Goal: Transaction & Acquisition: Purchase product/service

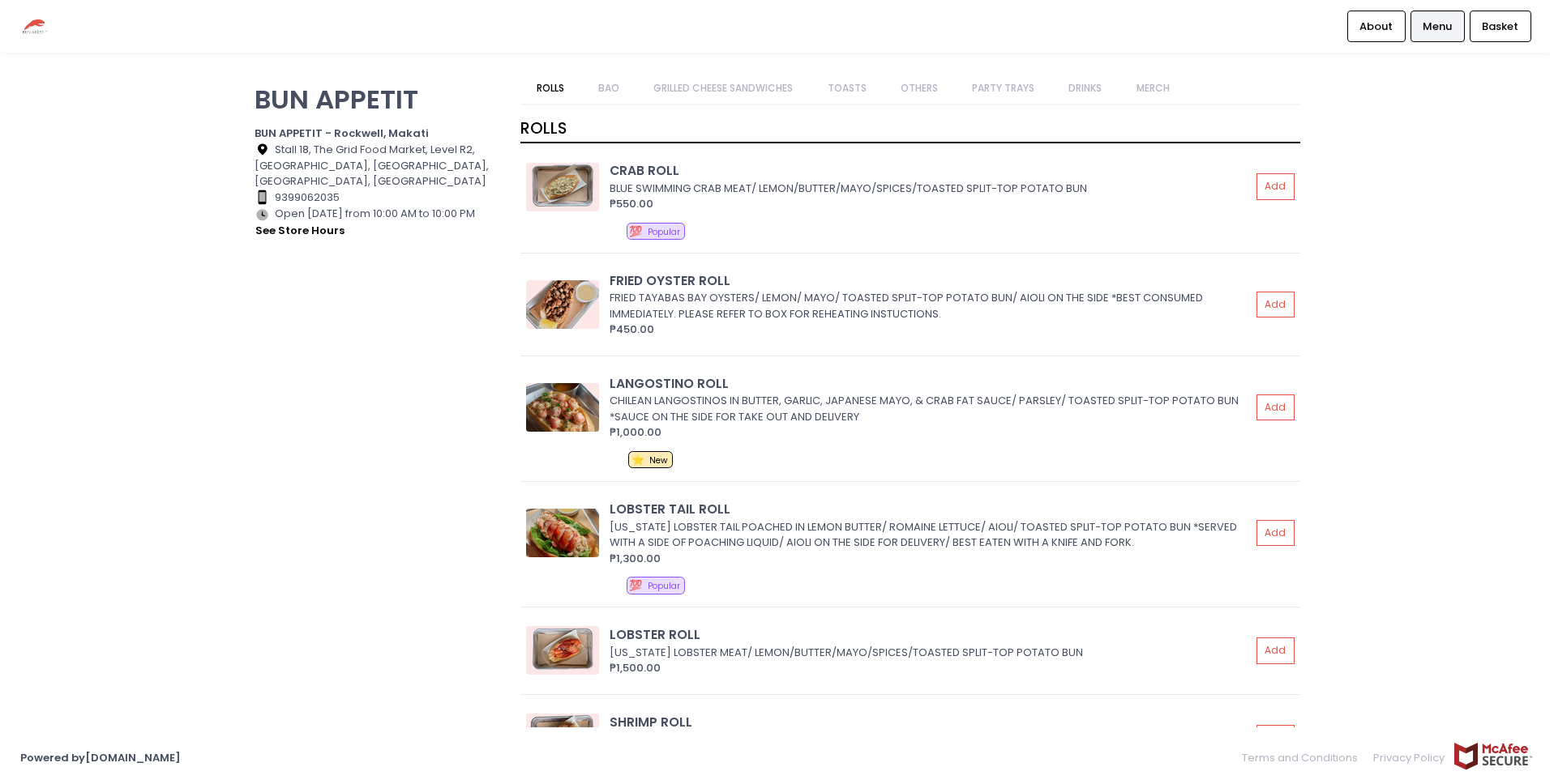
drag, startPoint x: 371, startPoint y: 216, endPoint x: 476, endPoint y: 221, distance: 105.1
click at [476, 221] on div "Store Hours Created with Sketch. Open [DATE] from 10:00 AM to 10:00 PM see stor…" at bounding box center [378, 223] width 247 height 35
click at [435, 274] on div "BUN APPETIT BUN APPETIT - Rockwell, [GEOGRAPHIC_DATA] Location Created with Ske…" at bounding box center [377, 384] width 266 height 622
click at [983, 88] on link "PARTY TRAYS" at bounding box center [1003, 88] width 94 height 31
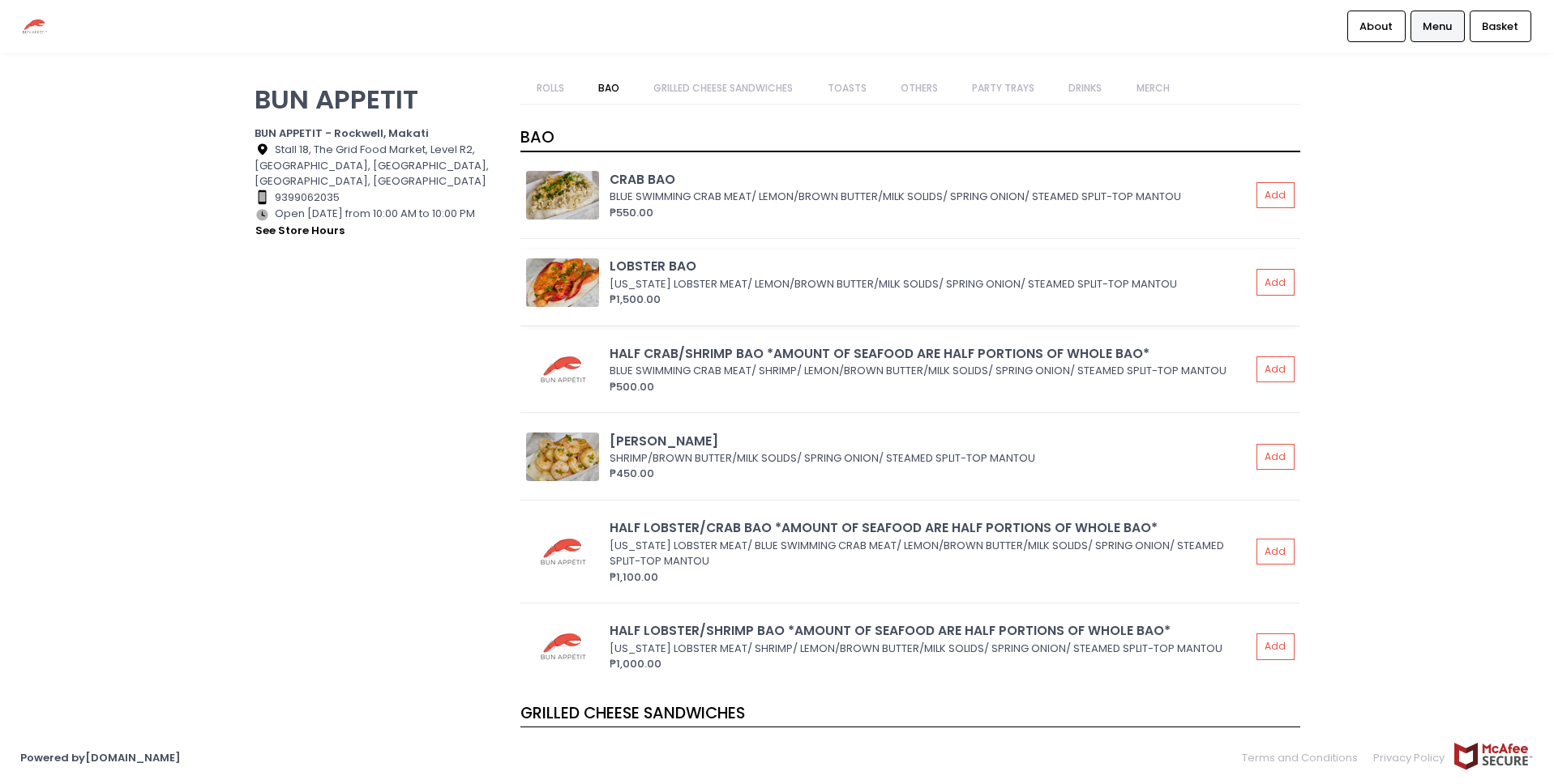
scroll to position [921, 0]
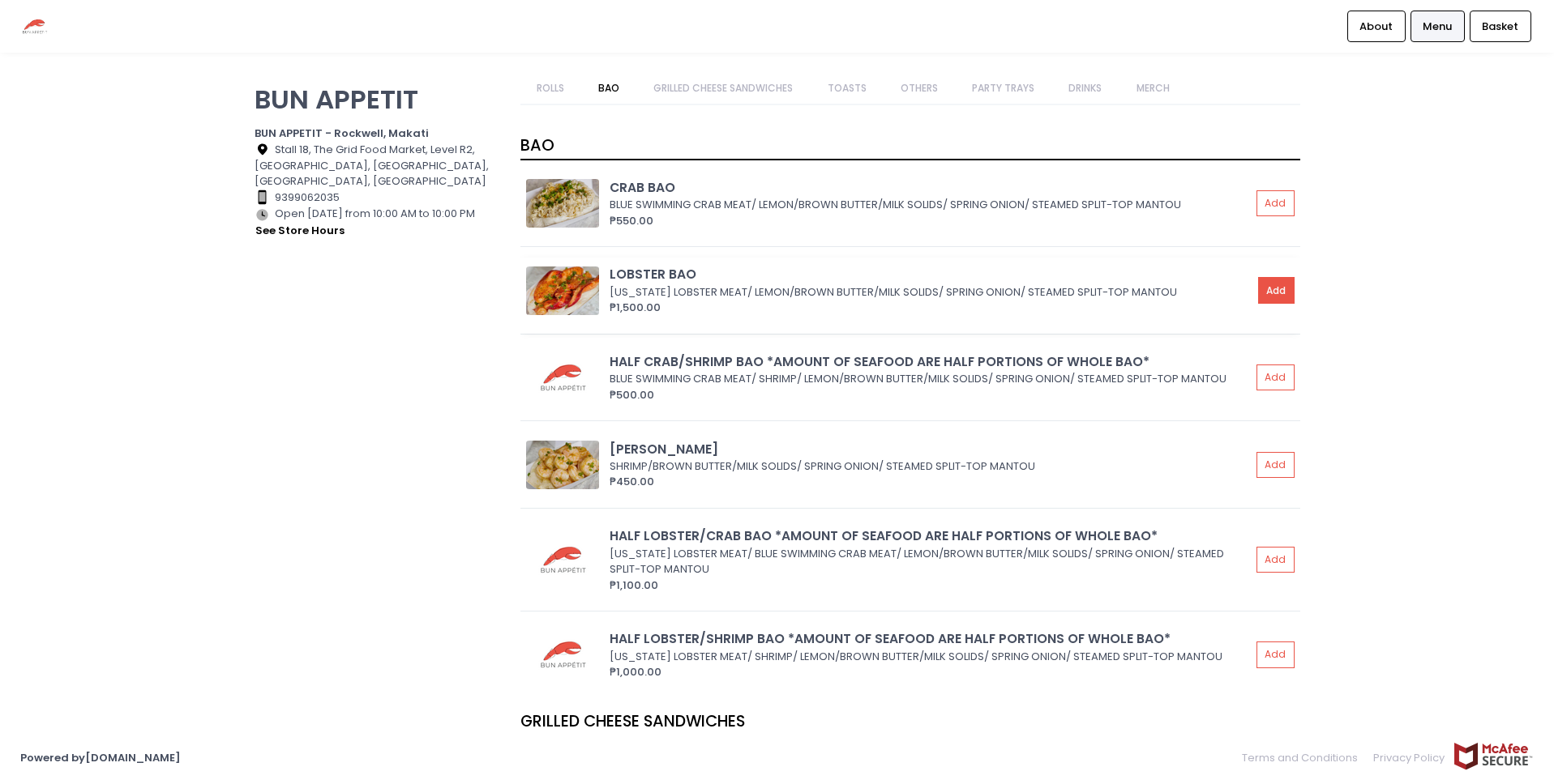
click at [1263, 287] on button "Add" at bounding box center [1277, 290] width 37 height 27
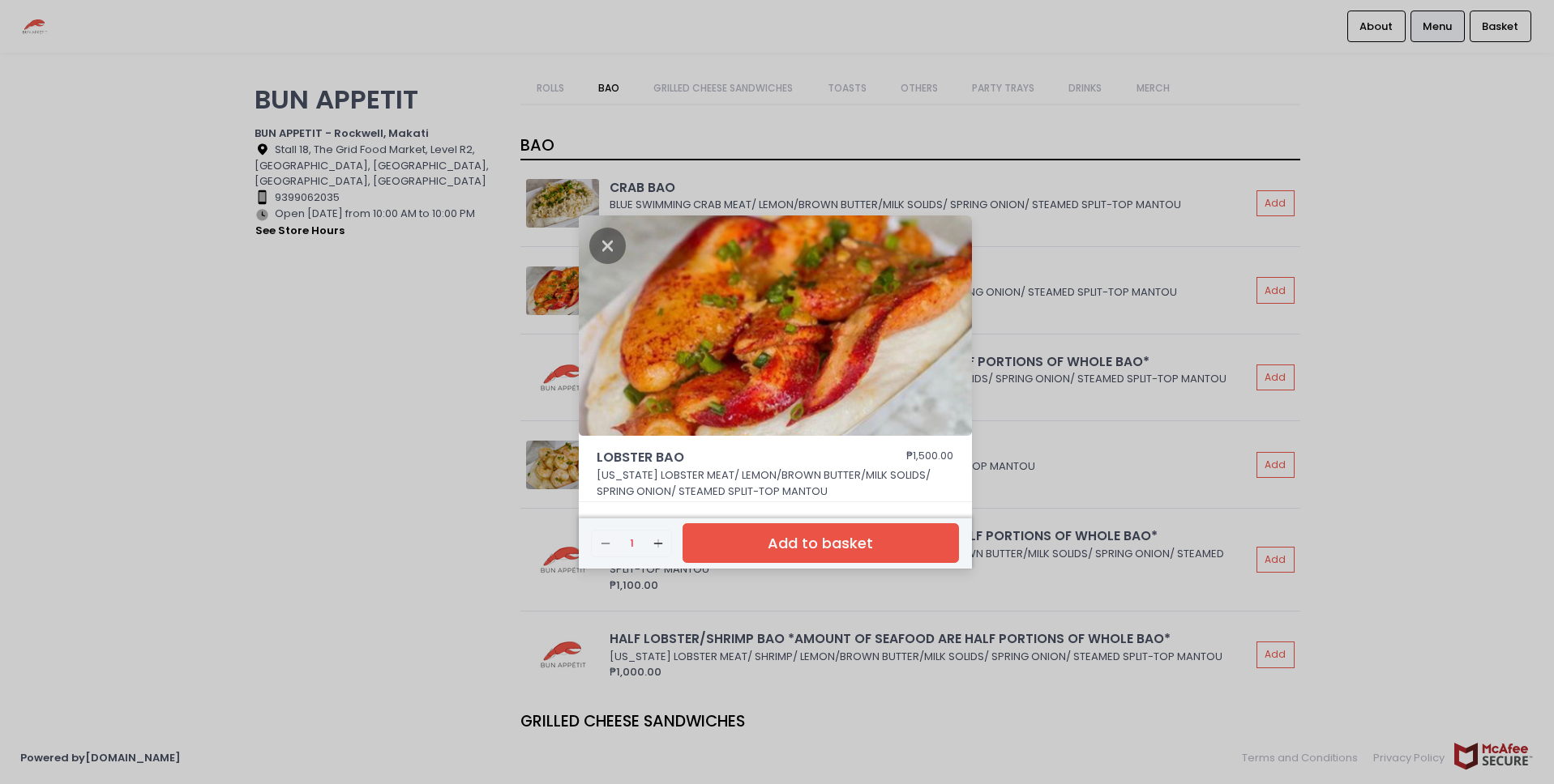
click at [793, 541] on button "Add to basket" at bounding box center [820, 543] width 275 height 39
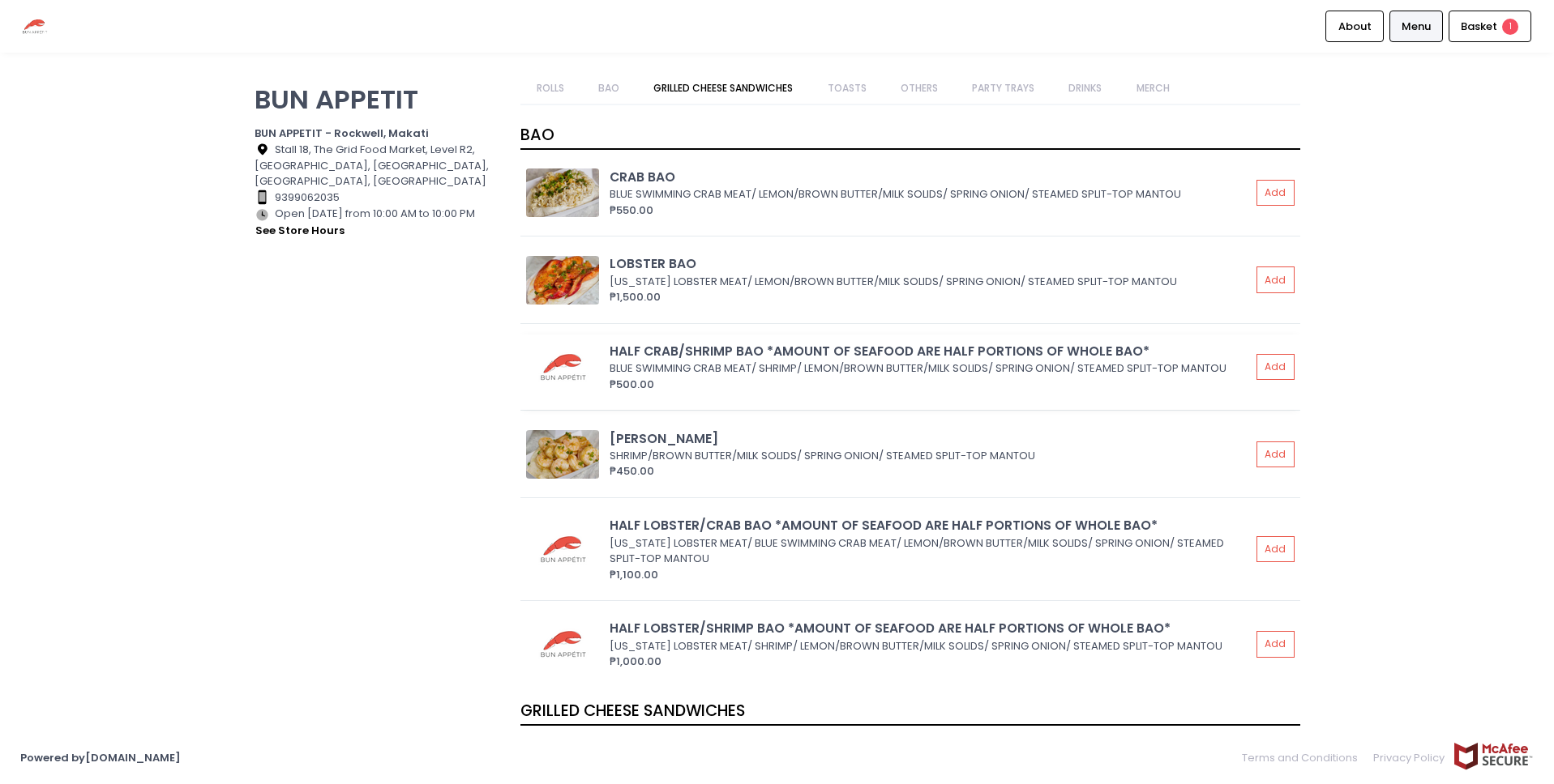
scroll to position [934, 0]
click at [1258, 548] on button "Add" at bounding box center [1277, 547] width 37 height 27
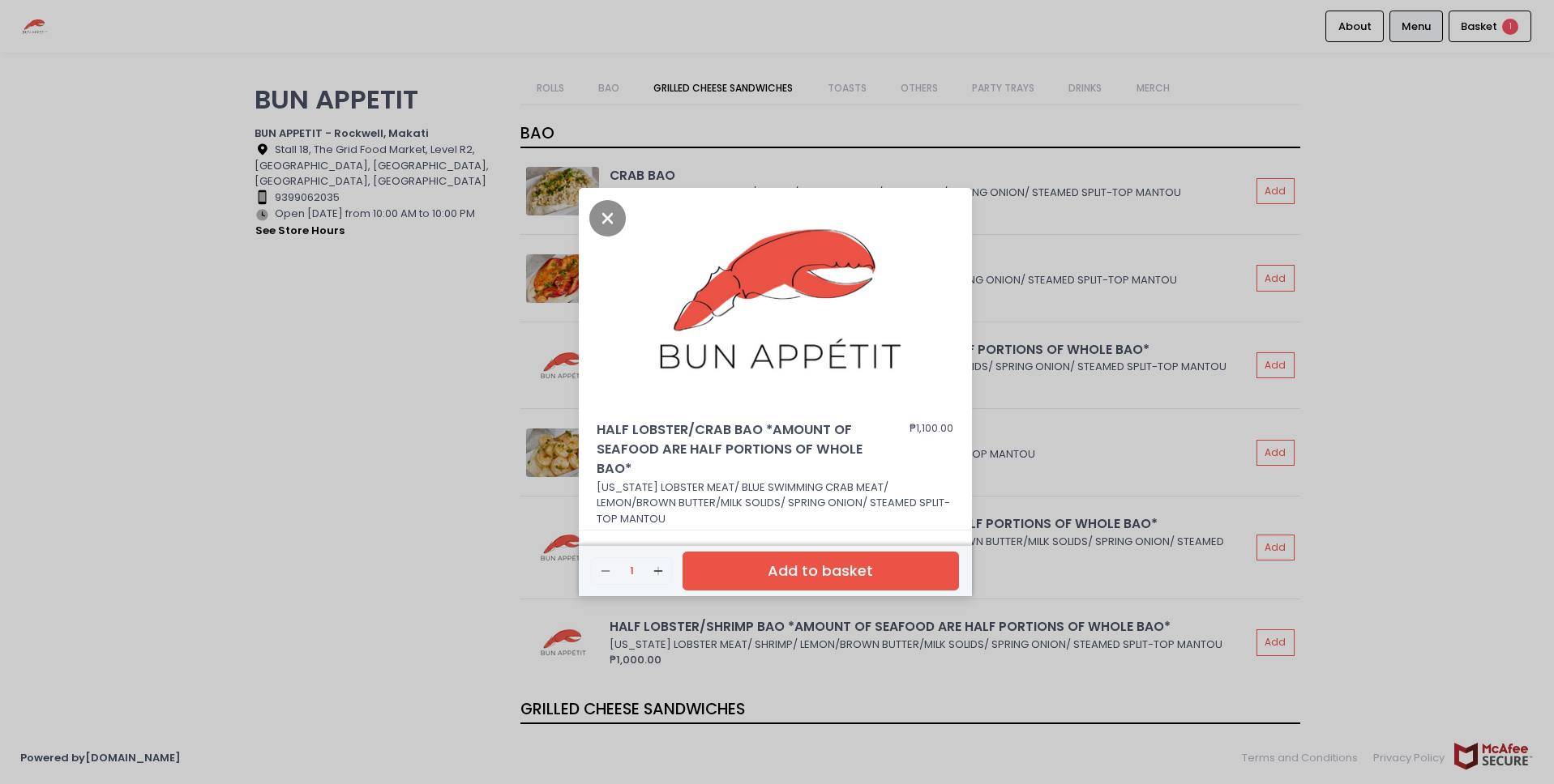
click at [932, 575] on button "Add to basket" at bounding box center [820, 572] width 275 height 39
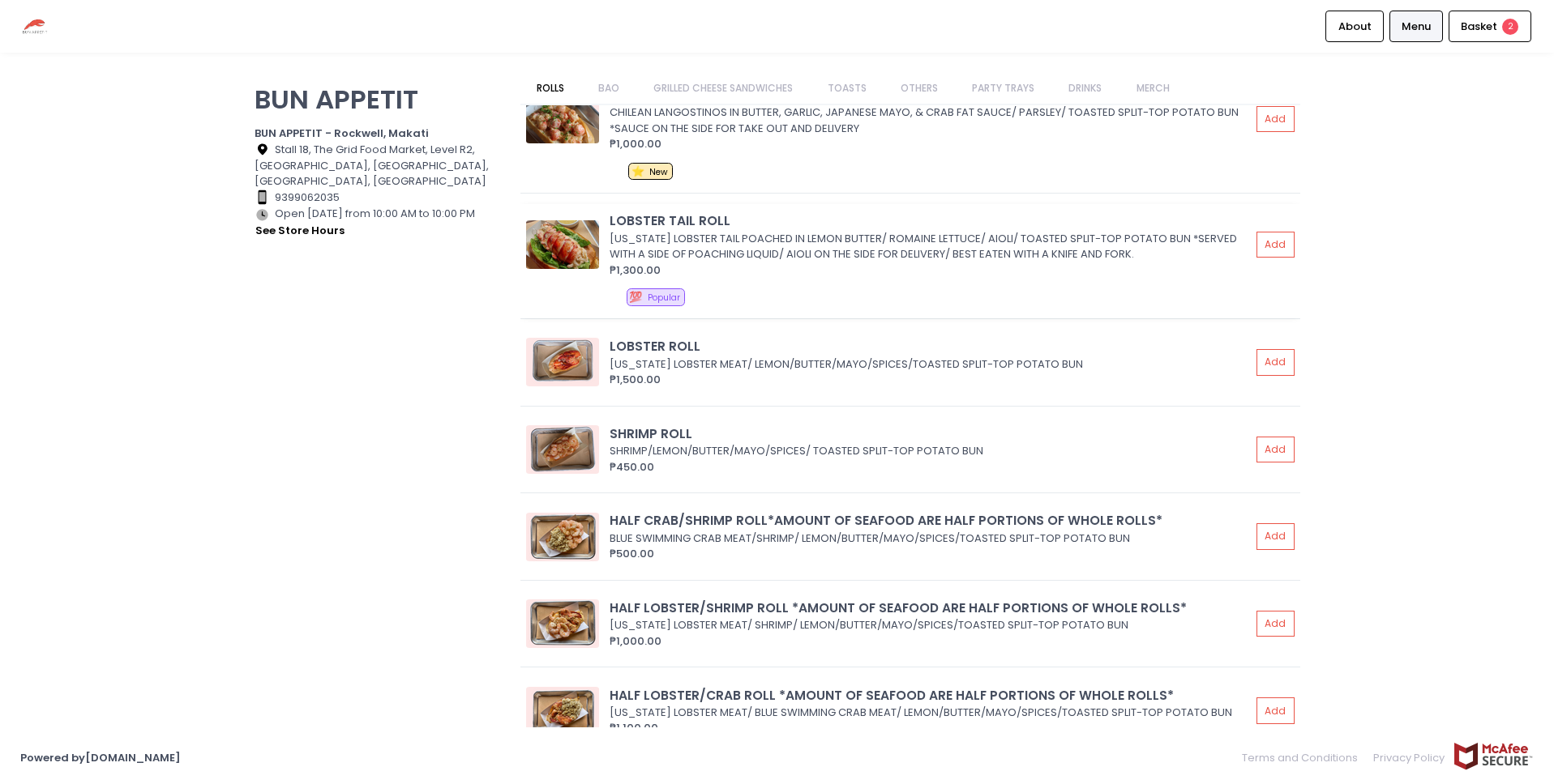
scroll to position [287, 0]
click at [568, 249] on img at bounding box center [562, 246] width 73 height 48
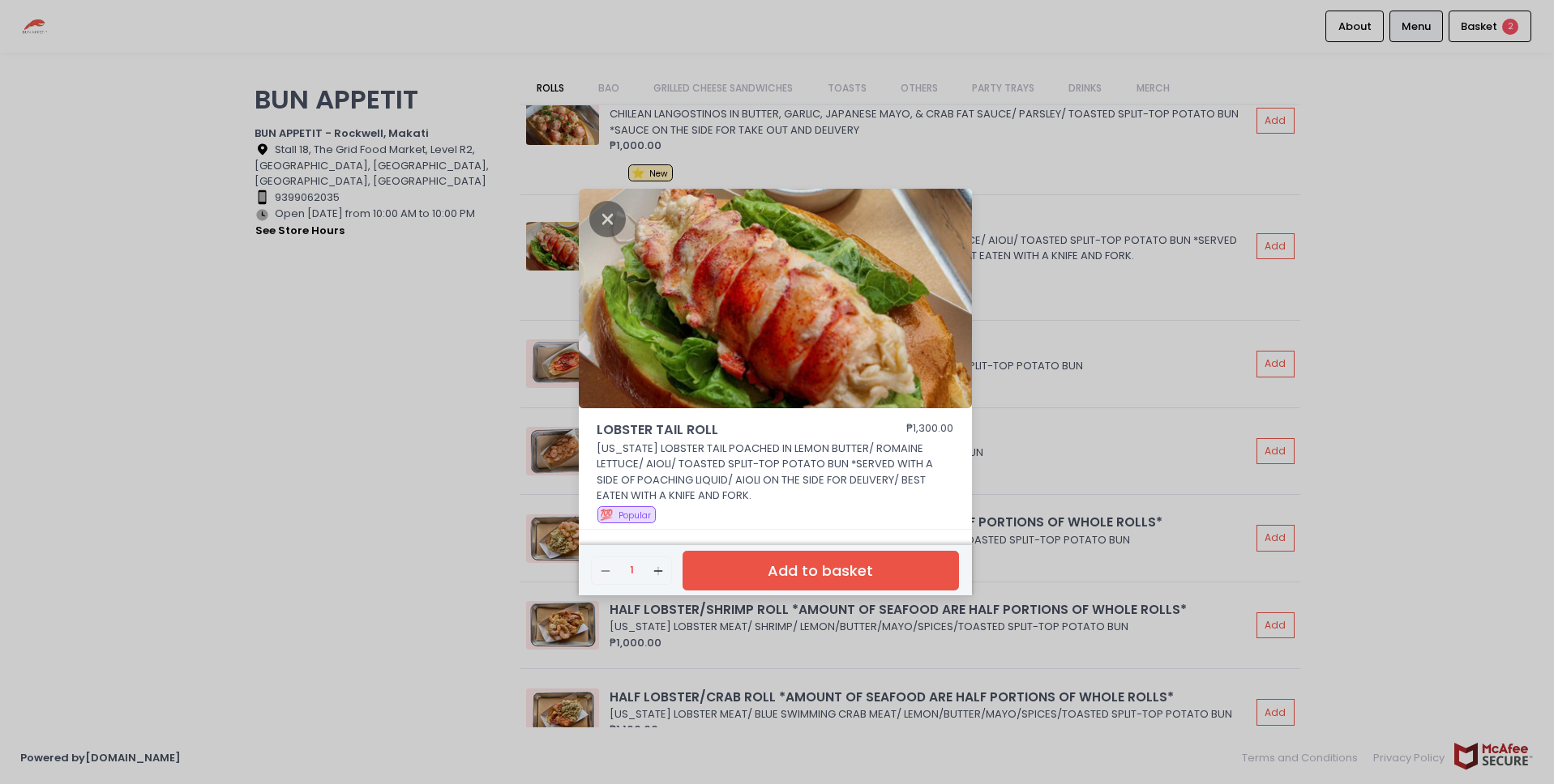
click at [1099, 270] on div "LOBSTER TAIL ROLL ₱1,300.00 [US_STATE] LOBSTER TAIL POACHED IN LEMON BUTTER/ RO…" at bounding box center [777, 392] width 1554 height 784
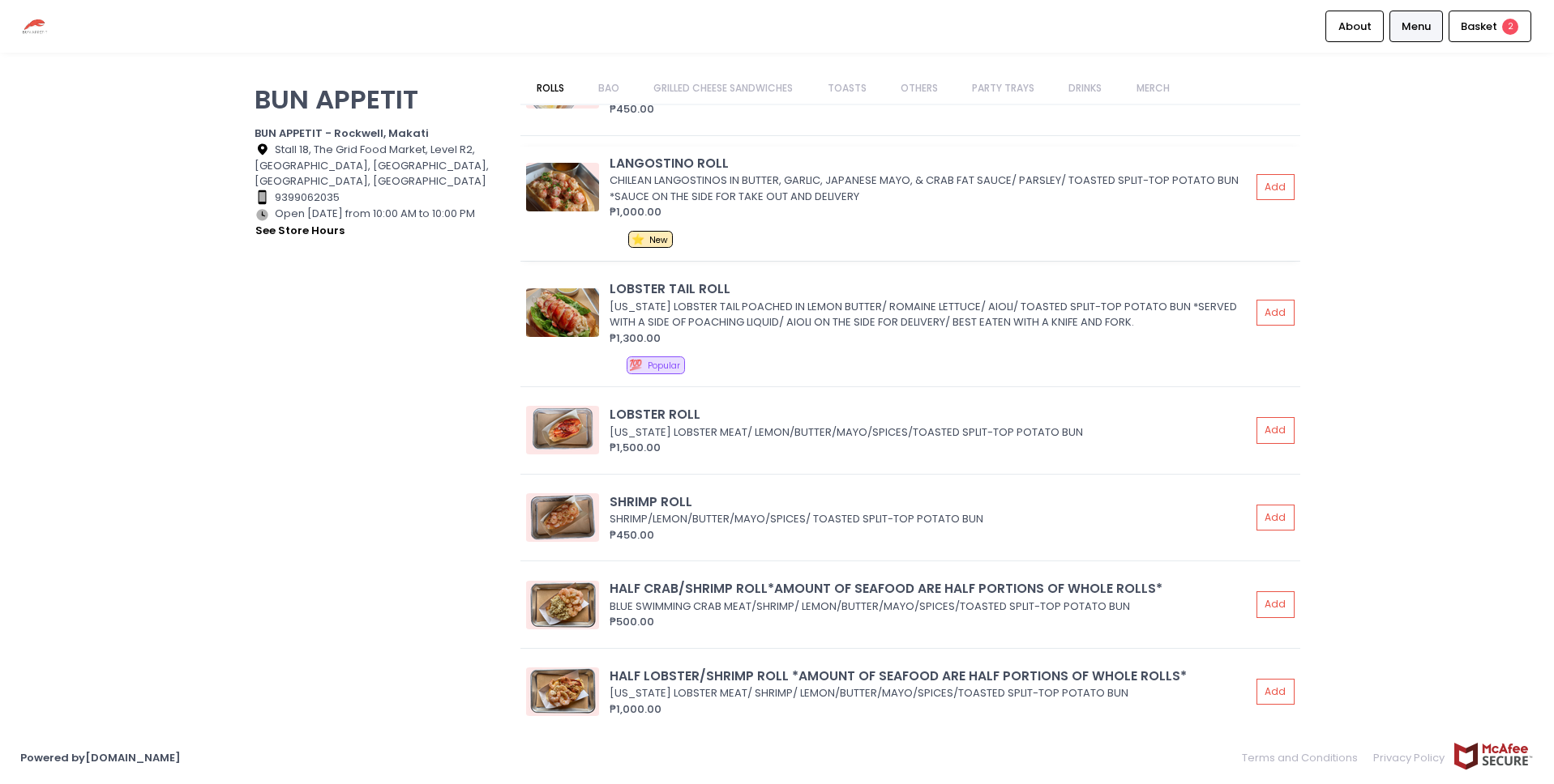
scroll to position [209, 0]
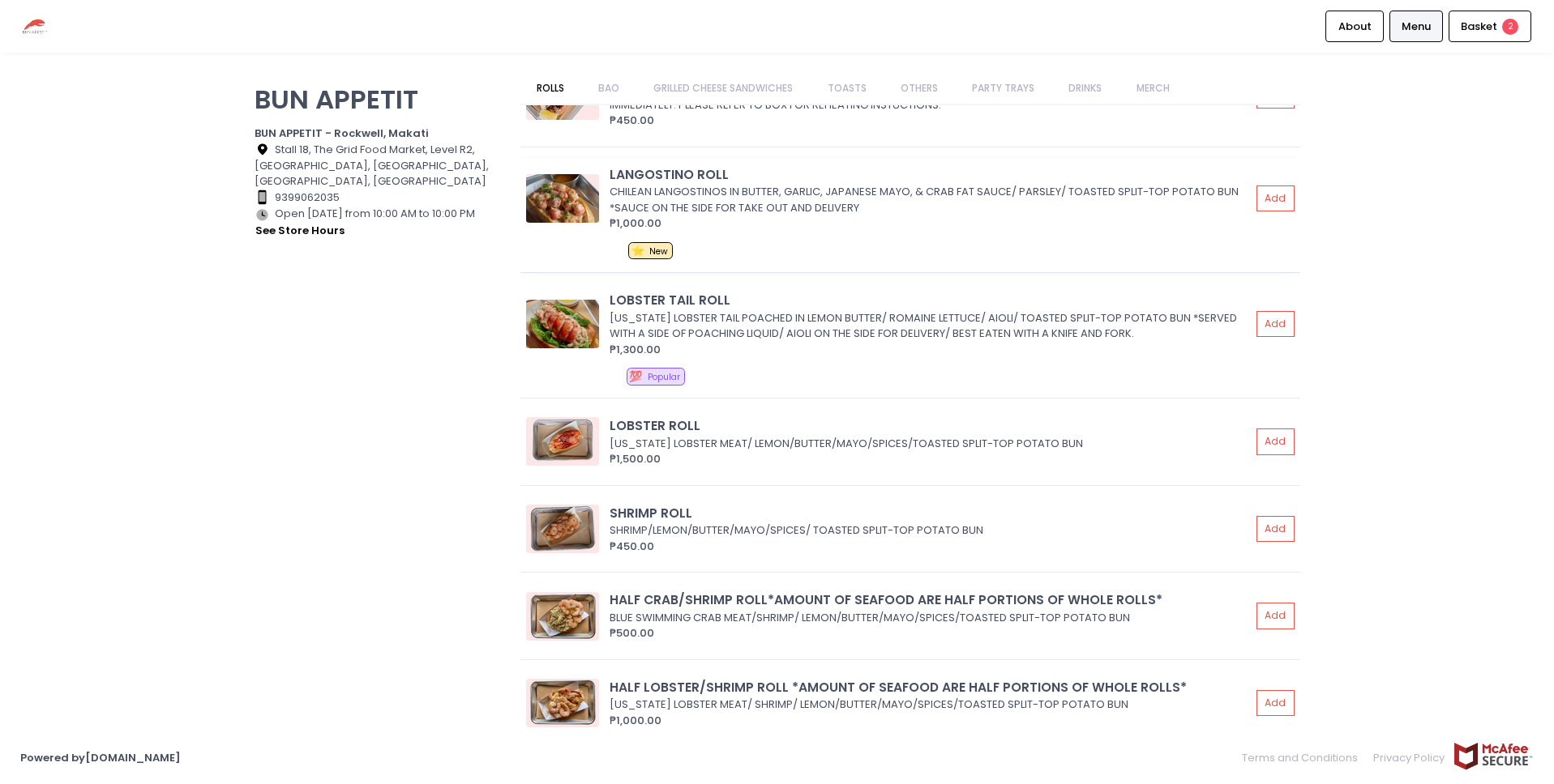
click at [562, 211] on img at bounding box center [562, 198] width 73 height 48
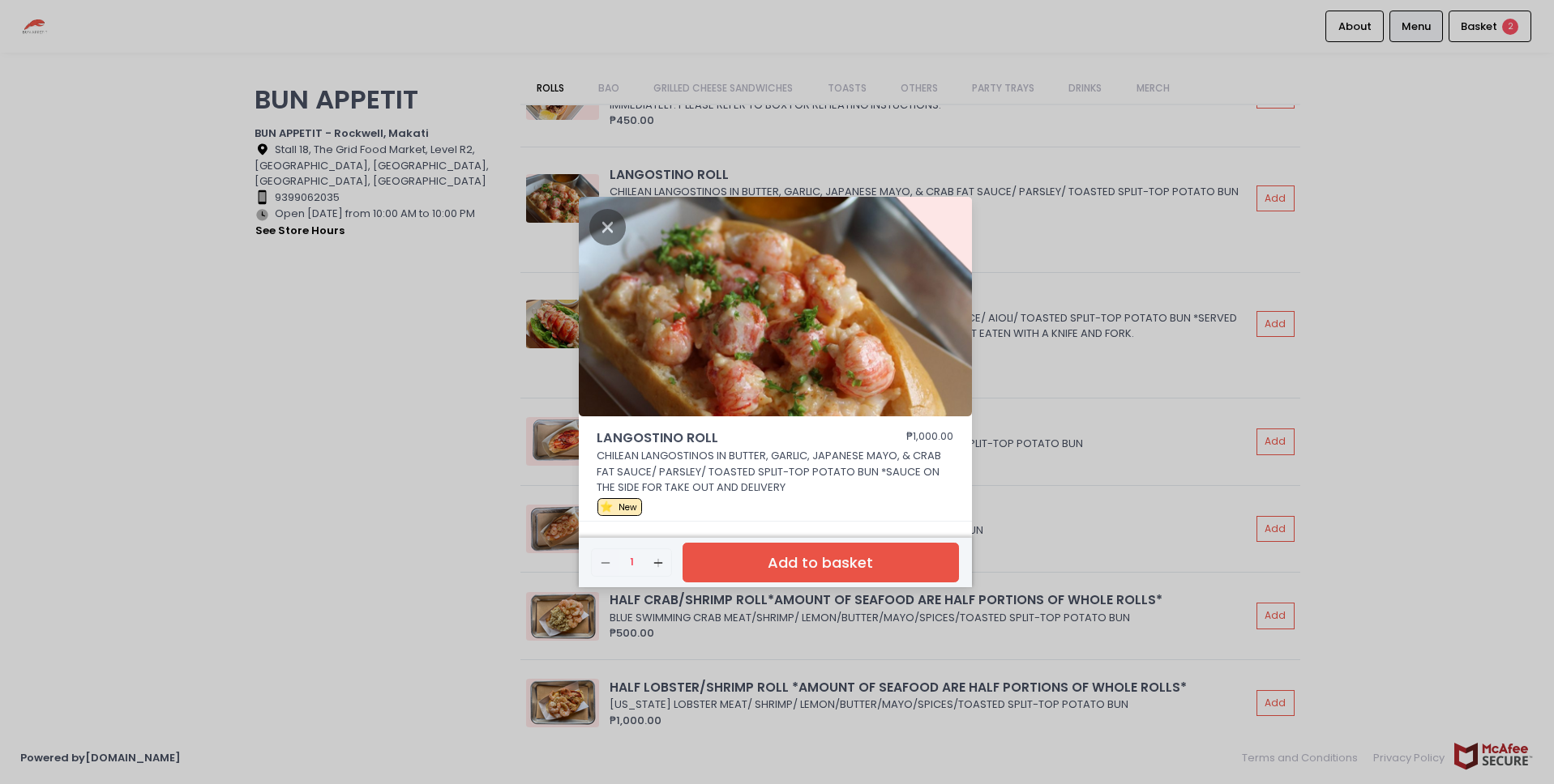
click at [541, 425] on div "LANGOSTINO ROLL ₱1,000.00 CHILEAN LANGOSTINOS IN BUTTER, GARLIC, JAPANESE MAYO,…" at bounding box center [777, 392] width 1554 height 784
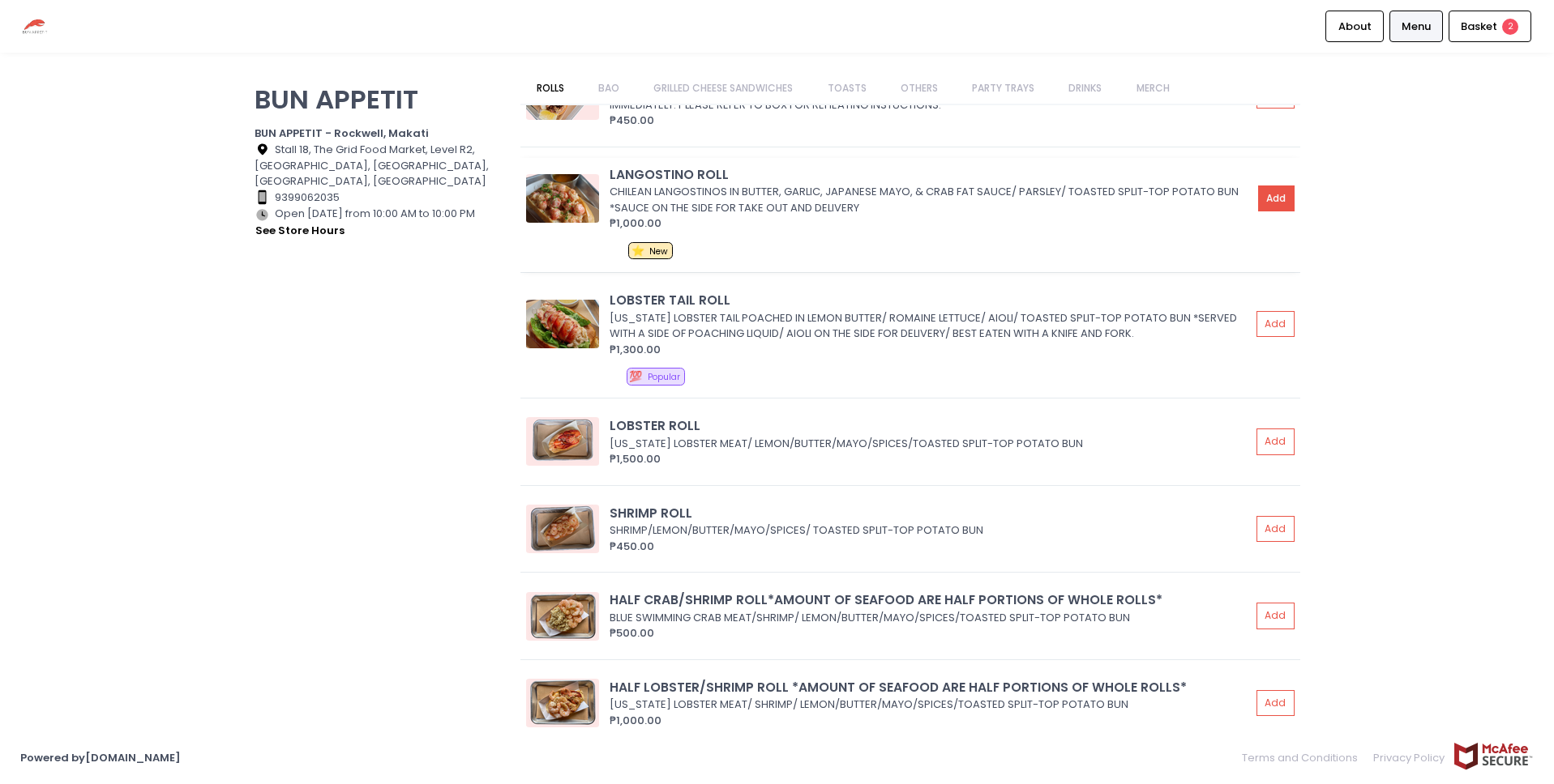
click at [1266, 191] on button "Add" at bounding box center [1277, 198] width 37 height 27
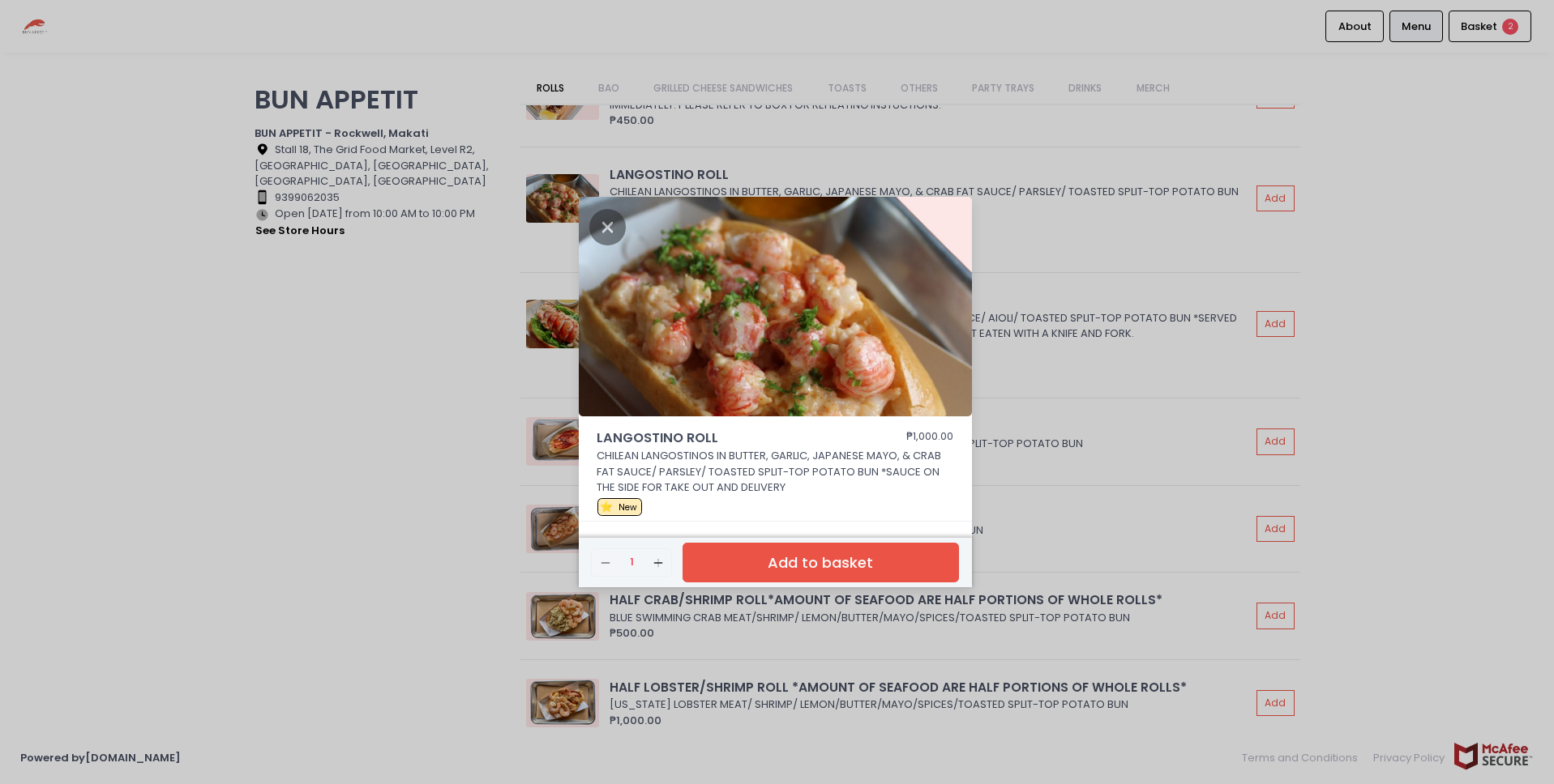
click at [903, 554] on button "Add to basket" at bounding box center [820, 563] width 275 height 39
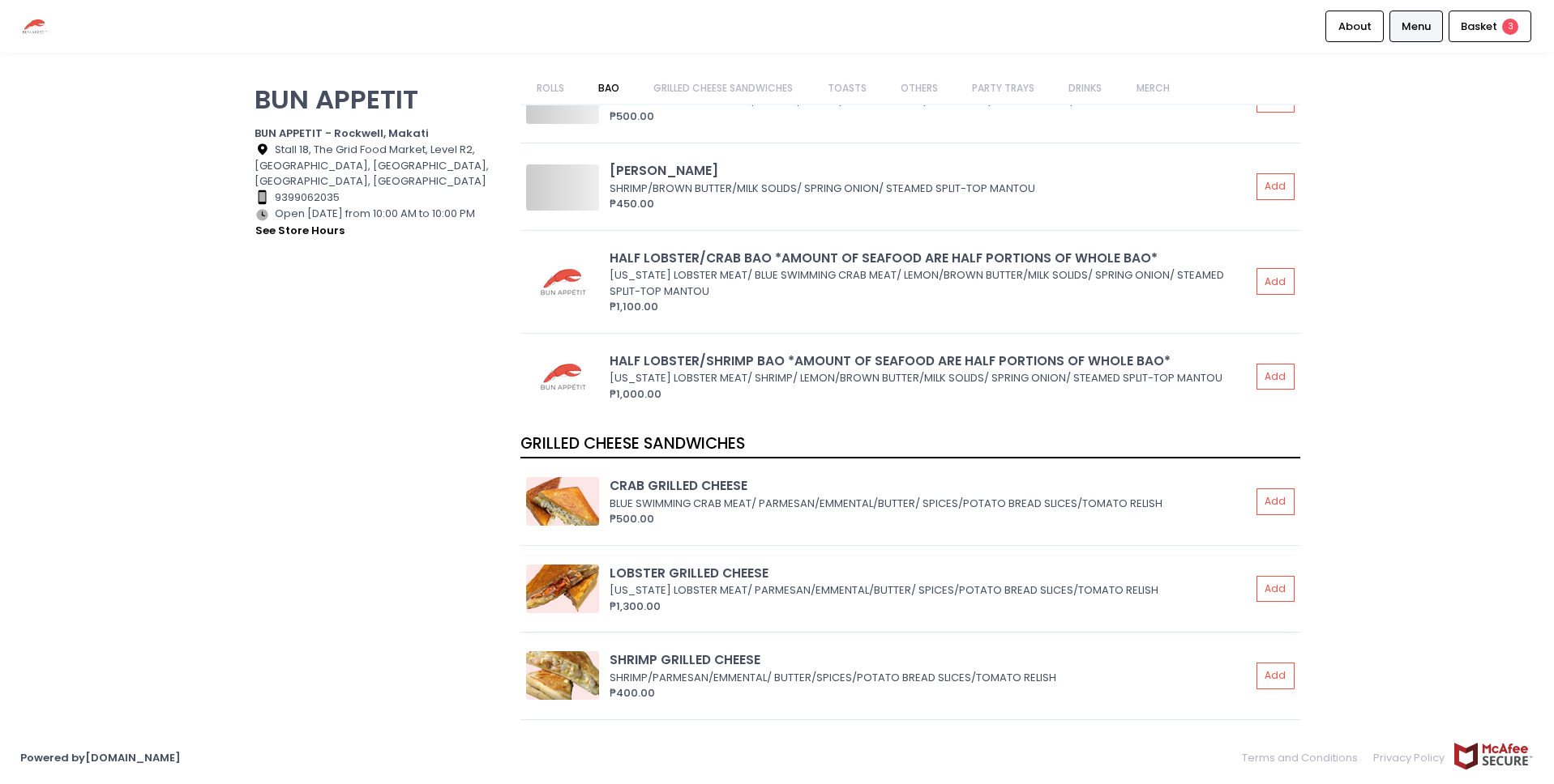
scroll to position [1190, 0]
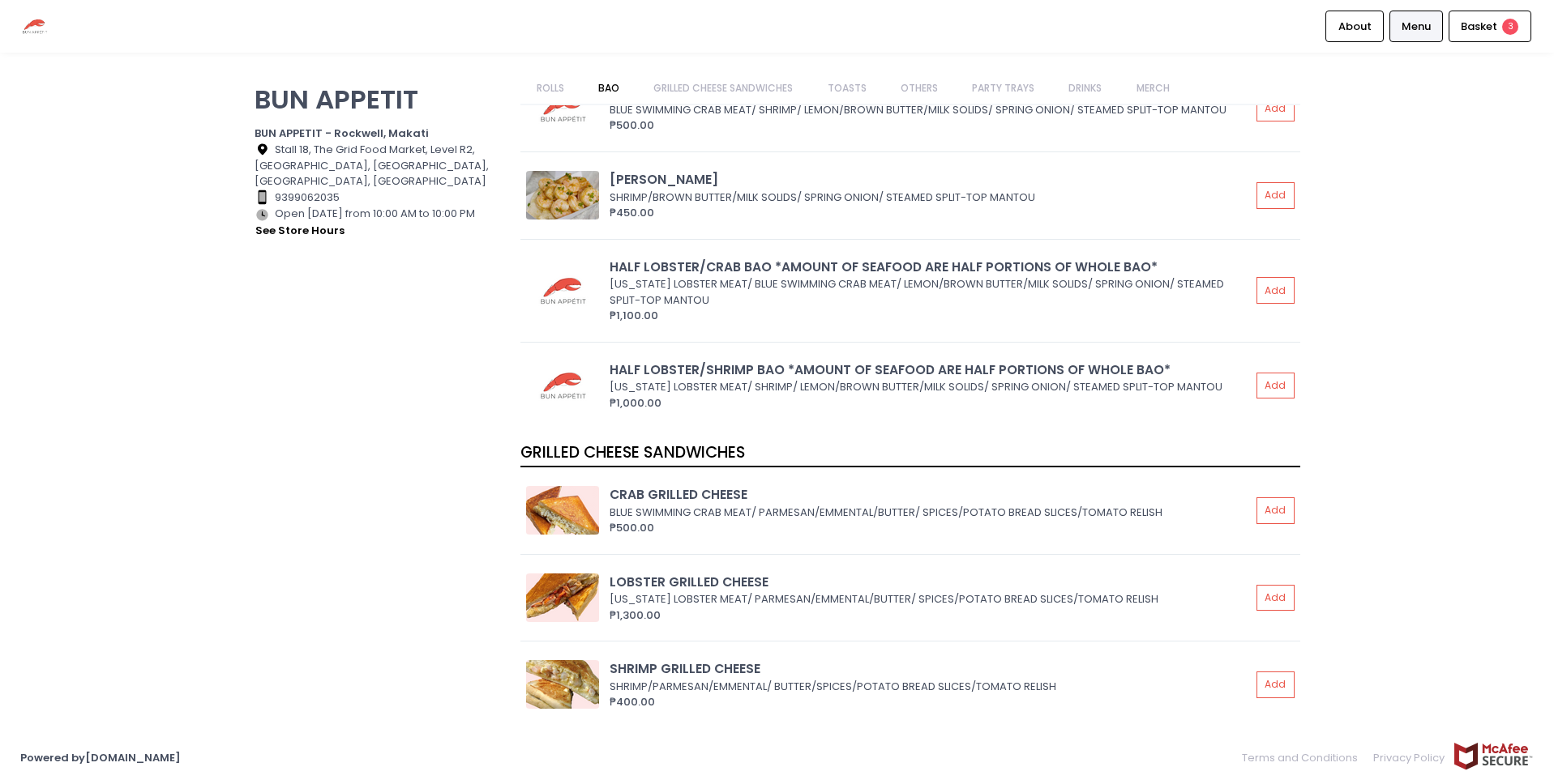
click at [562, 93] on link "ROLLS" at bounding box center [551, 88] width 59 height 31
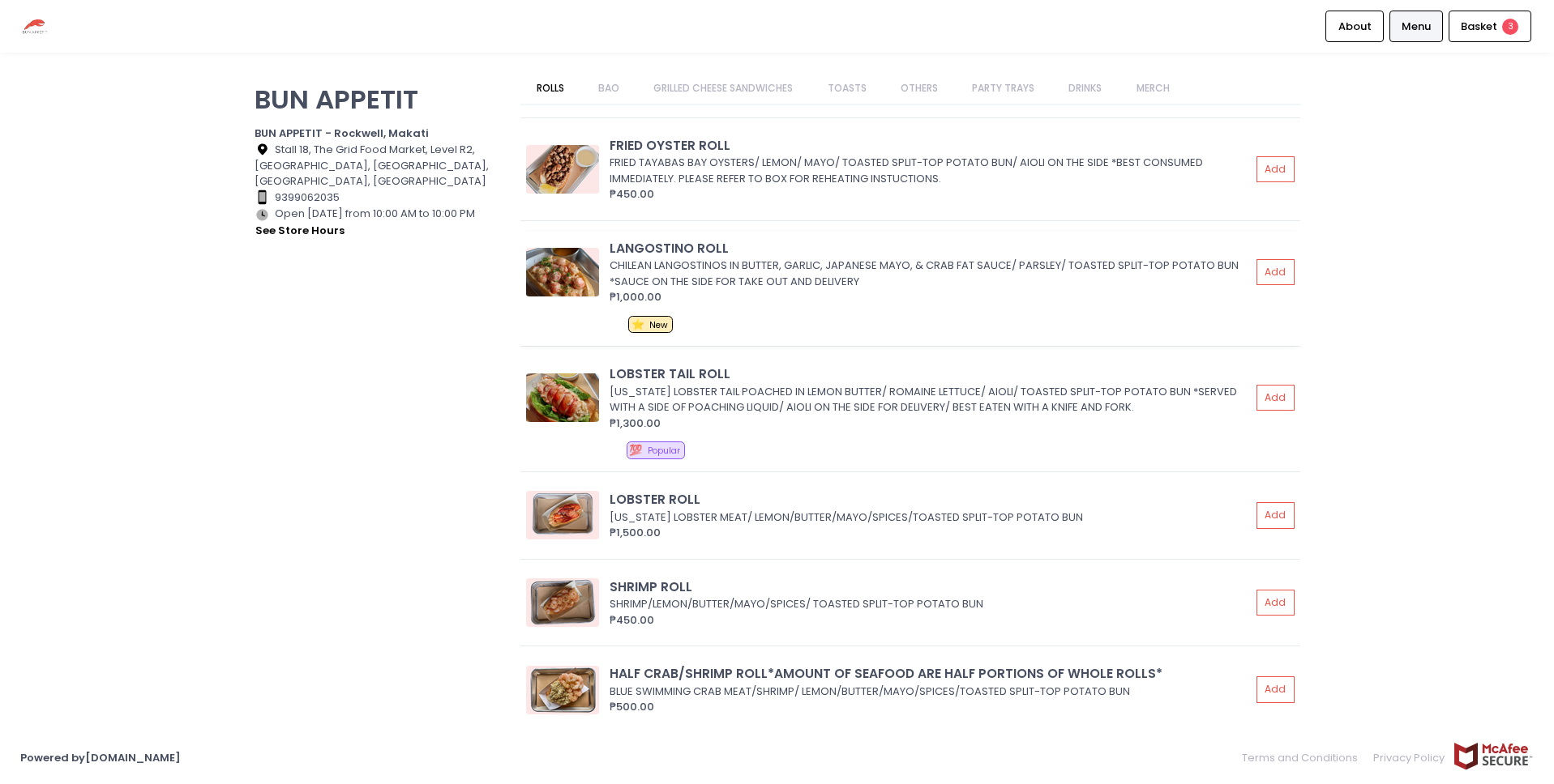
scroll to position [228, 0]
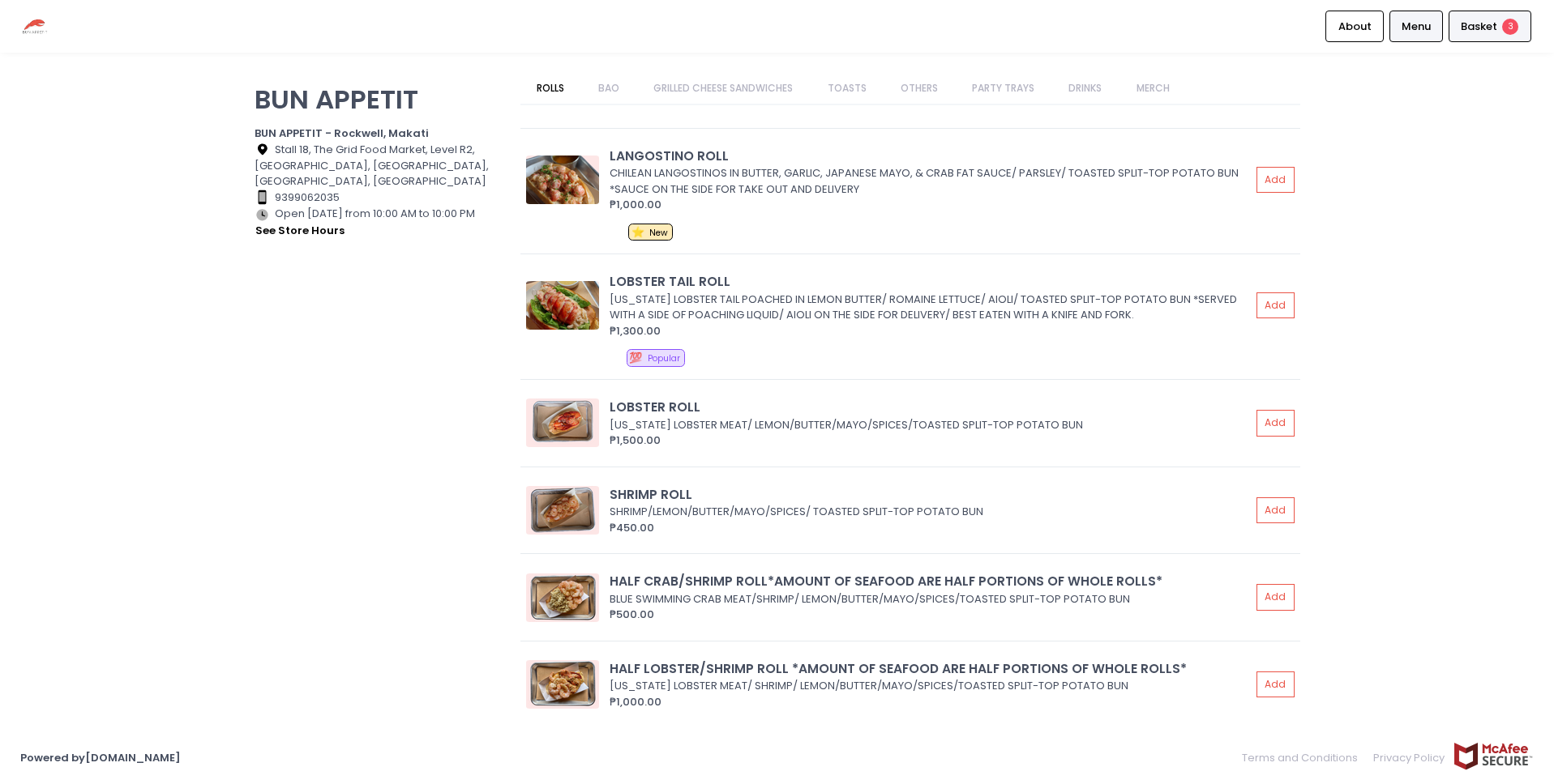
click at [1472, 20] on span "Basket" at bounding box center [1479, 27] width 37 height 16
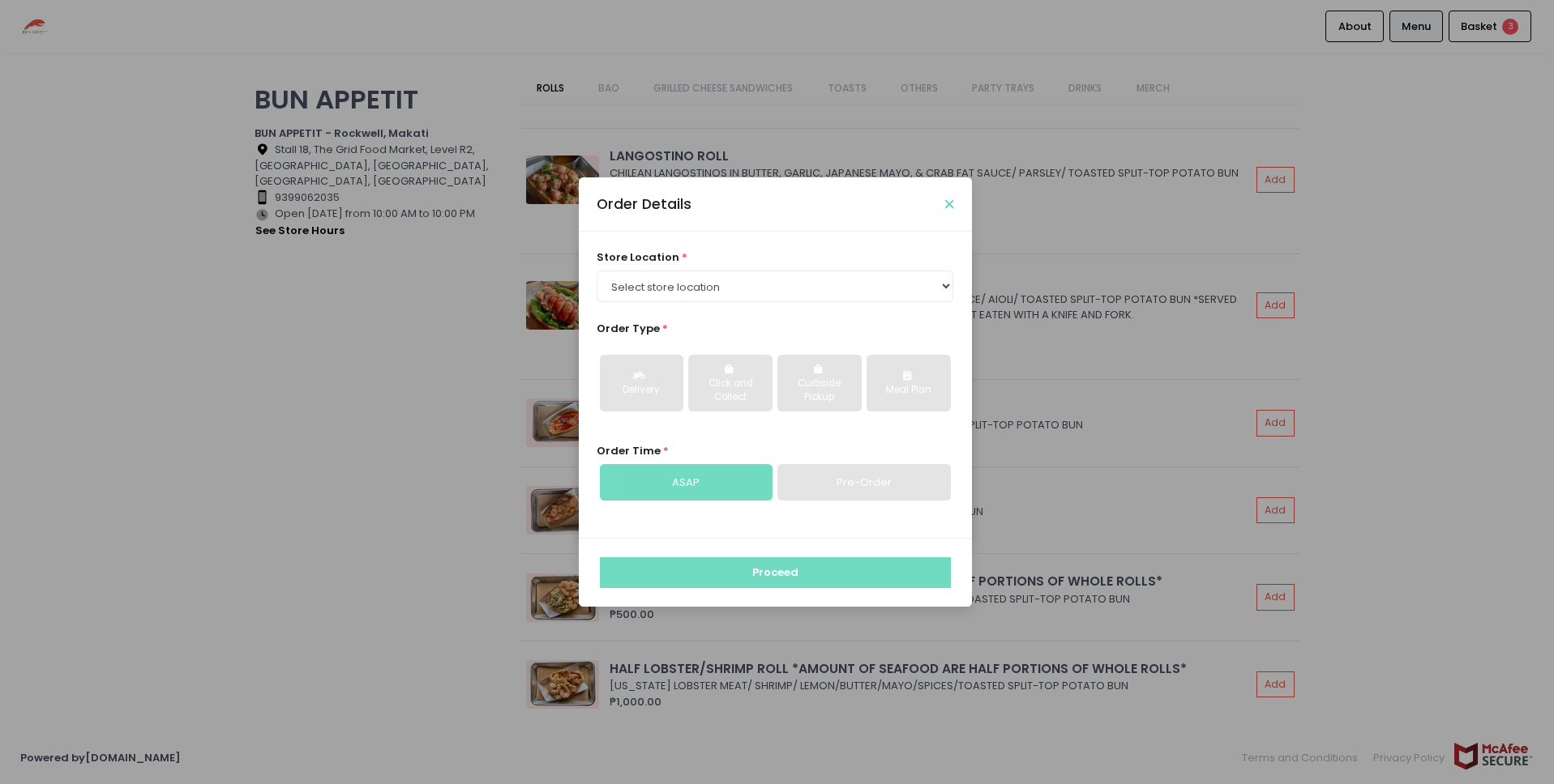
click at [948, 202] on icon "Close" at bounding box center [949, 204] width 8 height 12
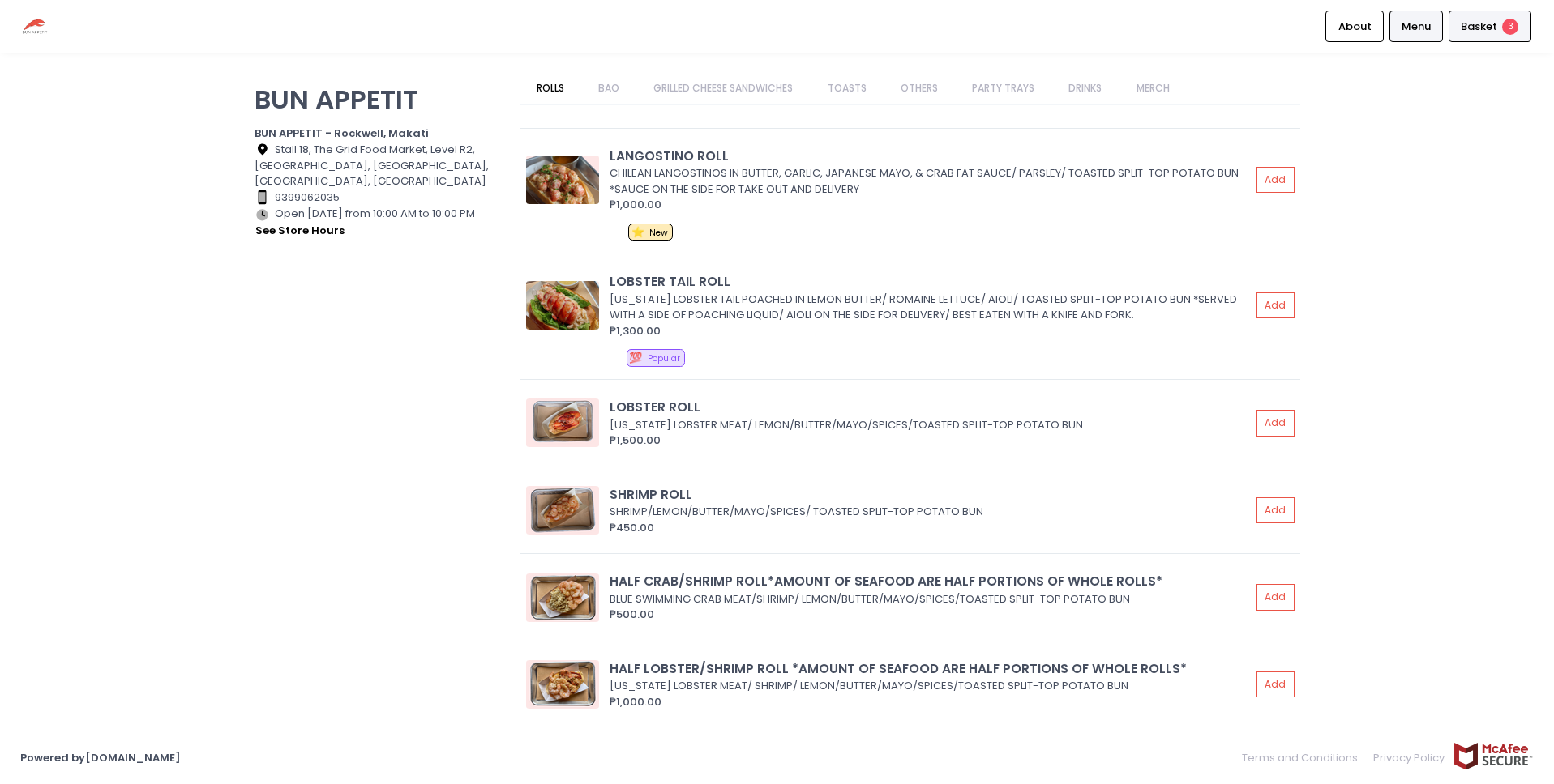
click at [1499, 21] on div "Basket 3" at bounding box center [1491, 27] width 83 height 32
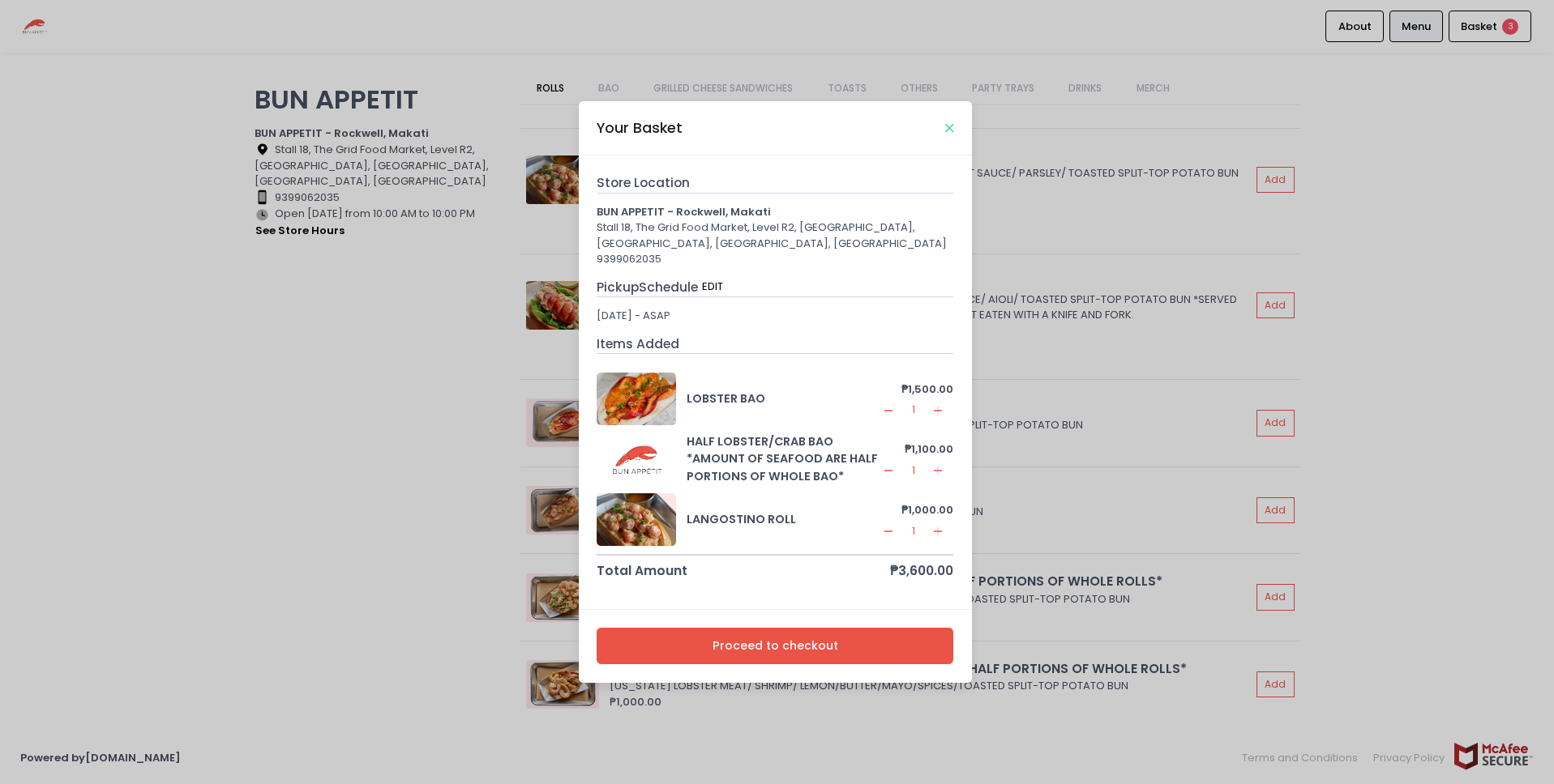
click at [948, 129] on icon "Close" at bounding box center [949, 128] width 8 height 12
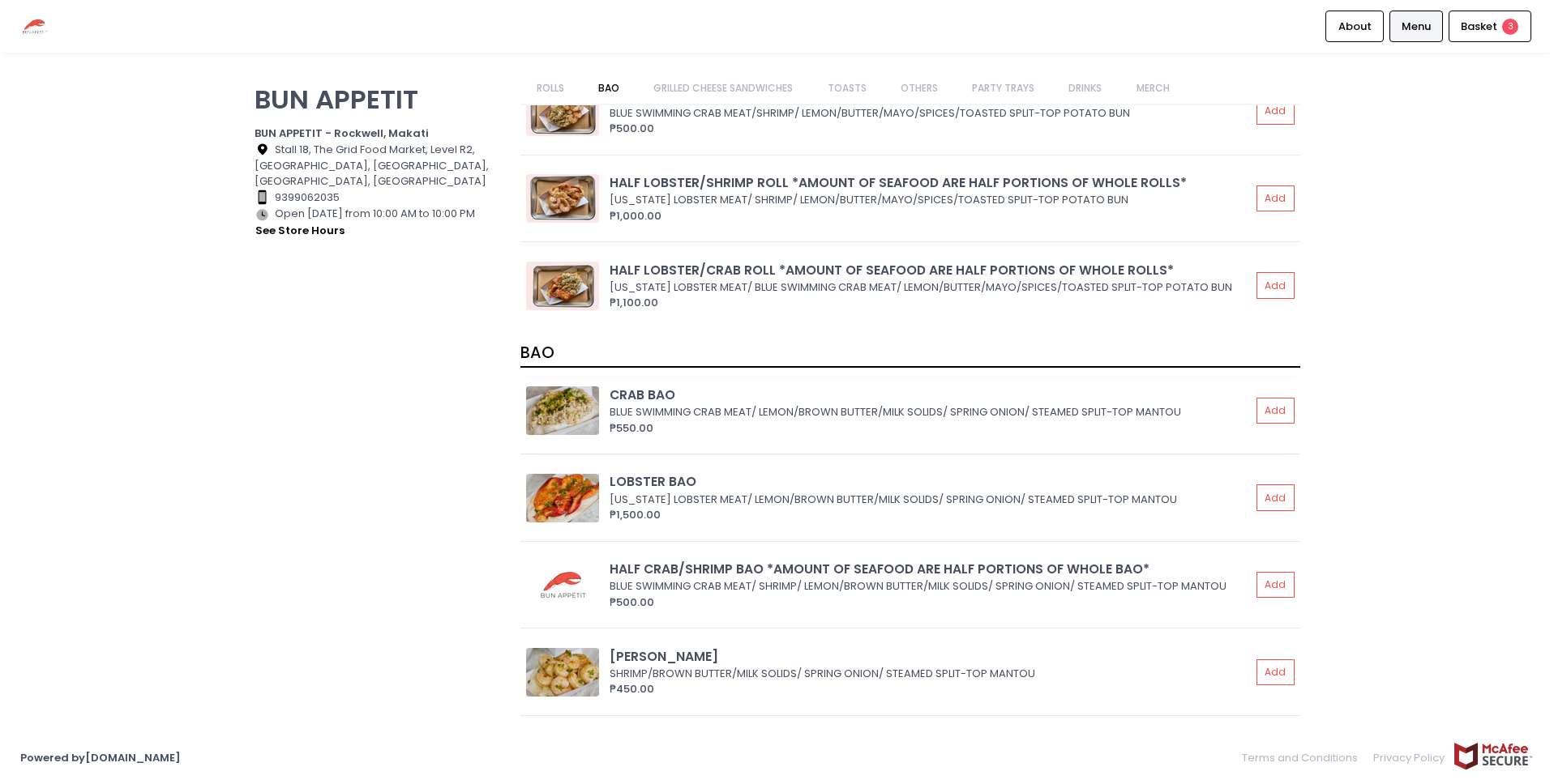
scroll to position [717, 0]
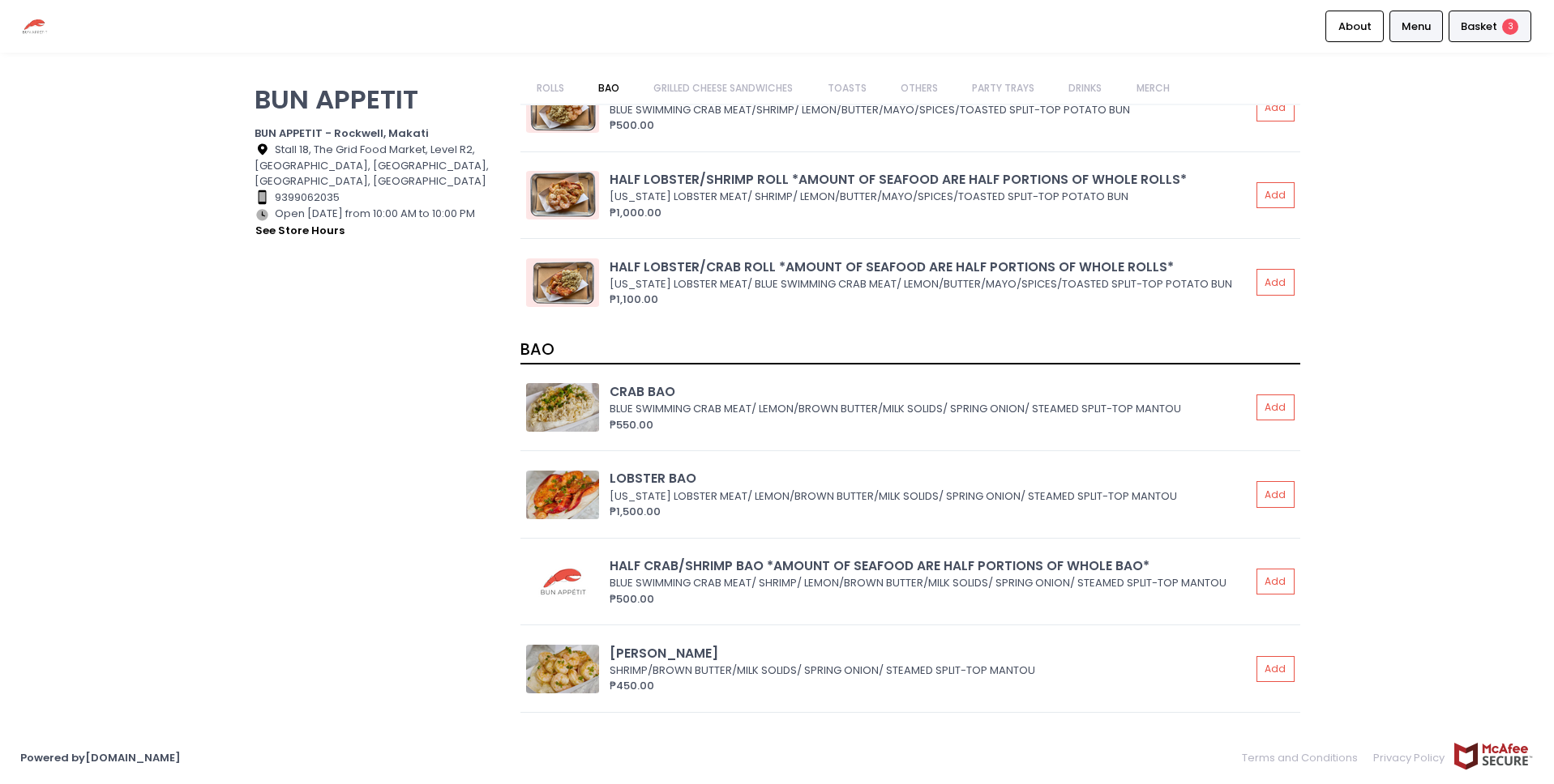
click at [1494, 33] on span "Basket" at bounding box center [1479, 27] width 37 height 16
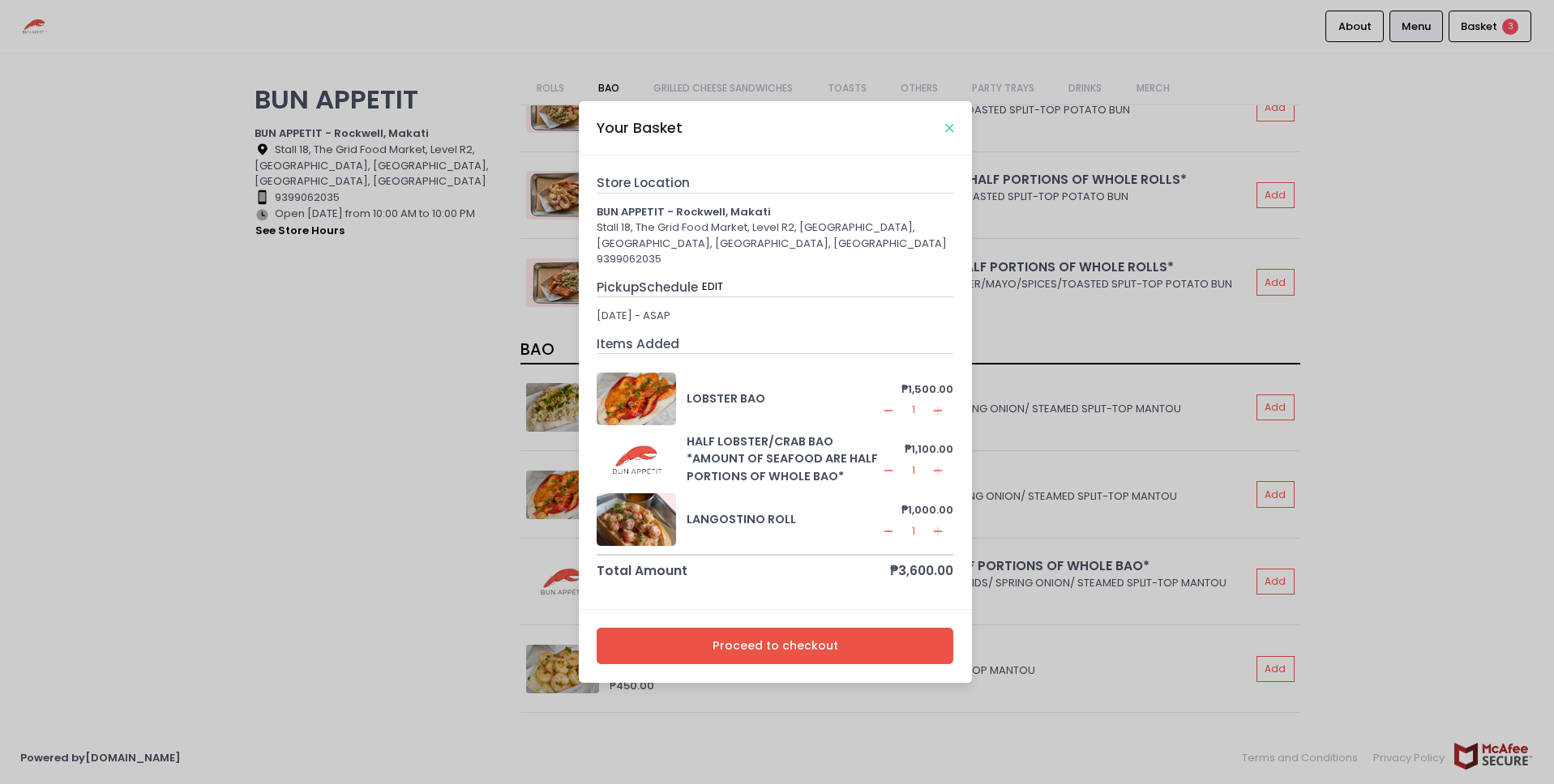
click at [951, 127] on icon "Close" at bounding box center [949, 128] width 8 height 12
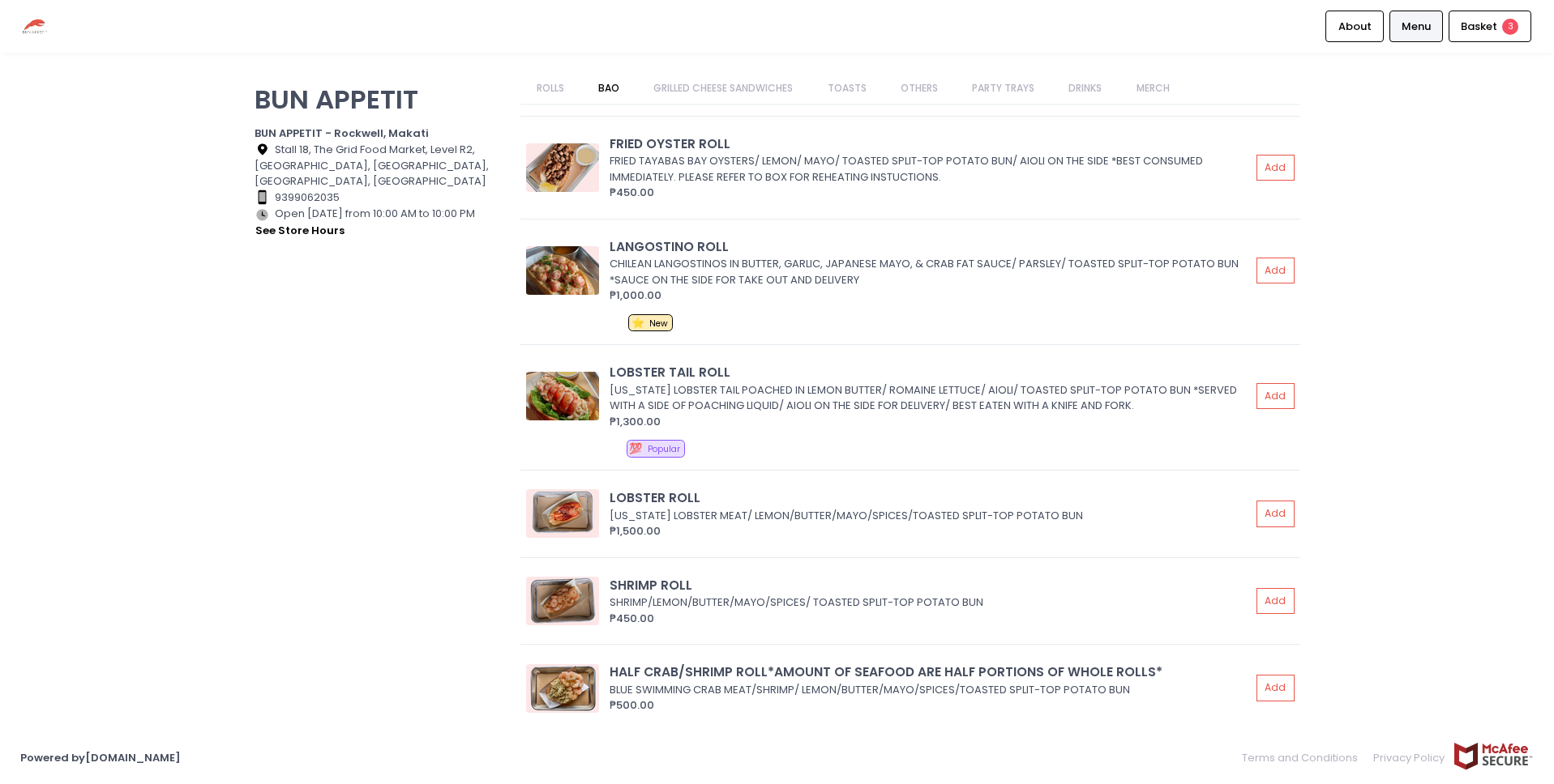
scroll to position [0, 0]
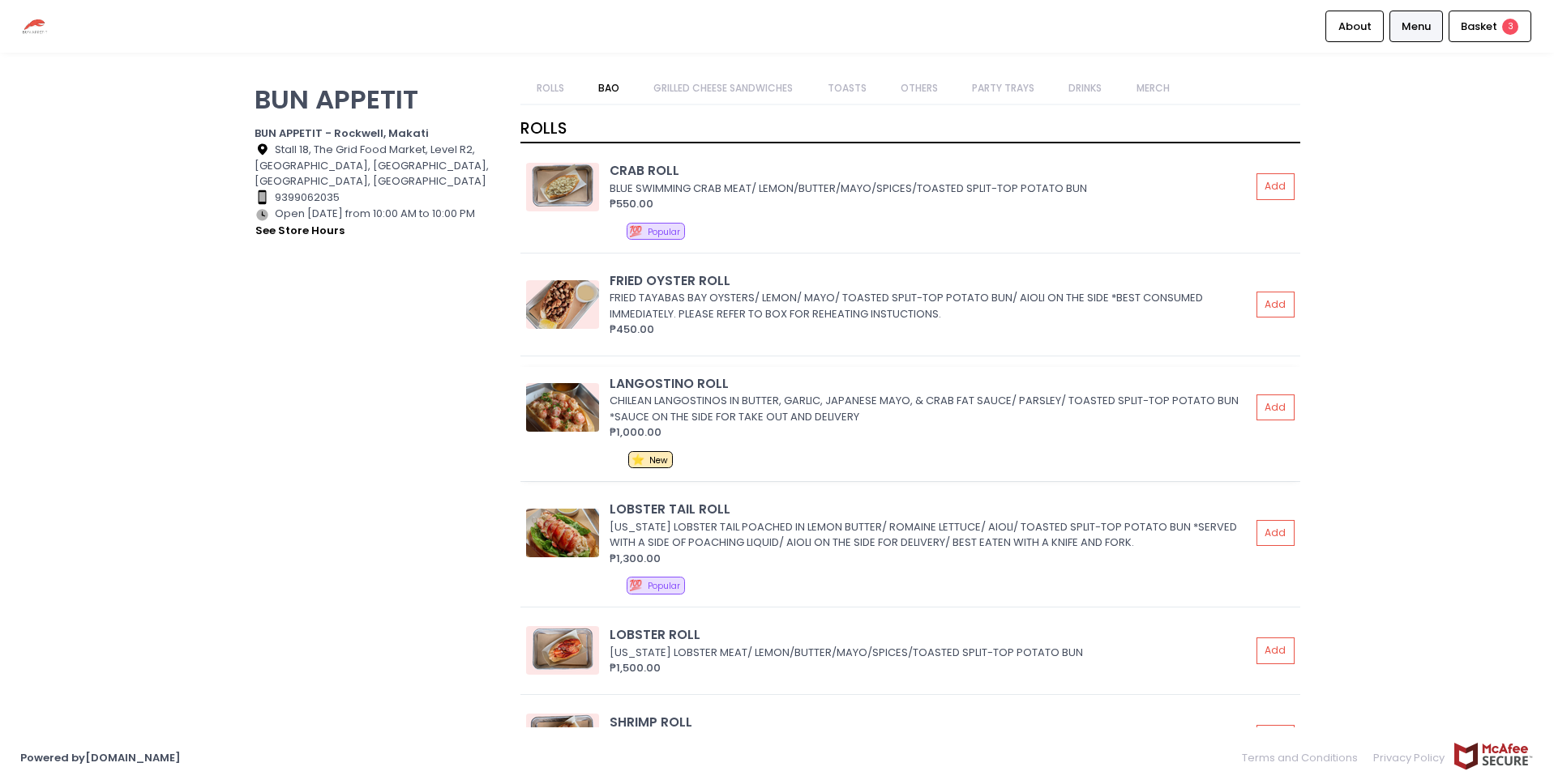
click at [557, 407] on img at bounding box center [562, 407] width 73 height 48
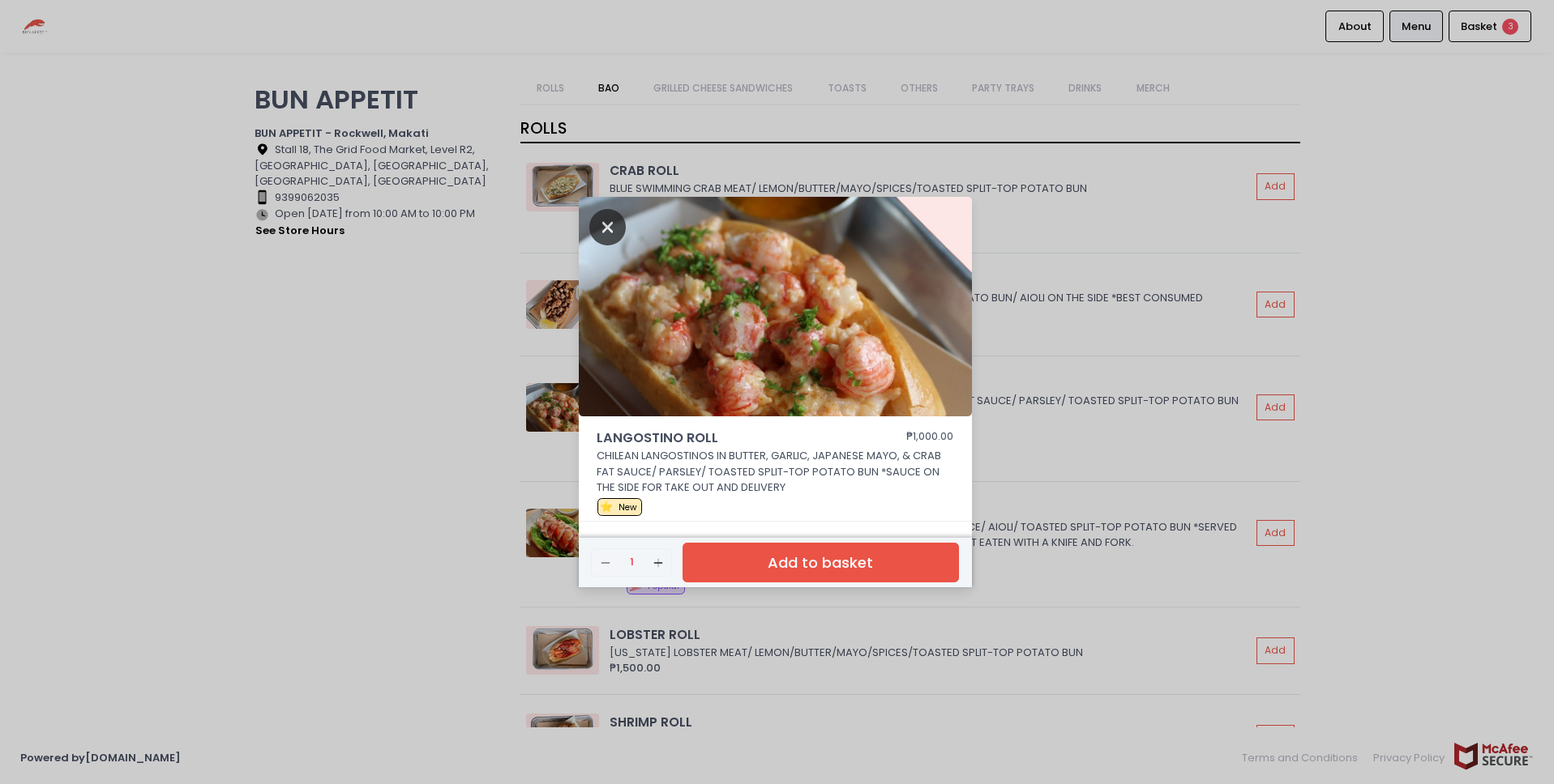
click at [607, 225] on icon "Close" at bounding box center [608, 227] width 37 height 36
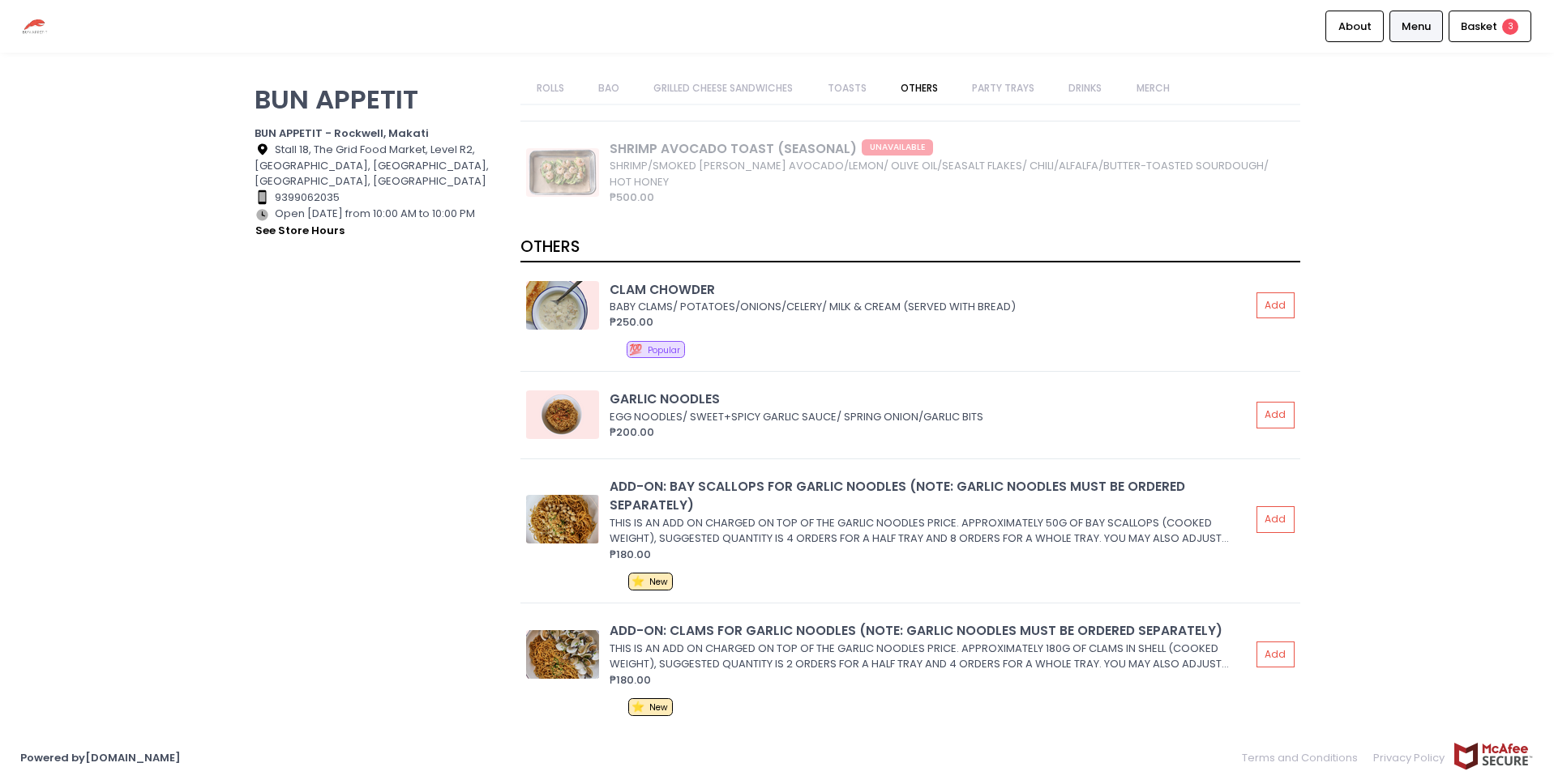
scroll to position [2389, 0]
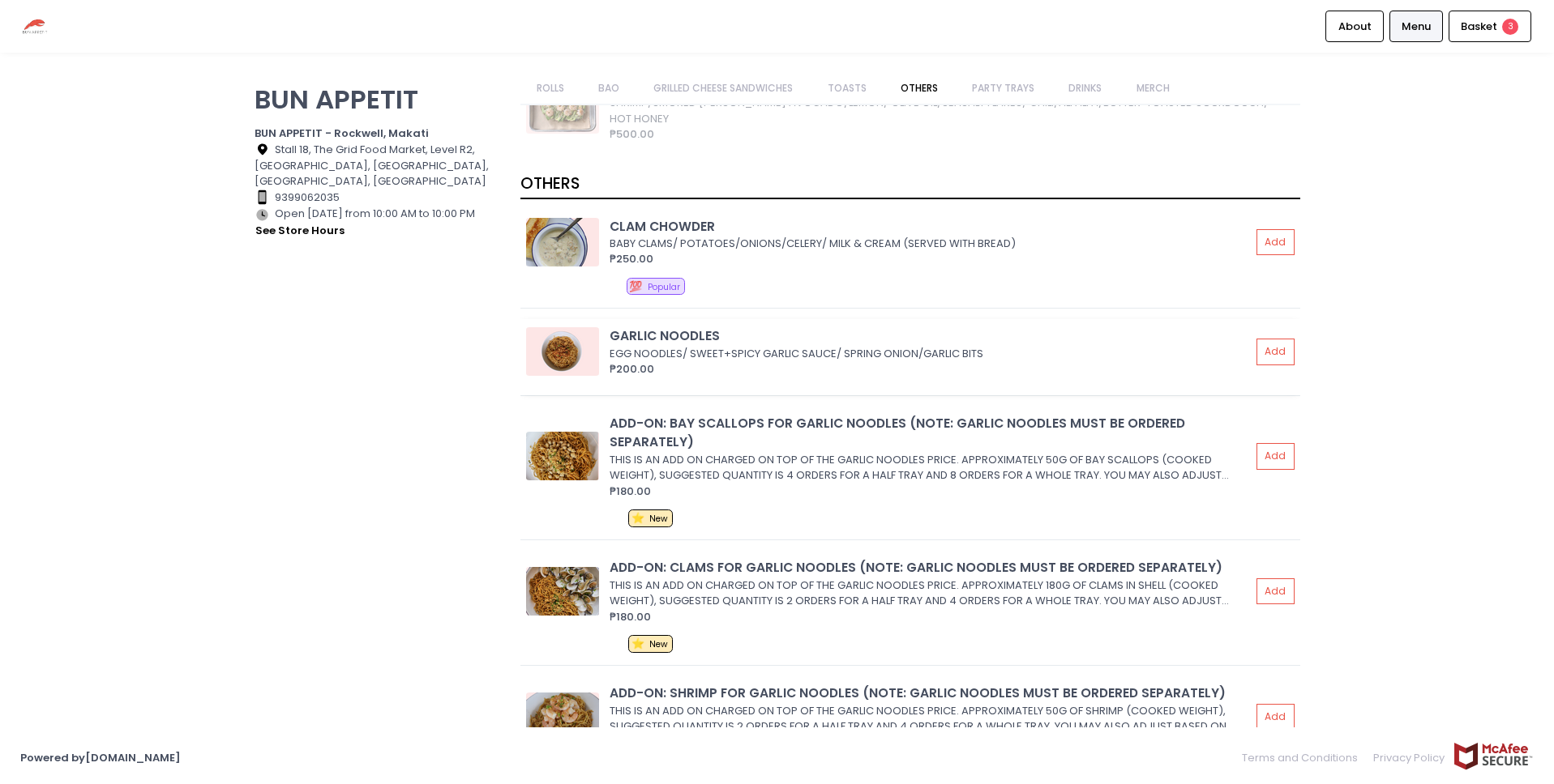
click at [559, 338] on img at bounding box center [562, 351] width 73 height 48
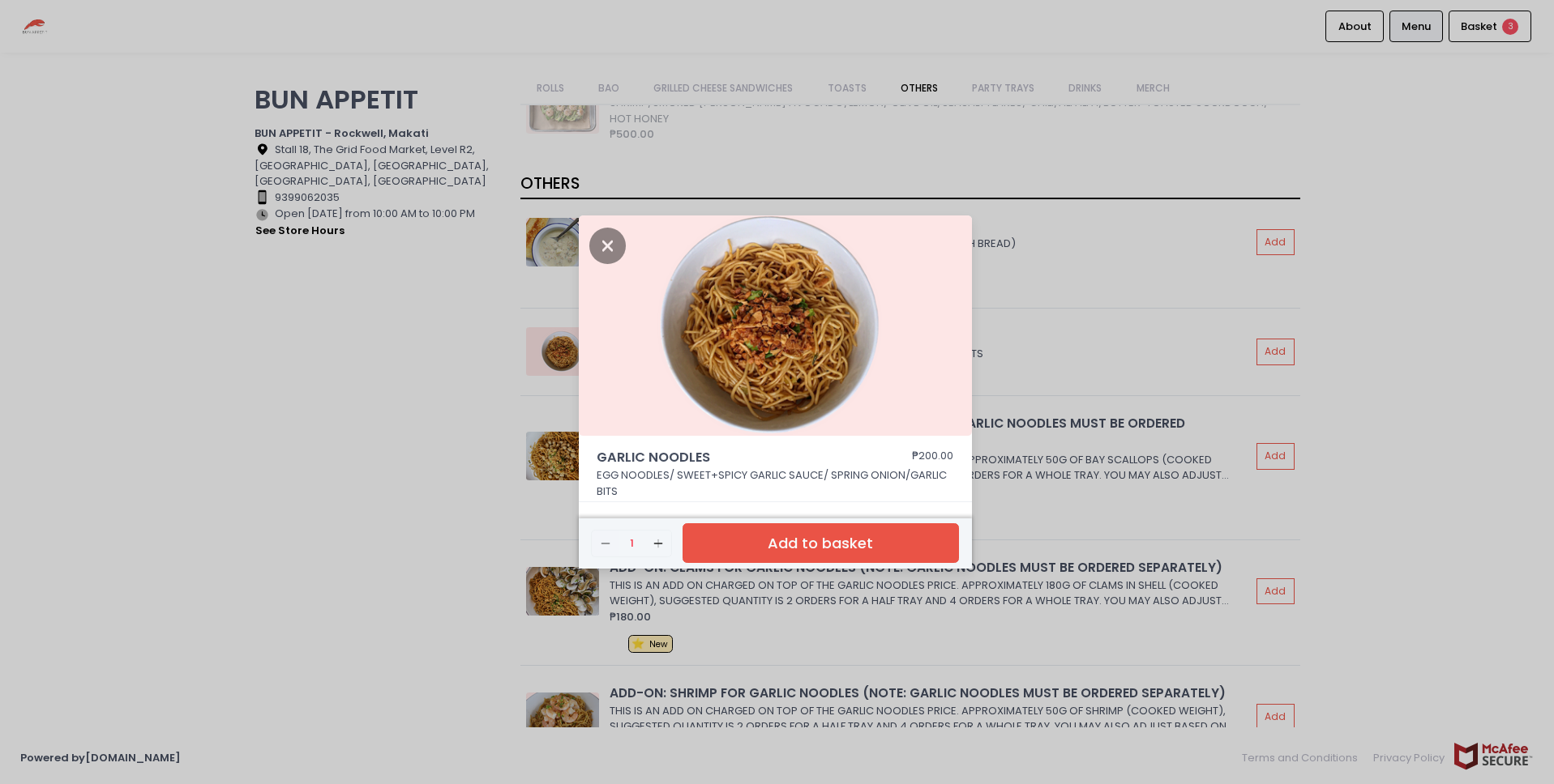
click at [614, 223] on img at bounding box center [776, 326] width 394 height 221
click at [609, 248] on icon "Close" at bounding box center [608, 246] width 37 height 36
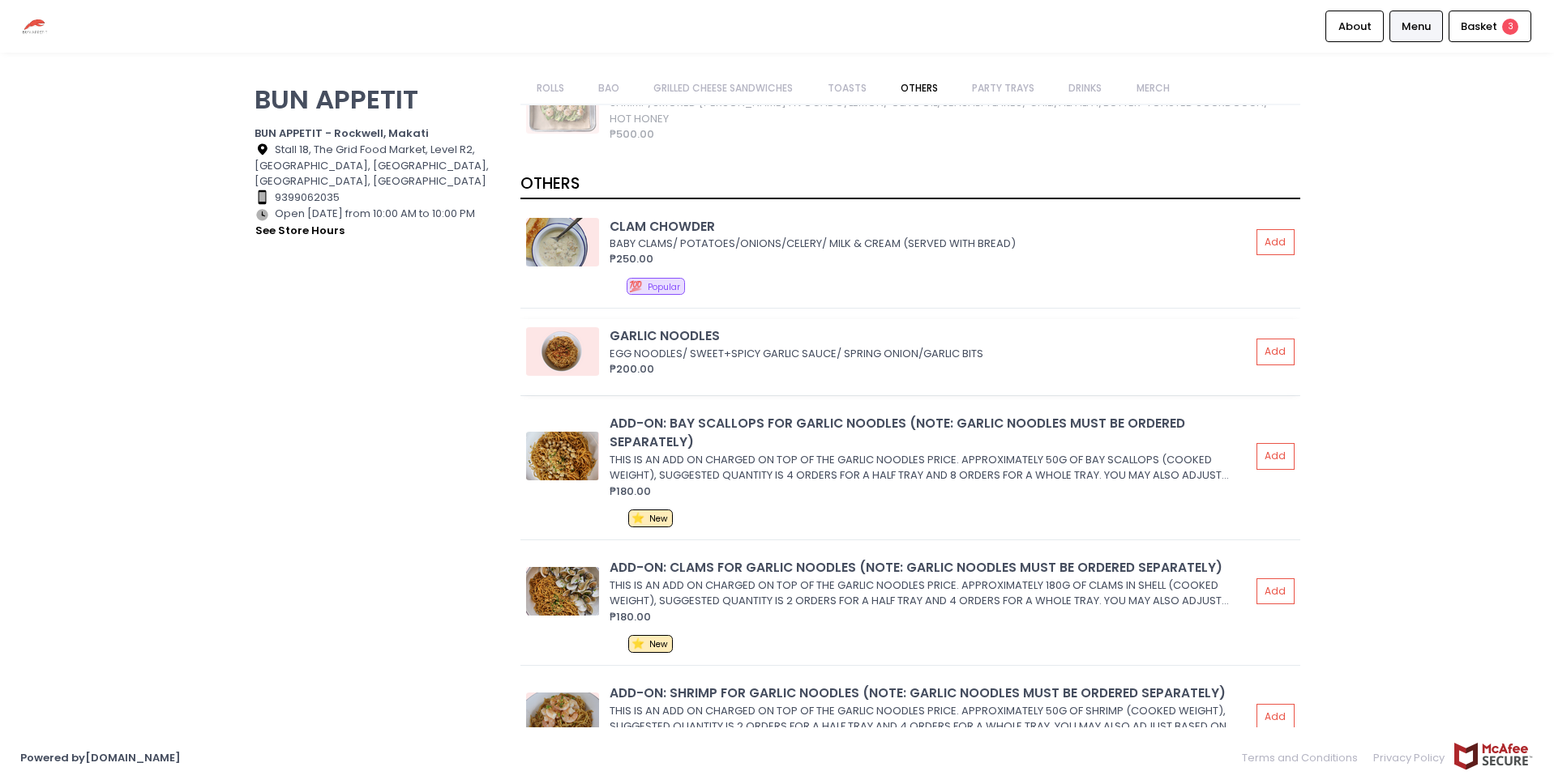
click at [565, 344] on img at bounding box center [562, 351] width 73 height 48
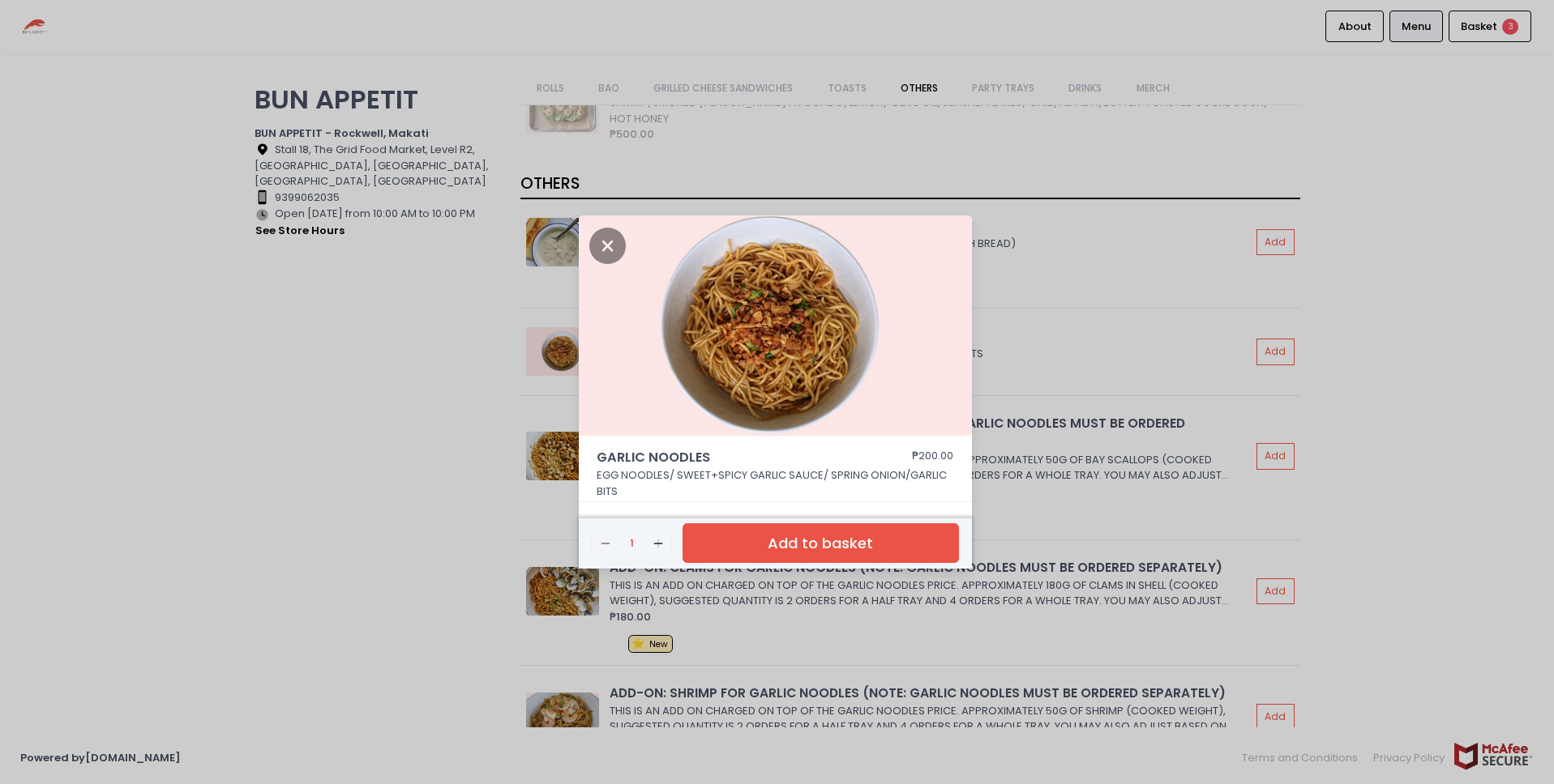
click at [806, 542] on button "Add to basket" at bounding box center [820, 543] width 275 height 39
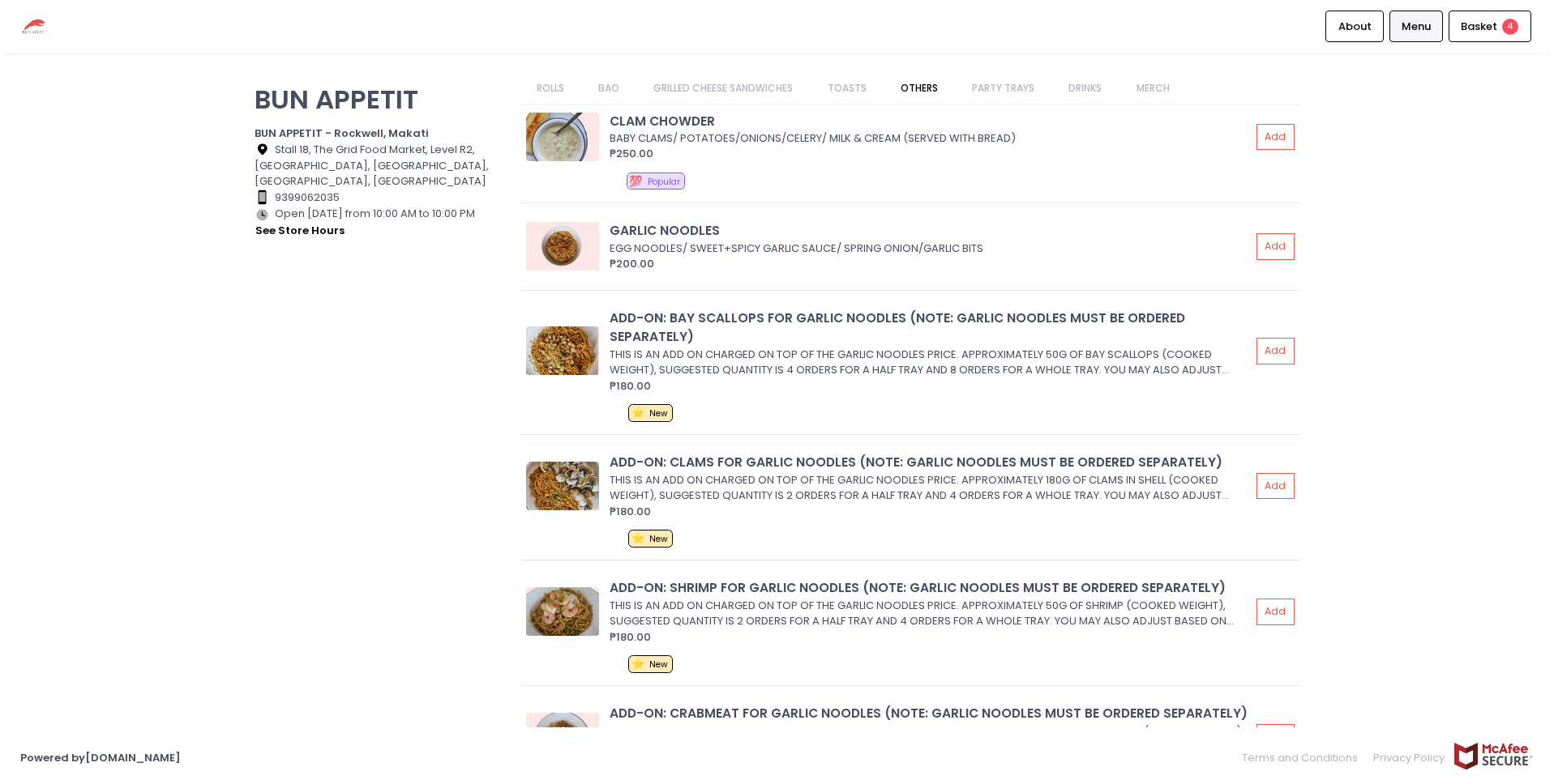
scroll to position [2534, 0]
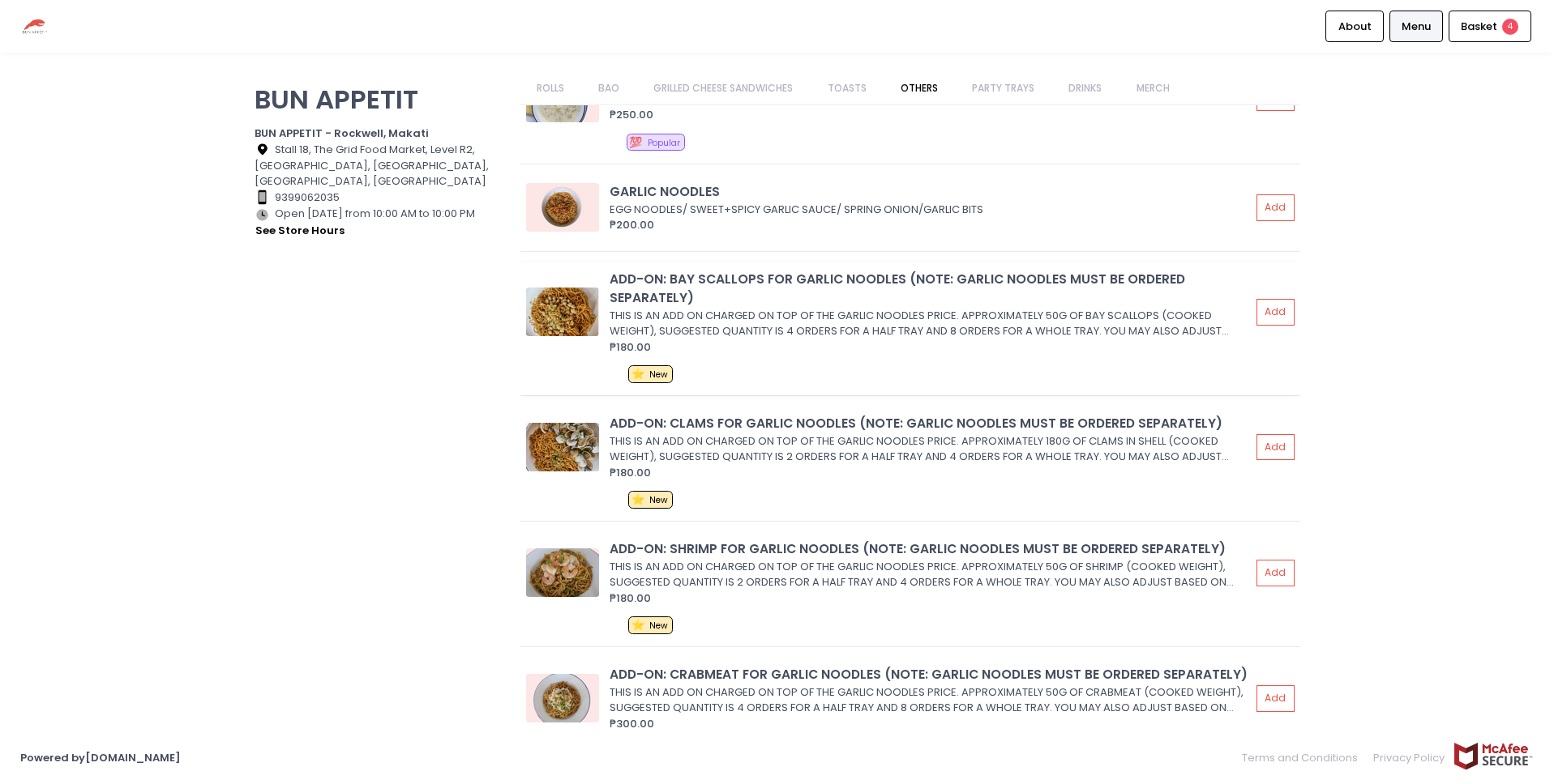
click at [559, 295] on img at bounding box center [562, 312] width 73 height 48
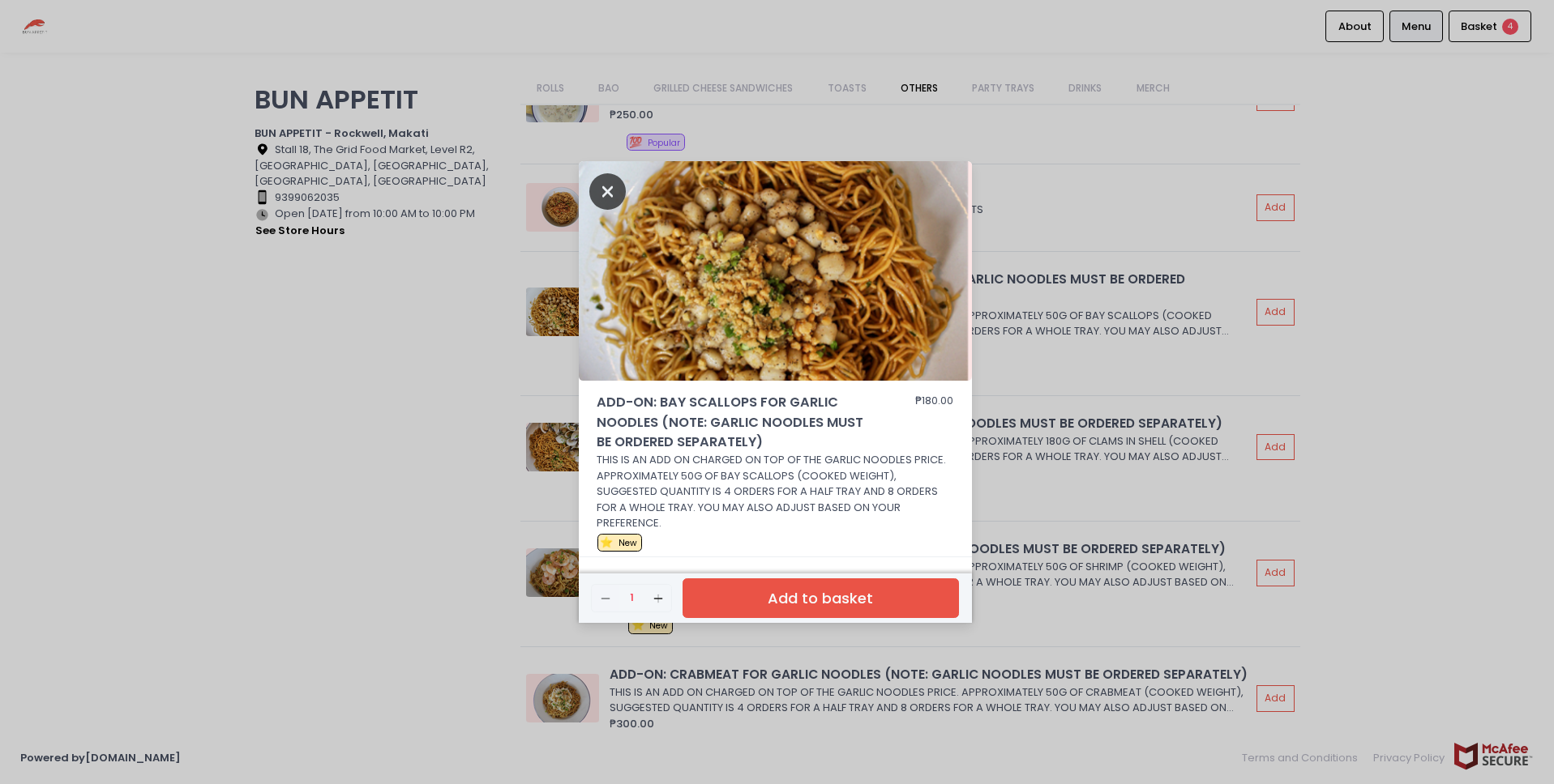
click at [602, 195] on icon "Close" at bounding box center [608, 191] width 37 height 36
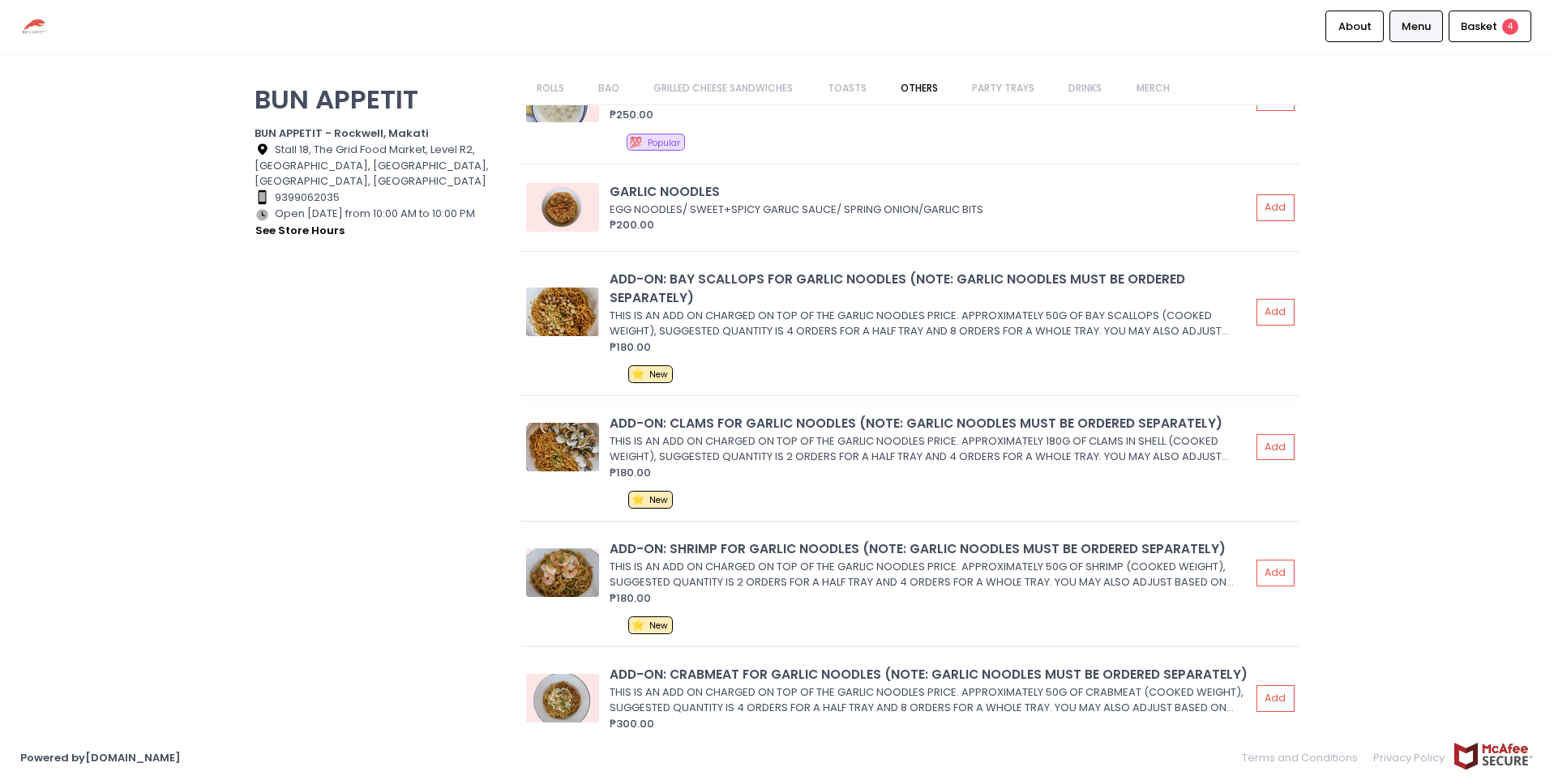
click at [567, 436] on img at bounding box center [562, 447] width 73 height 48
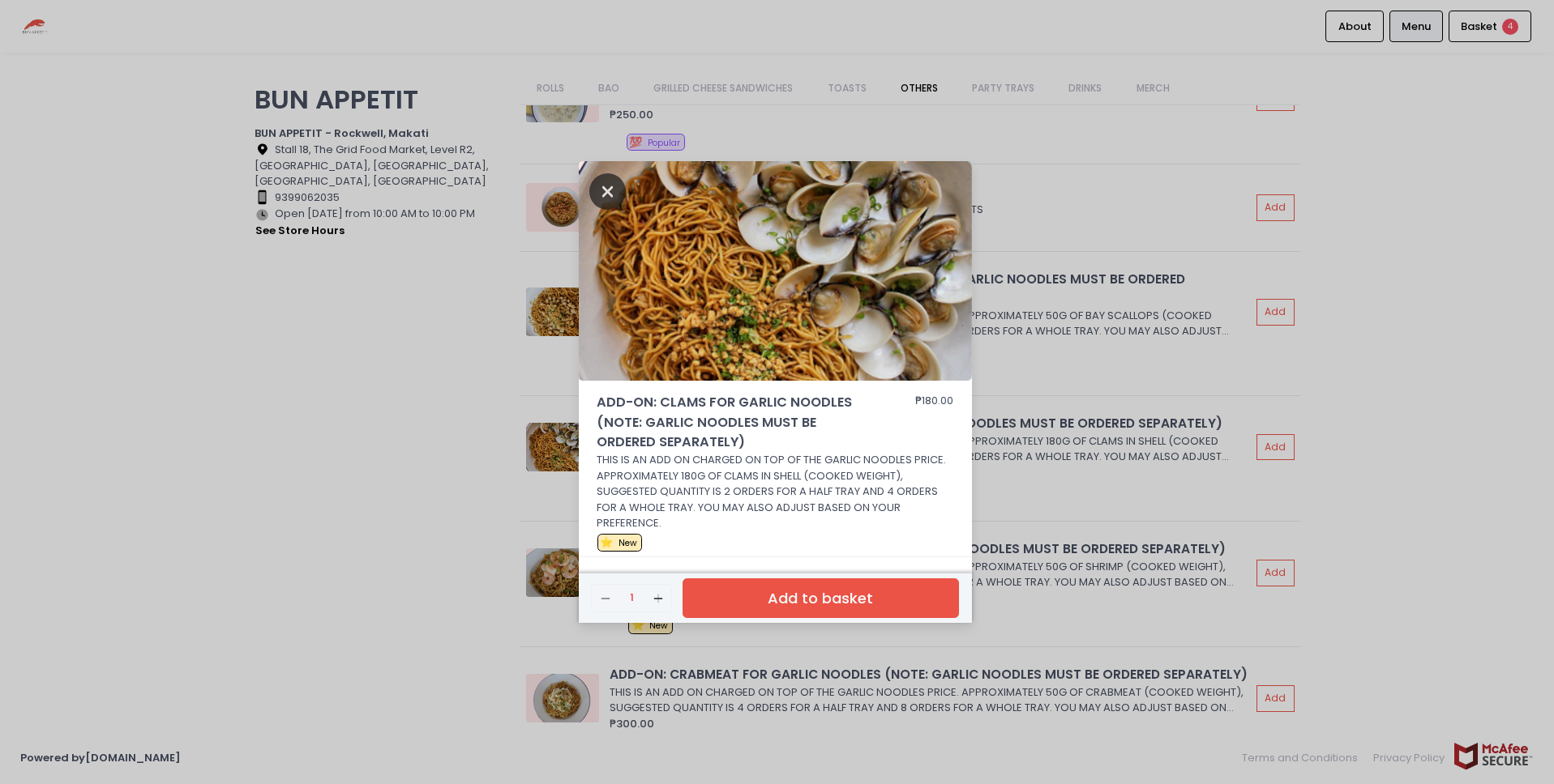
click at [603, 189] on icon "Close" at bounding box center [608, 191] width 37 height 36
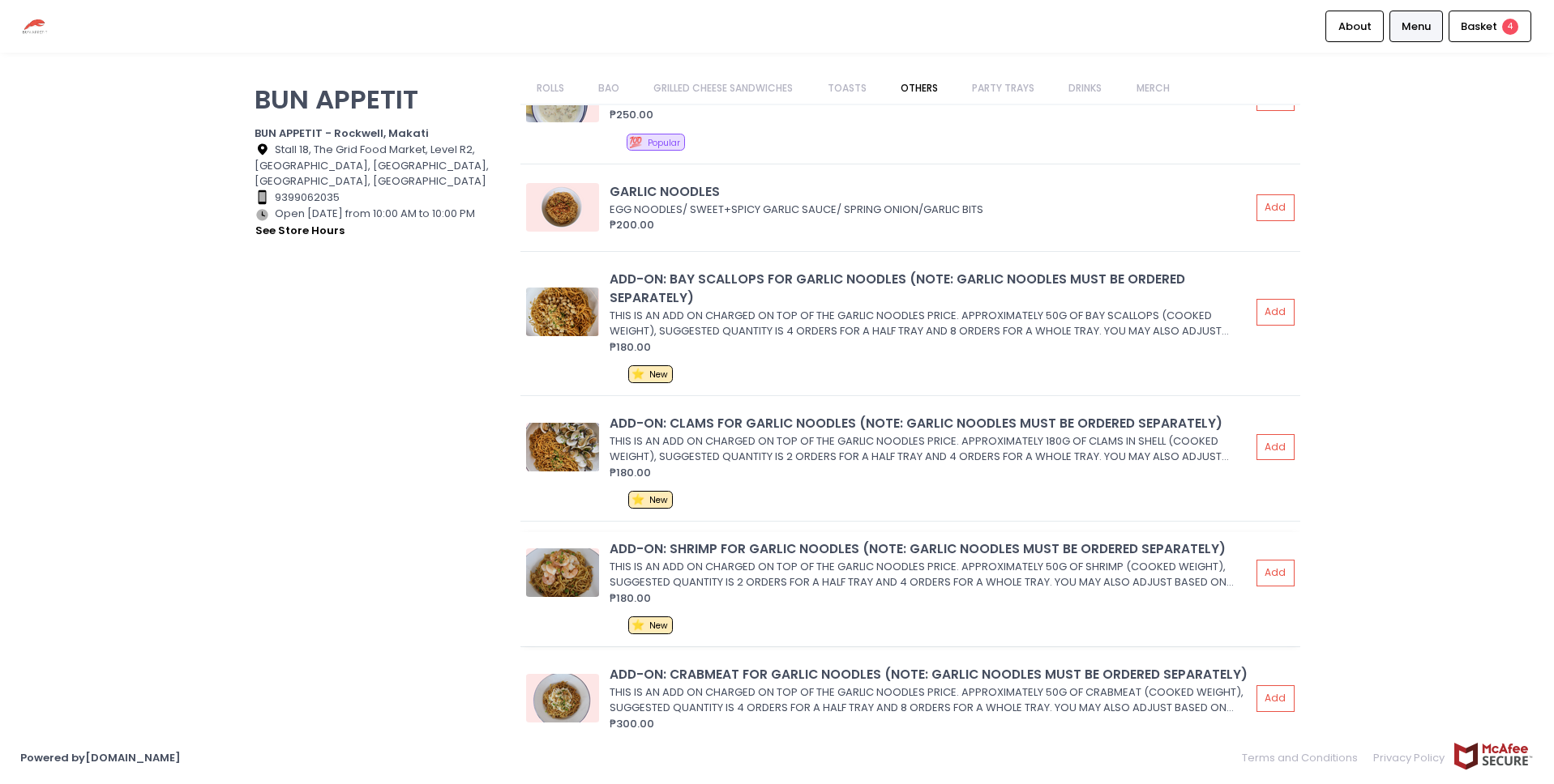
click at [565, 563] on img at bounding box center [562, 572] width 73 height 48
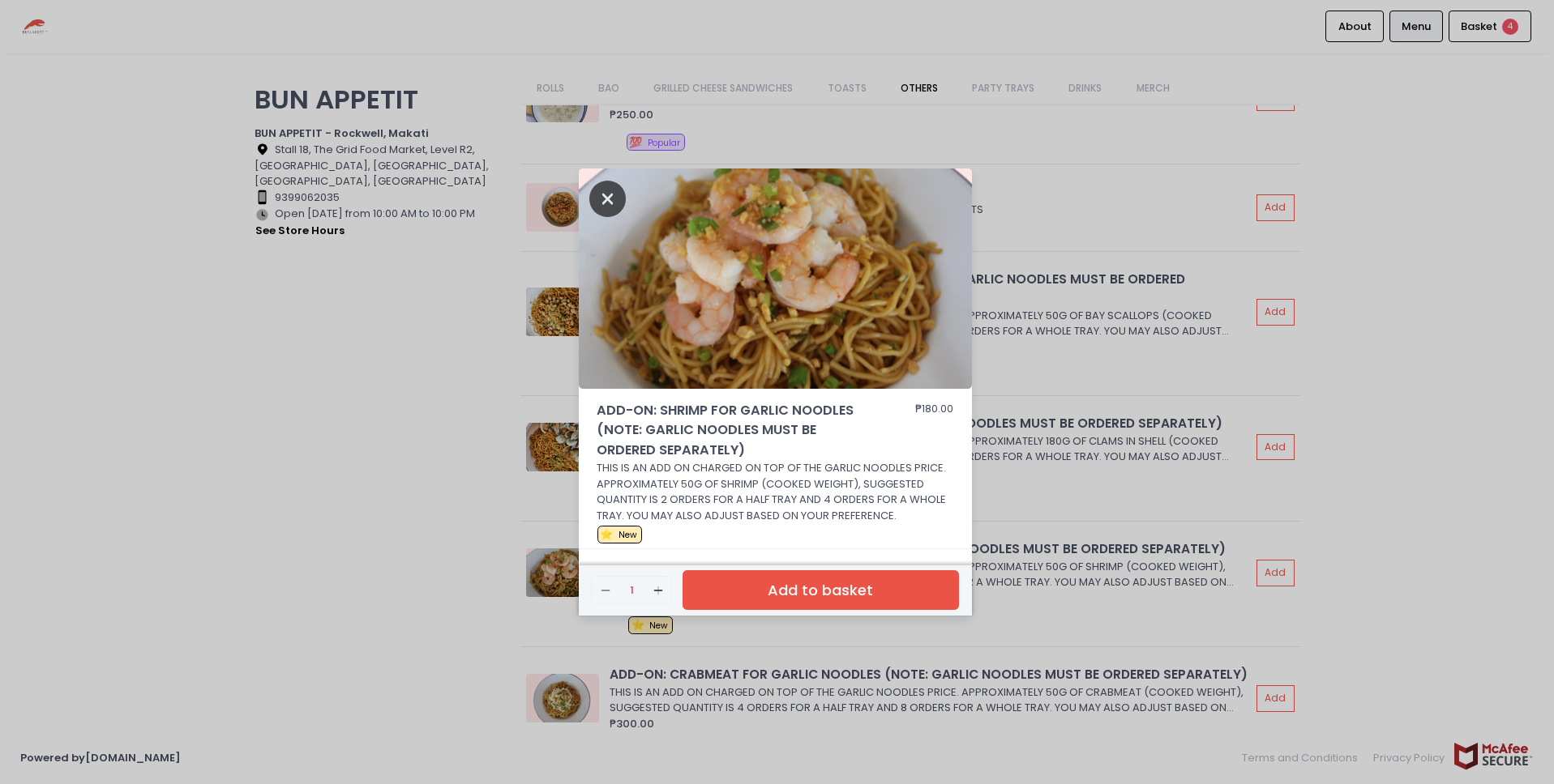
click at [610, 202] on icon "Close" at bounding box center [608, 198] width 37 height 36
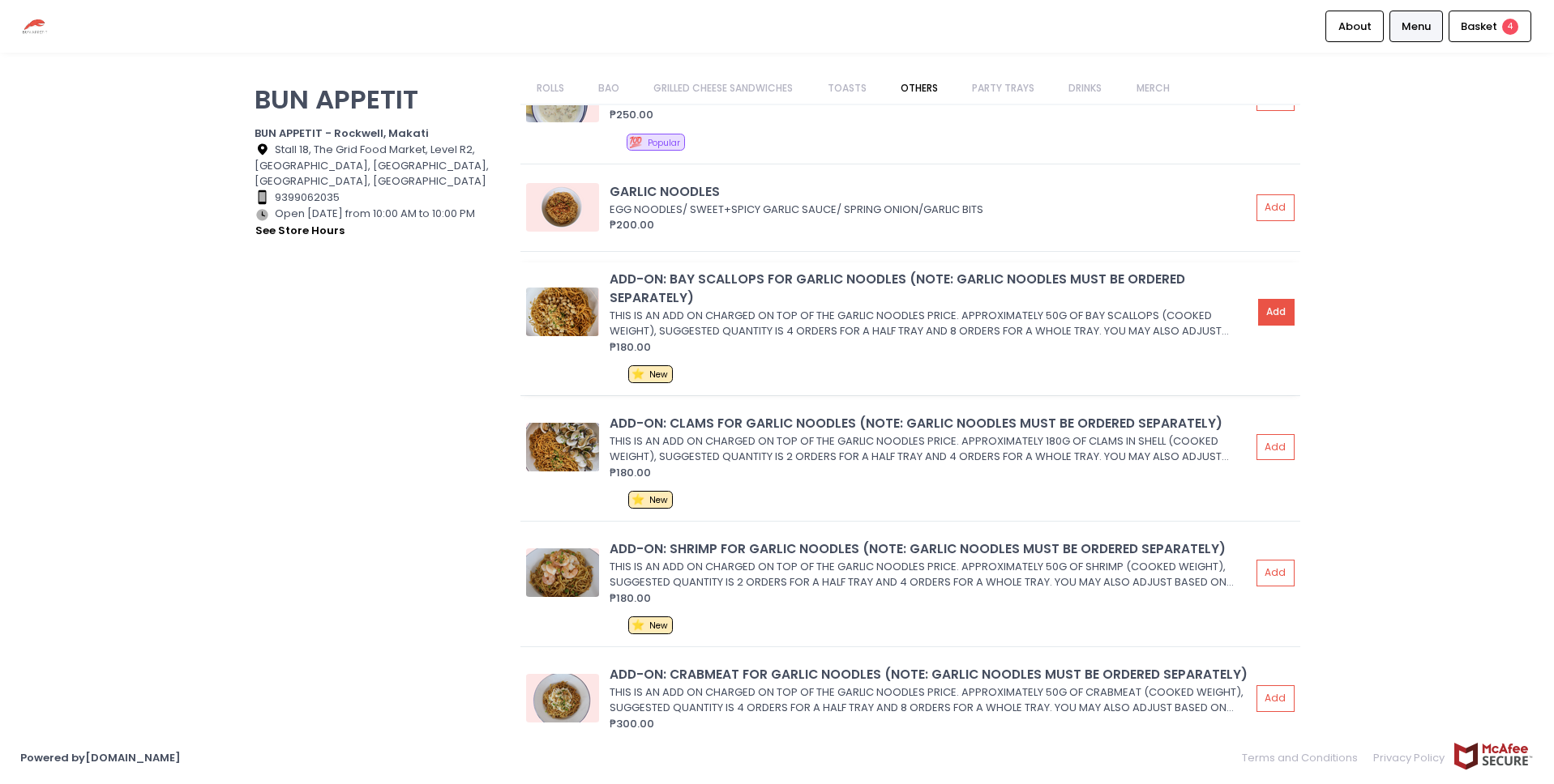
click at [1260, 299] on button "Add" at bounding box center [1277, 312] width 37 height 27
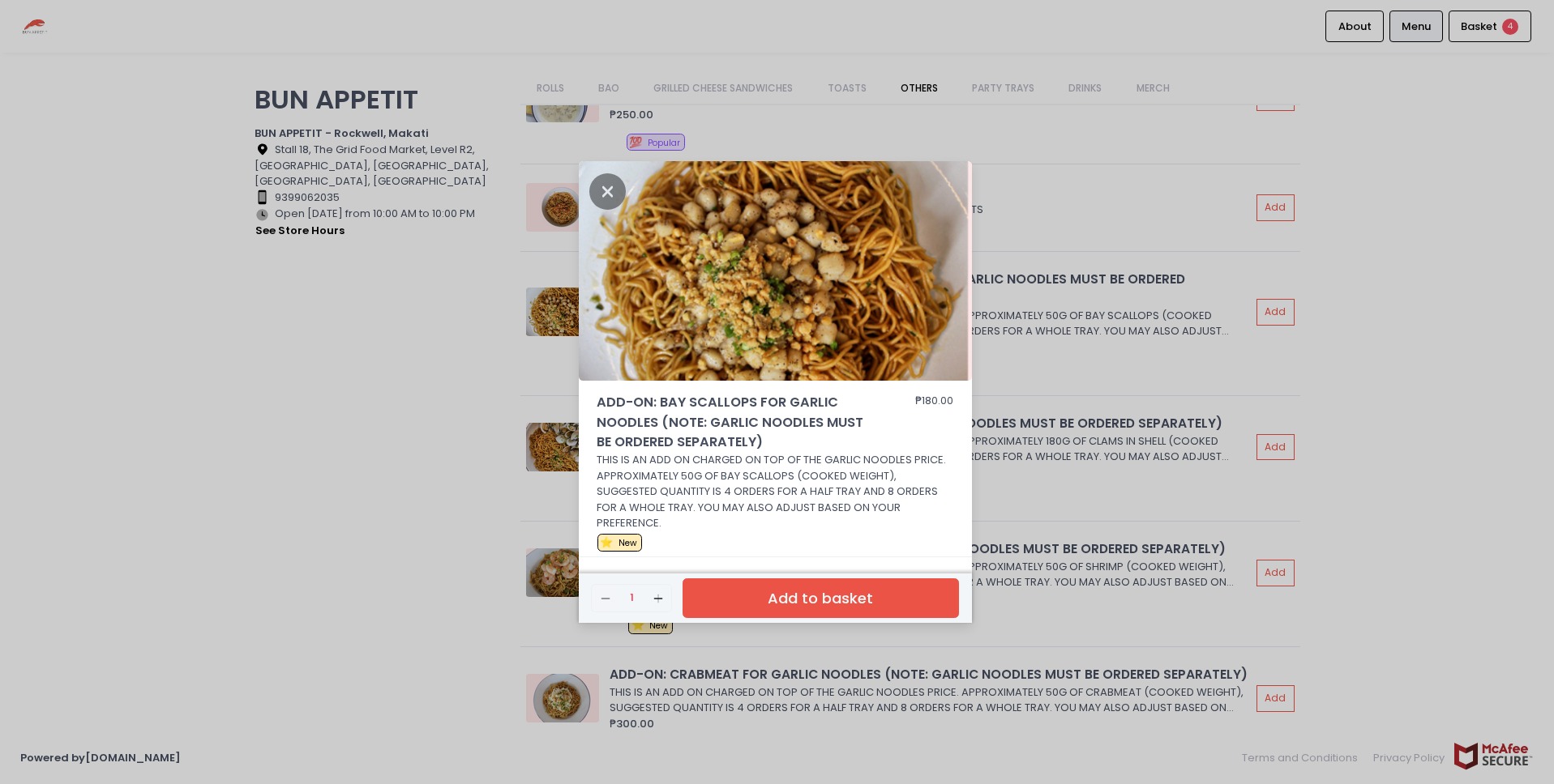
click at [823, 605] on button "Add to basket" at bounding box center [820, 599] width 275 height 39
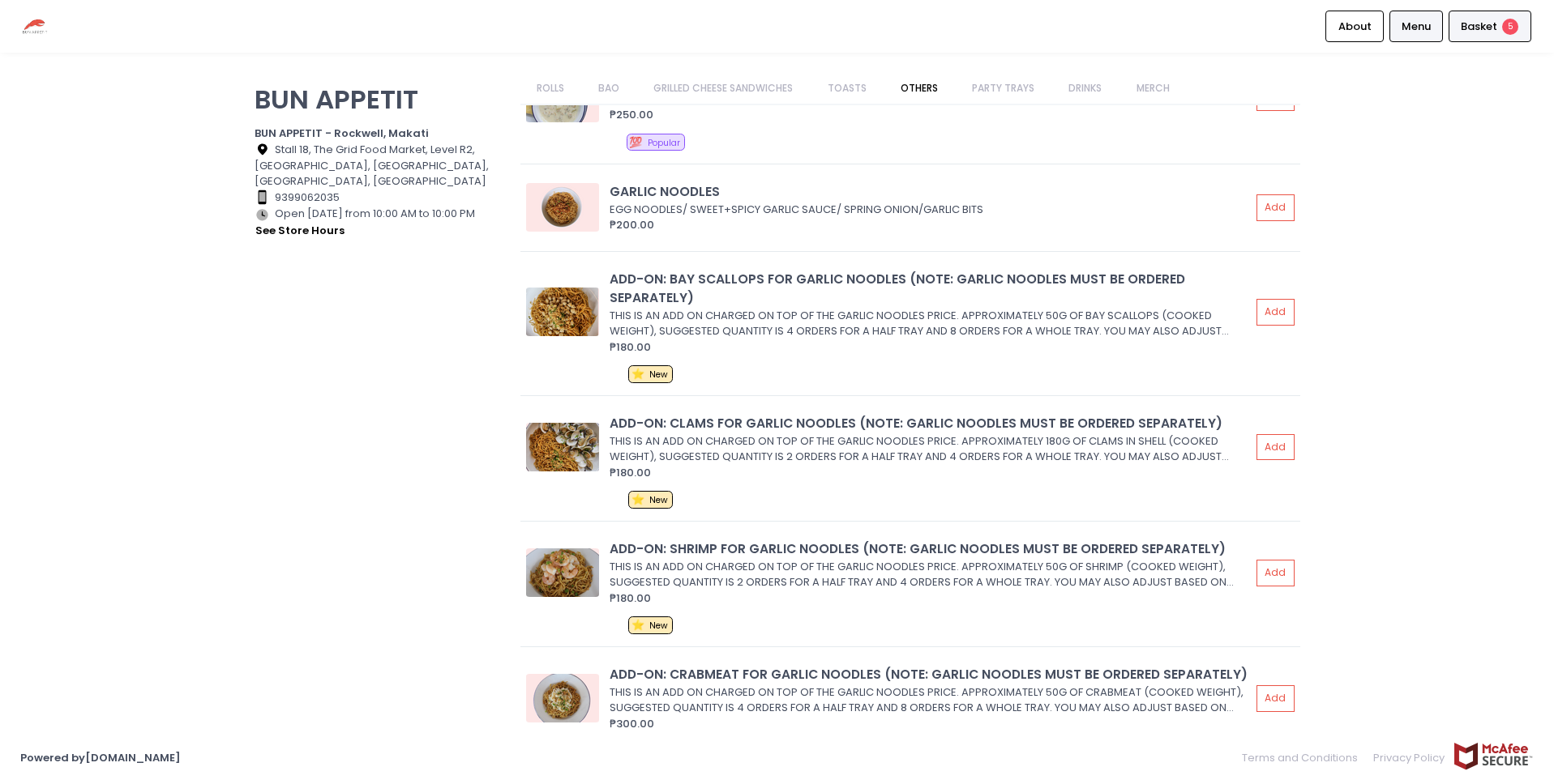
click at [1503, 35] on div "Basket 5" at bounding box center [1491, 27] width 83 height 32
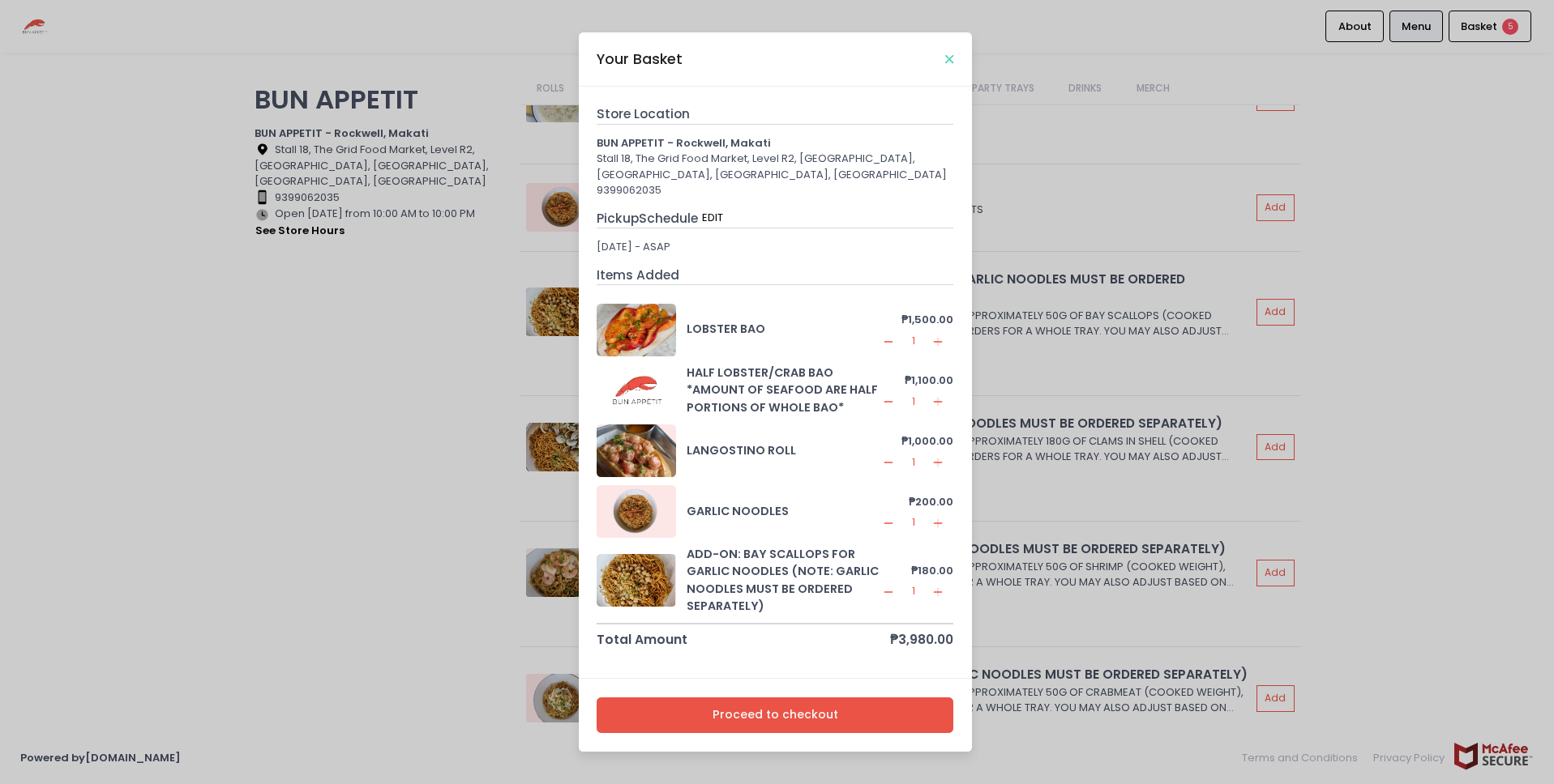
click at [950, 64] on icon "Close" at bounding box center [949, 59] width 8 height 12
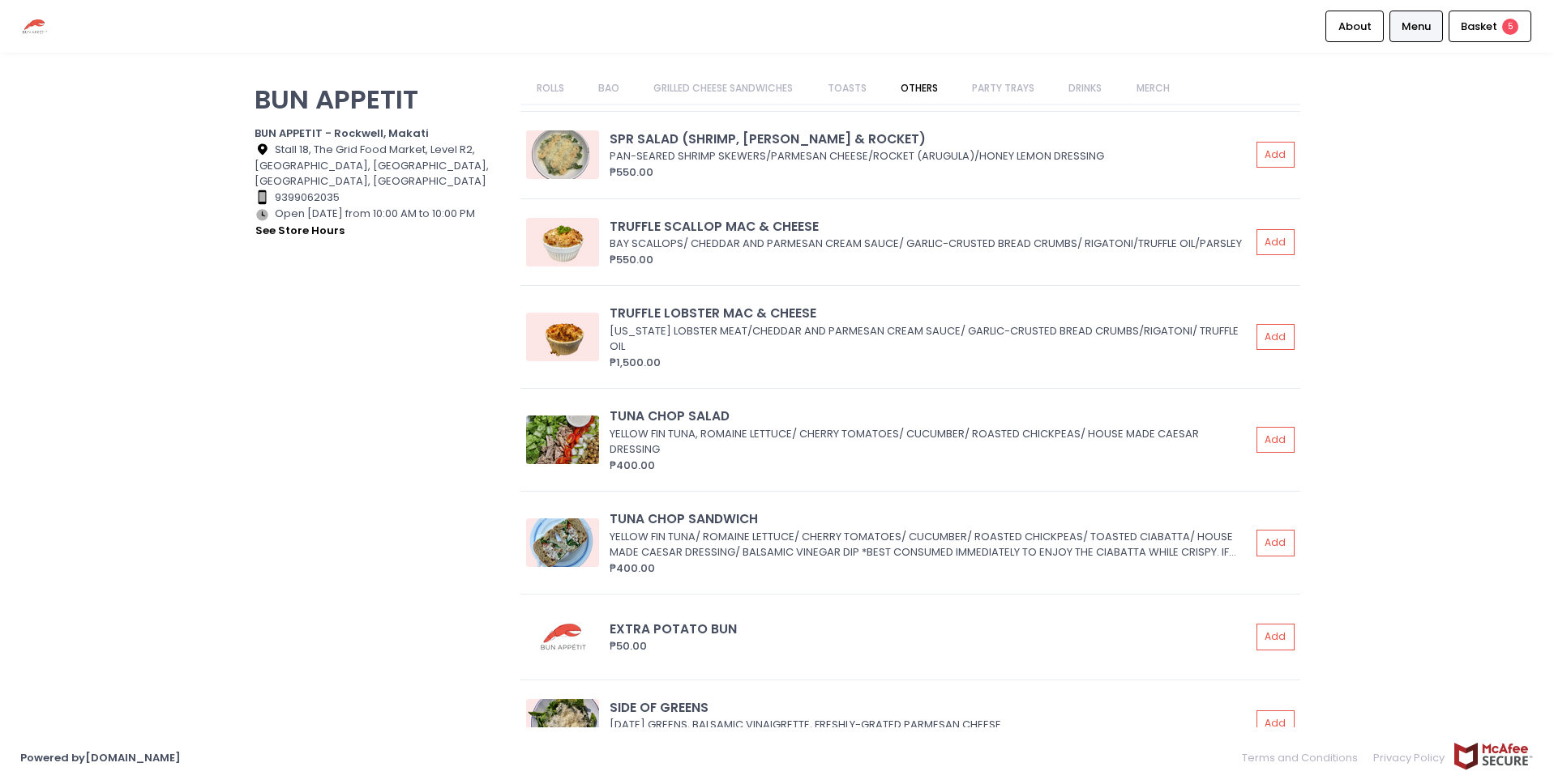
scroll to position [3324, 0]
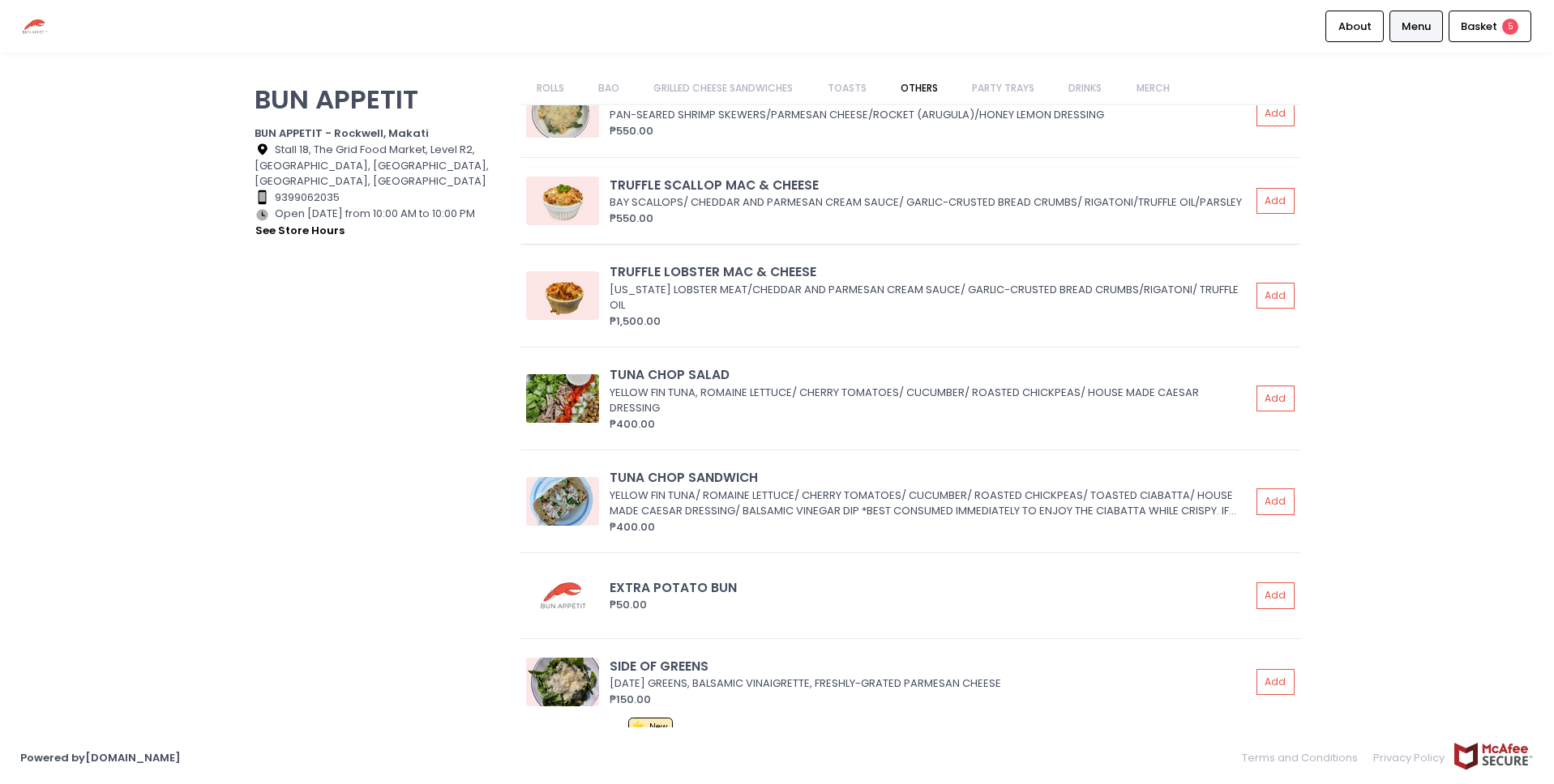
click at [576, 199] on img at bounding box center [562, 200] width 73 height 48
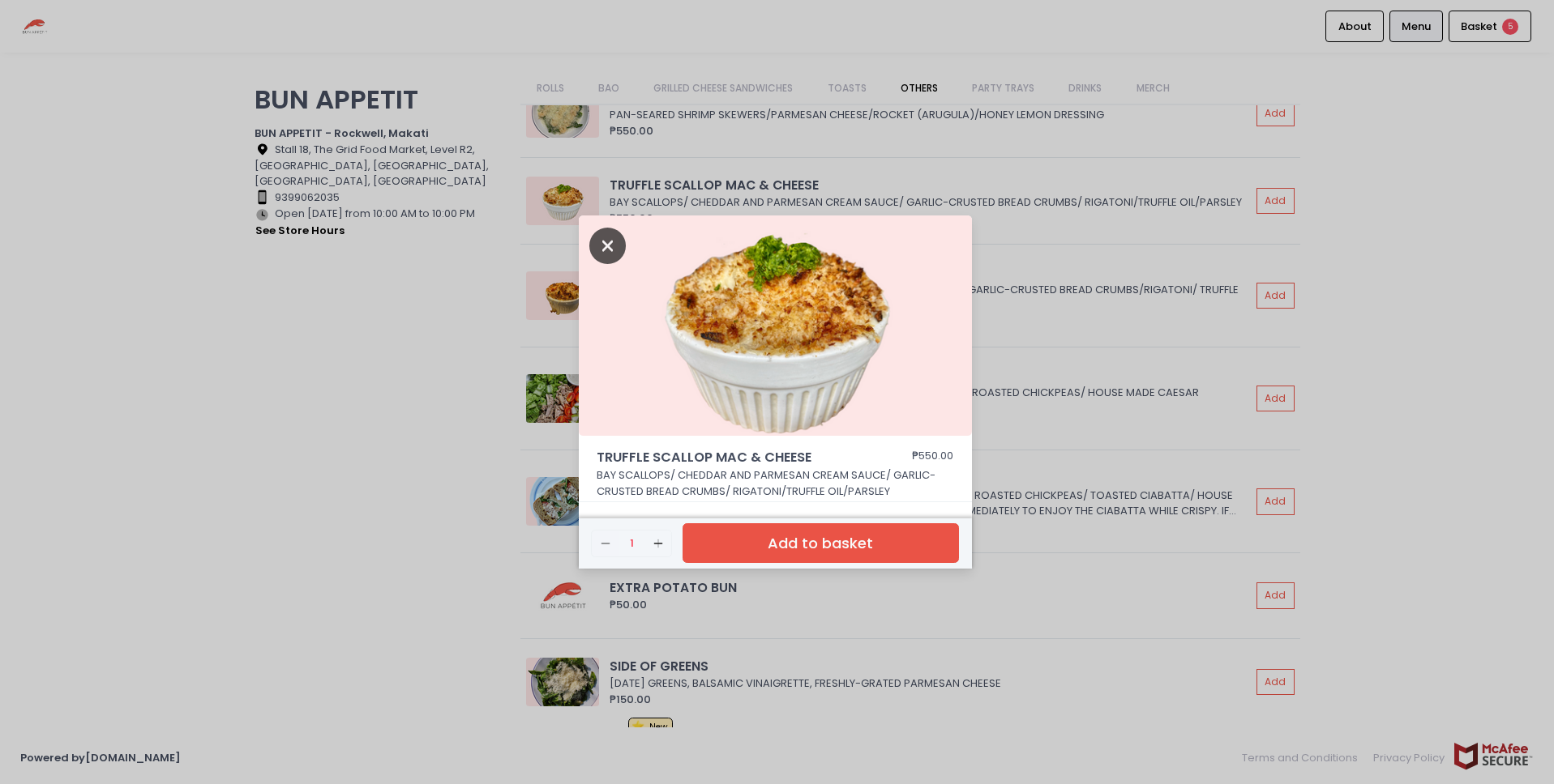
click at [603, 249] on icon "Close" at bounding box center [608, 246] width 37 height 36
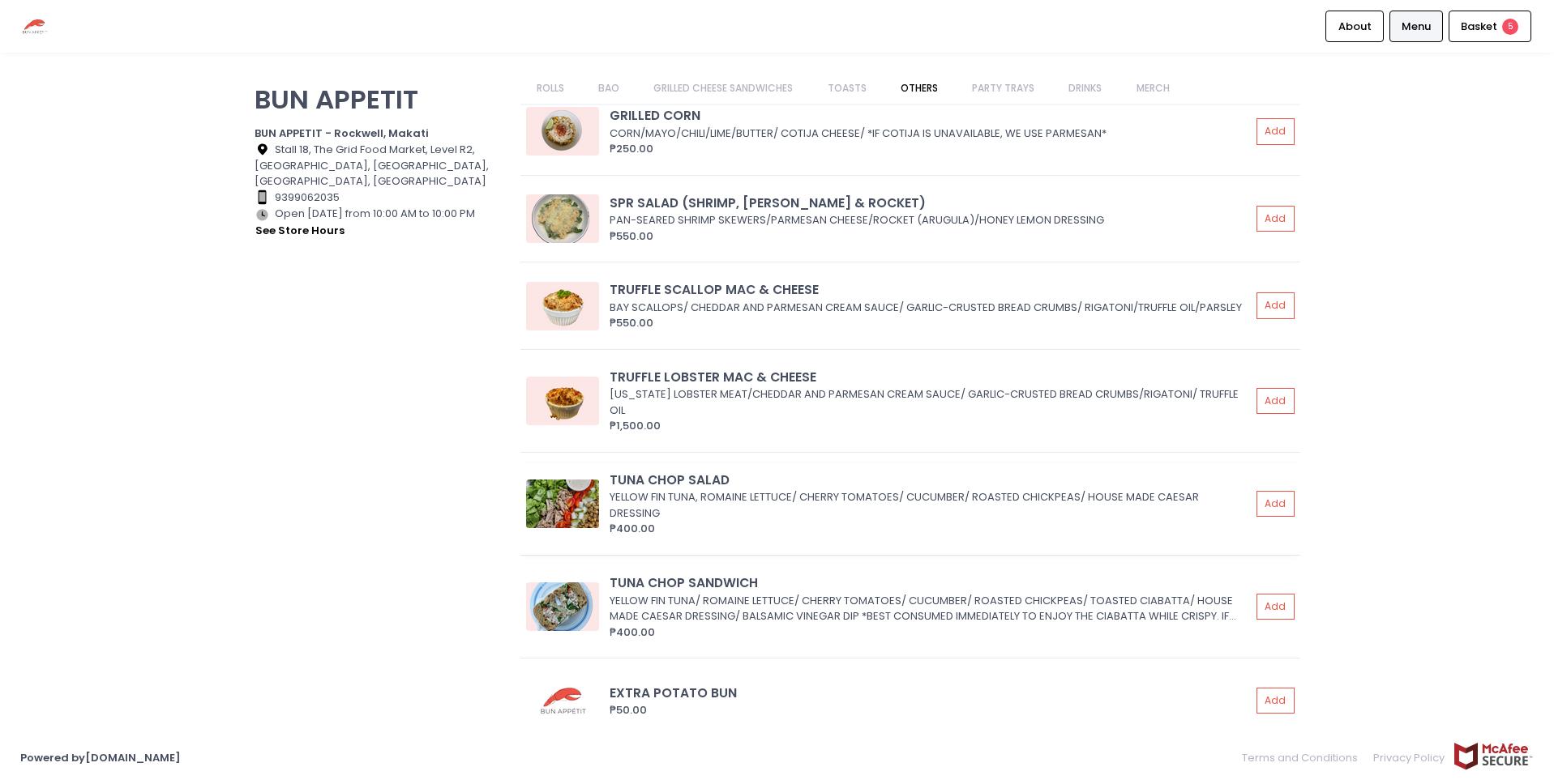
scroll to position [3200, 0]
click at [569, 322] on img at bounding box center [562, 309] width 73 height 48
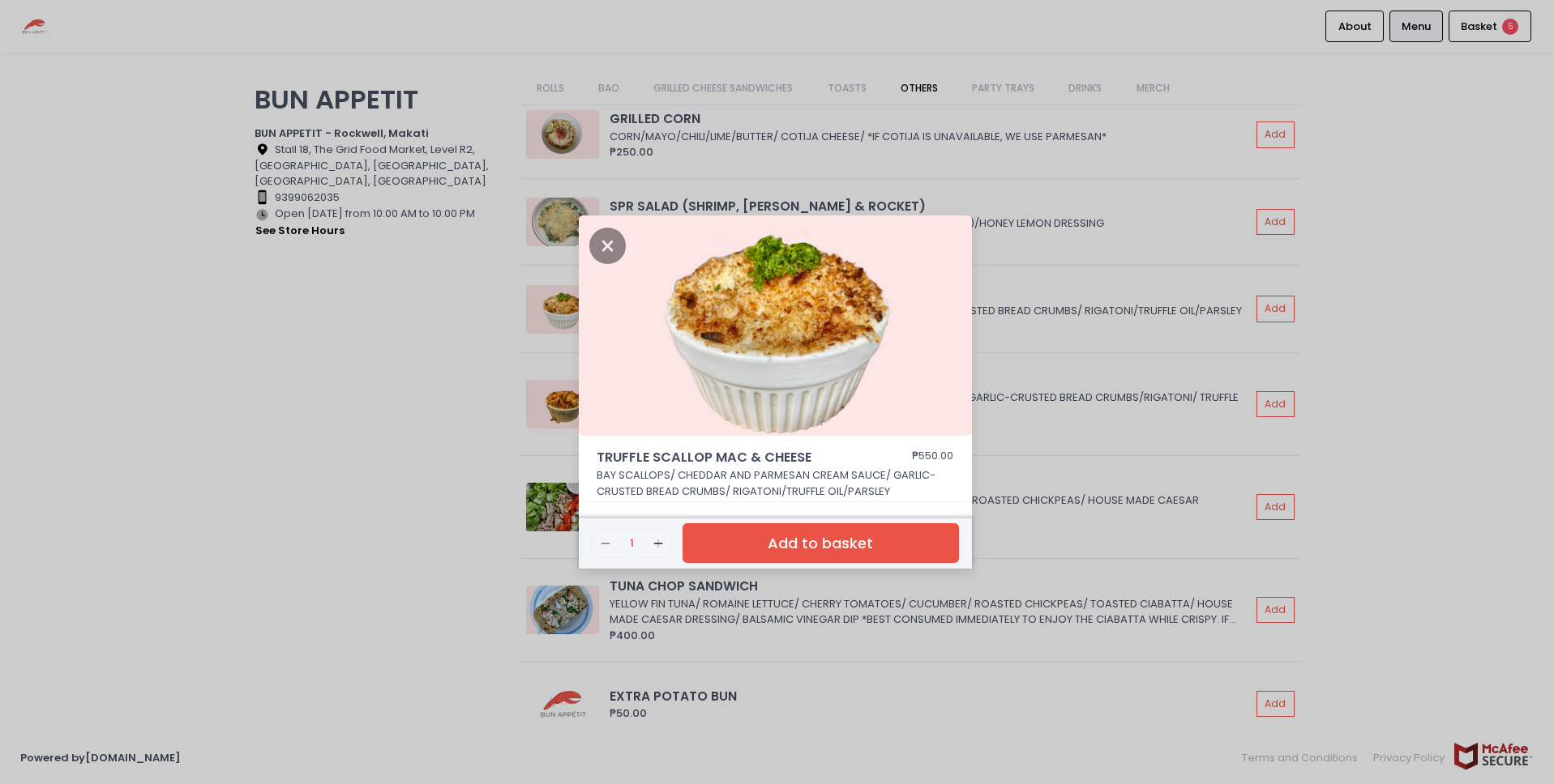
click at [830, 546] on button "Add to basket" at bounding box center [820, 543] width 275 height 39
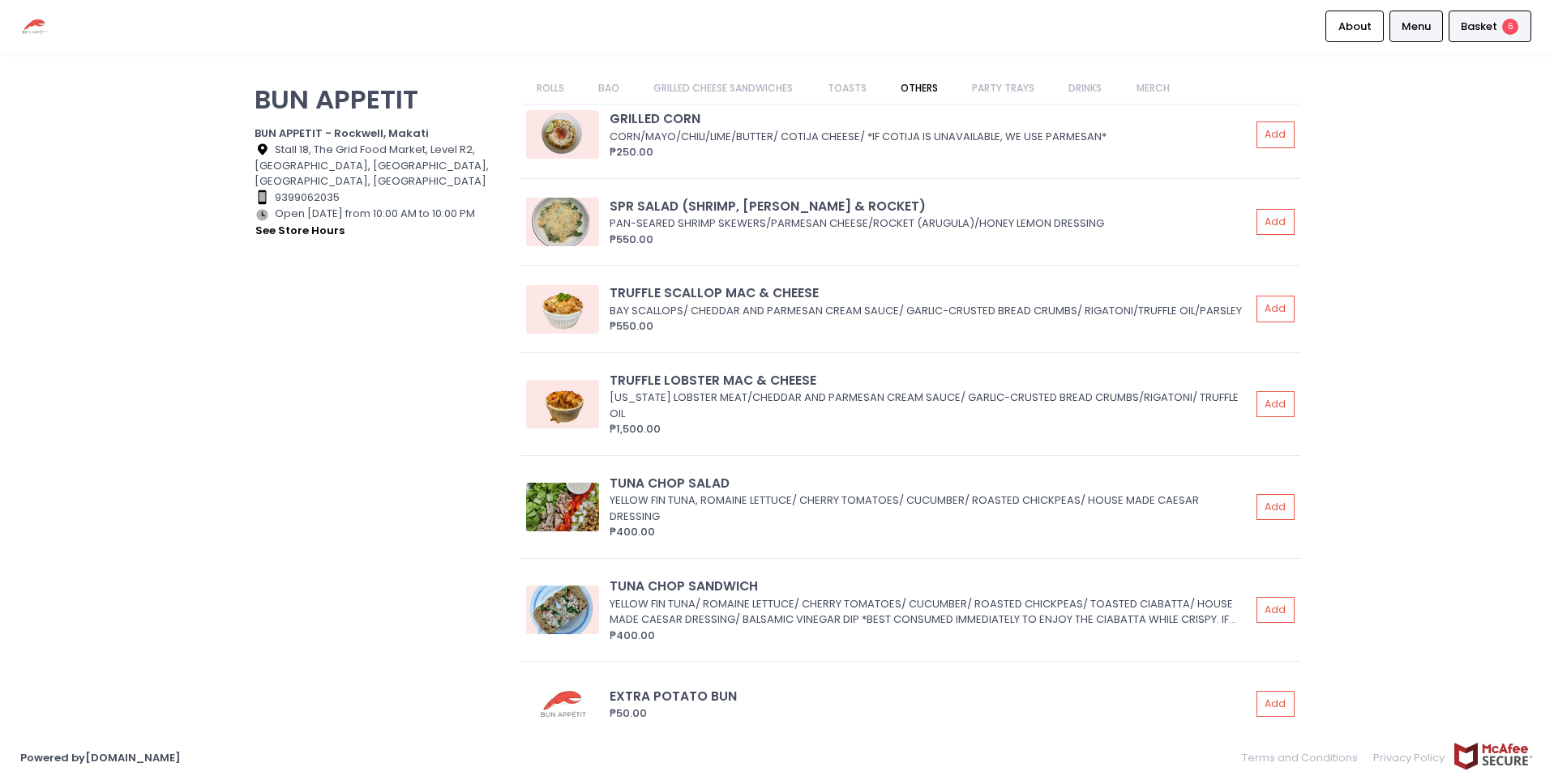
click at [1507, 27] on span "6" at bounding box center [1511, 27] width 16 height 16
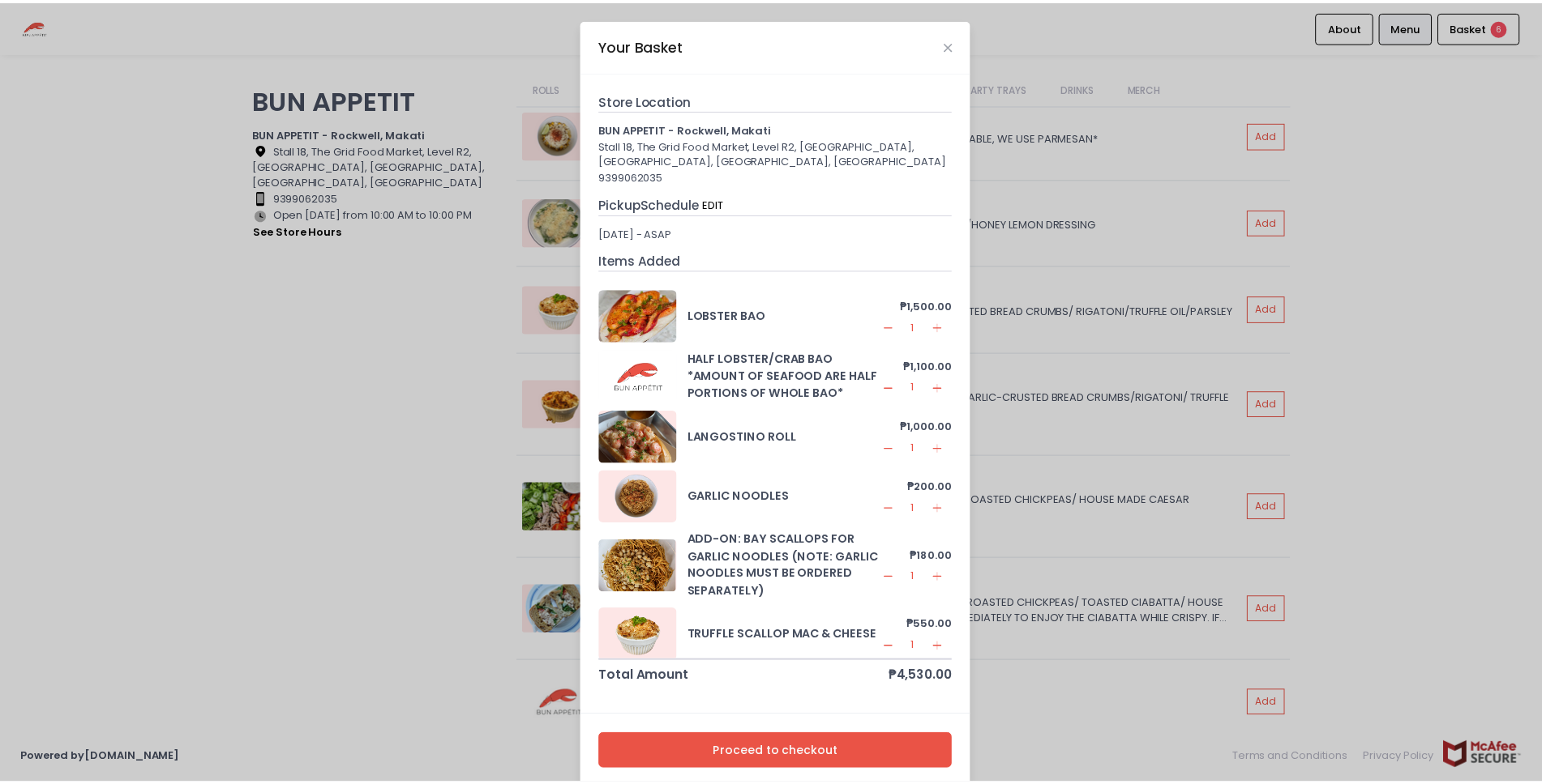
scroll to position [9, 0]
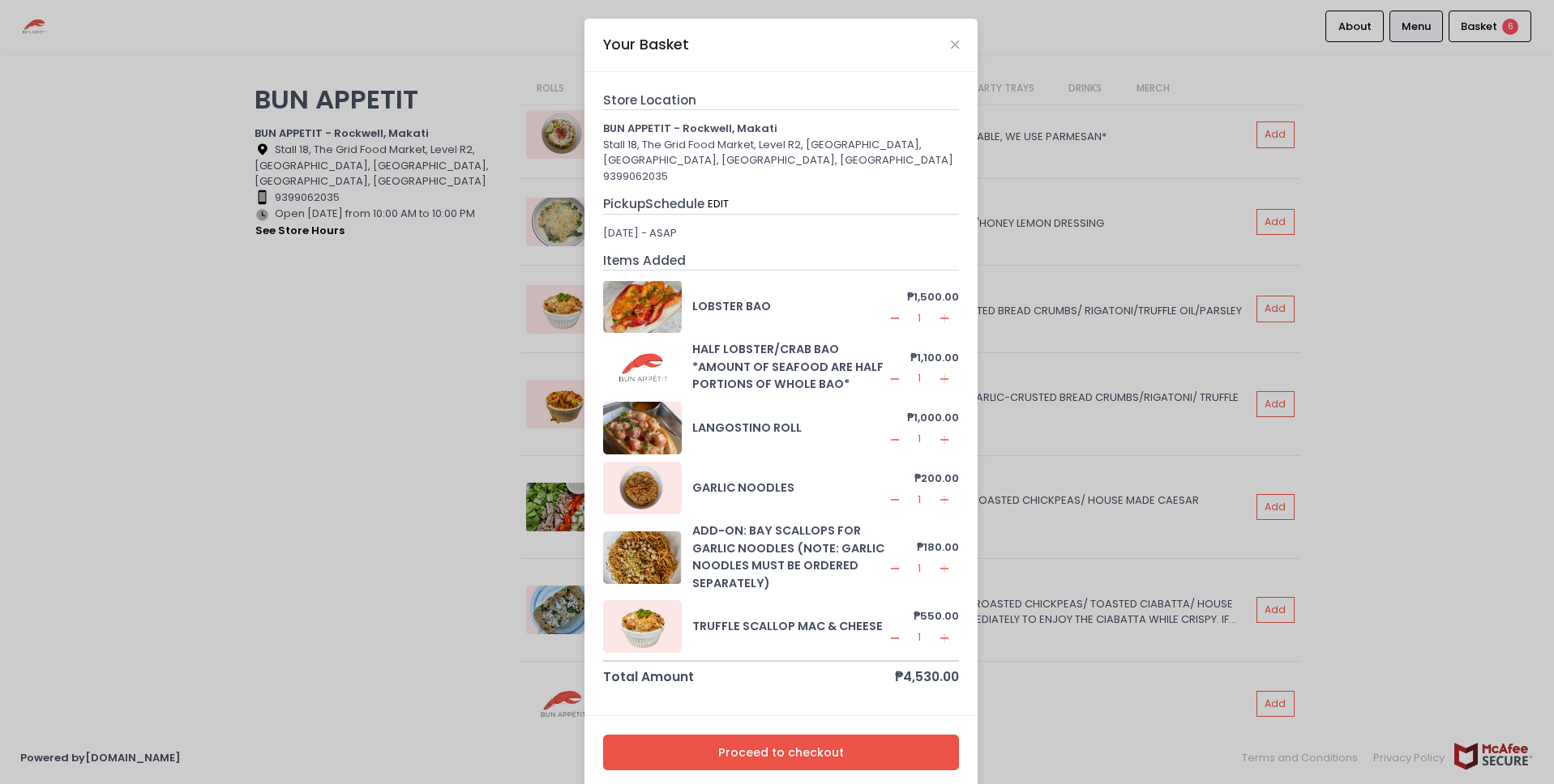
click at [777, 748] on button "Proceed to checkout" at bounding box center [781, 752] width 357 height 36
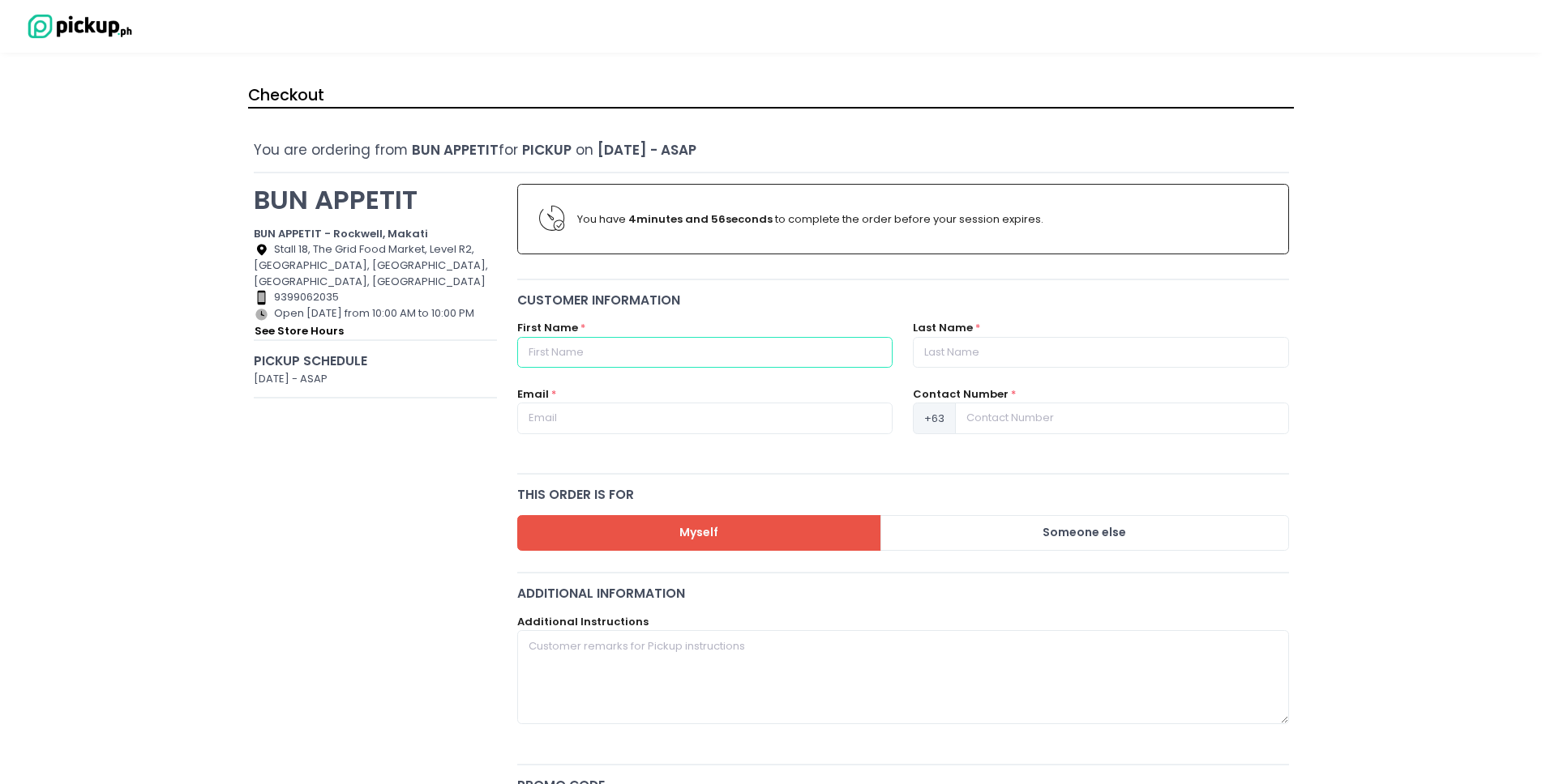
click at [575, 351] on input "text" at bounding box center [704, 352] width 375 height 31
type input "[PERSON_NAME]"
type input "[EMAIL_ADDRESS][DOMAIN_NAME]"
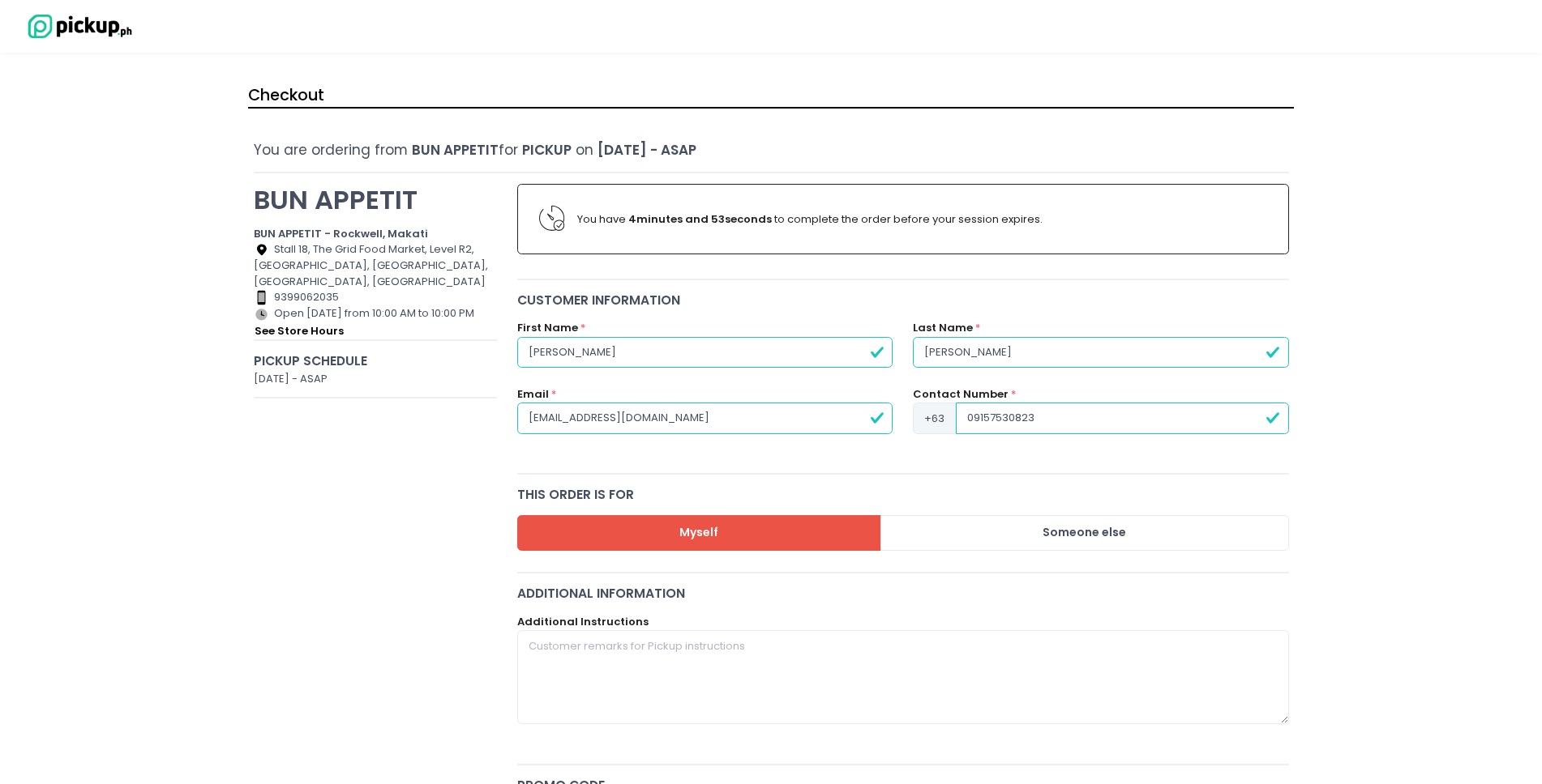
click at [976, 420] on input "09157530823" at bounding box center [1122, 417] width 332 height 31
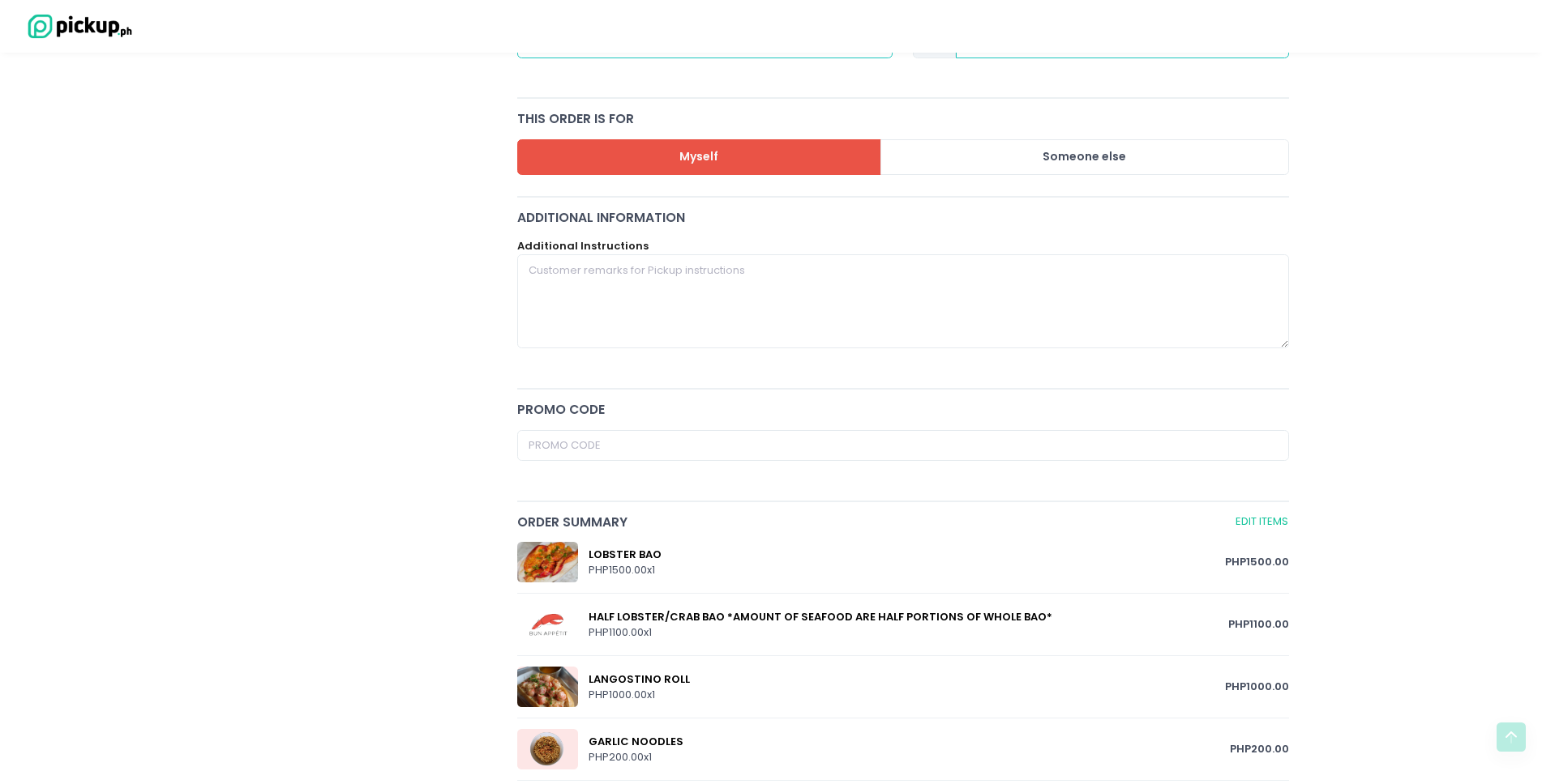
scroll to position [377, 0]
type input "9157530823"
click at [701, 306] on textarea at bounding box center [903, 300] width 771 height 94
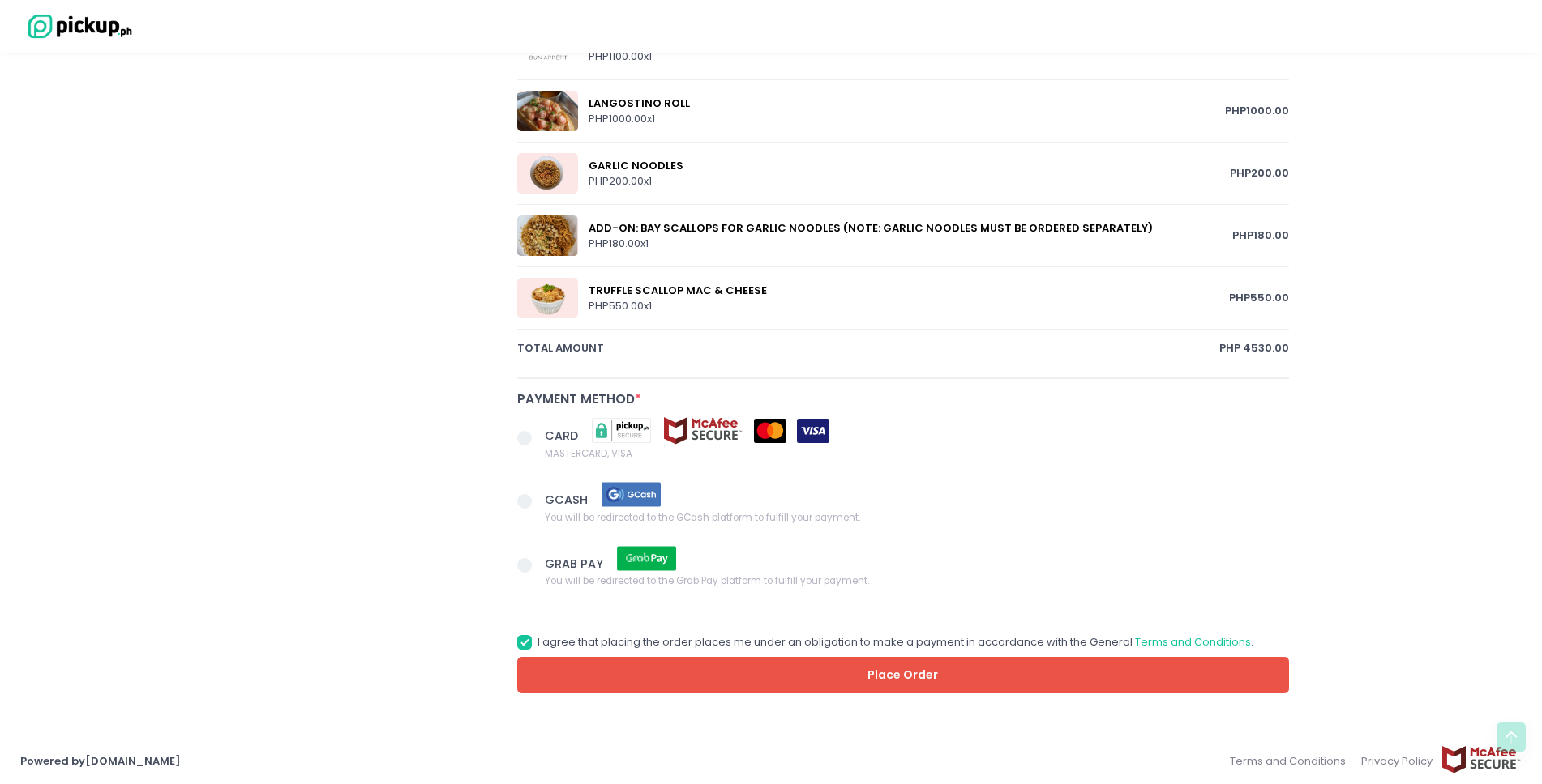
scroll to position [956, 0]
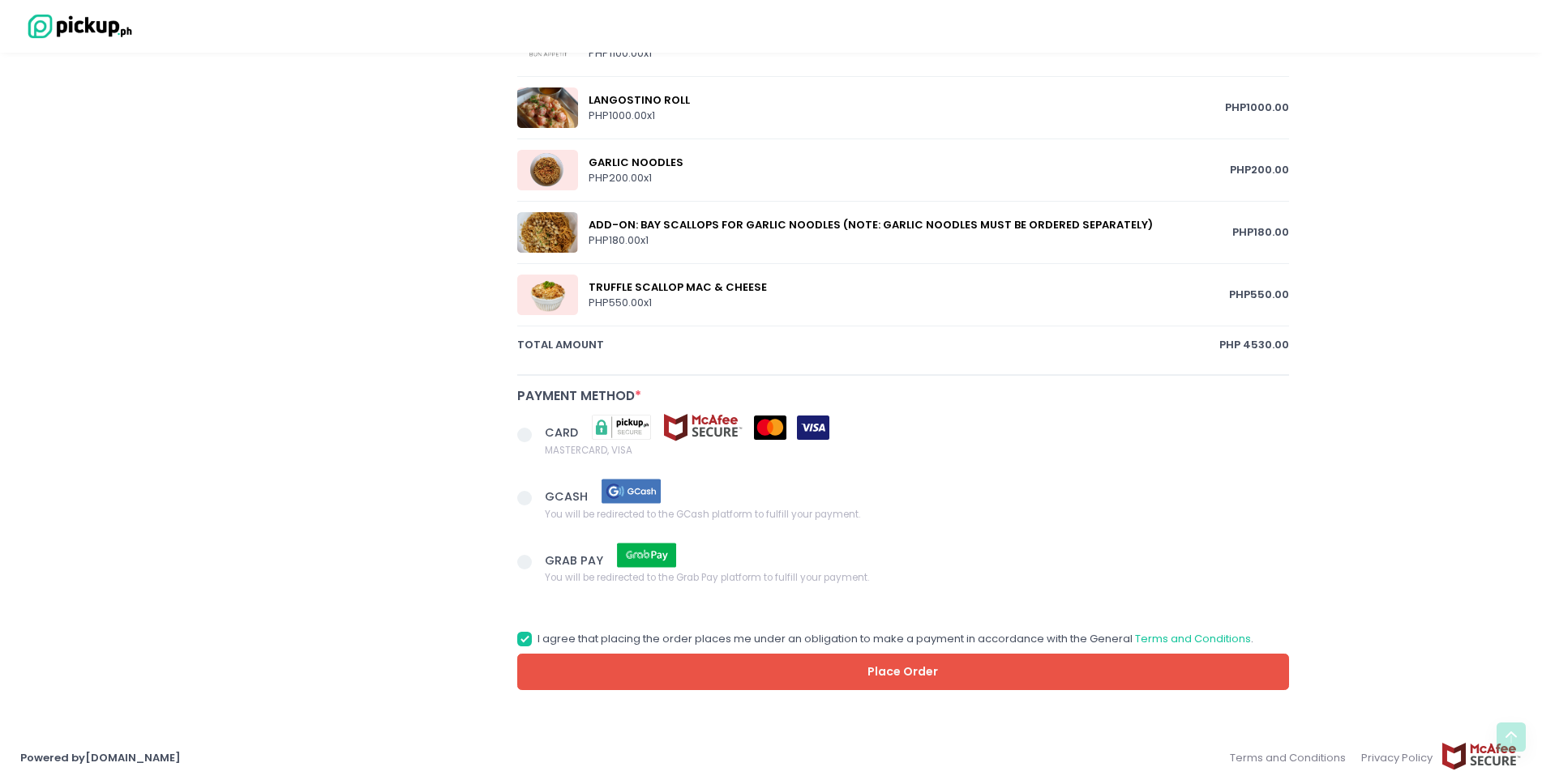
type textarea "I will meet rider in the building entrance"
click at [527, 501] on span at bounding box center [524, 498] width 15 height 15
click at [538, 501] on input "GCASH You will be redirected to the GCash platform to fulfill your payment." at bounding box center [543, 495] width 11 height 11
click at [753, 671] on button "Place Order" at bounding box center [903, 672] width 771 height 36
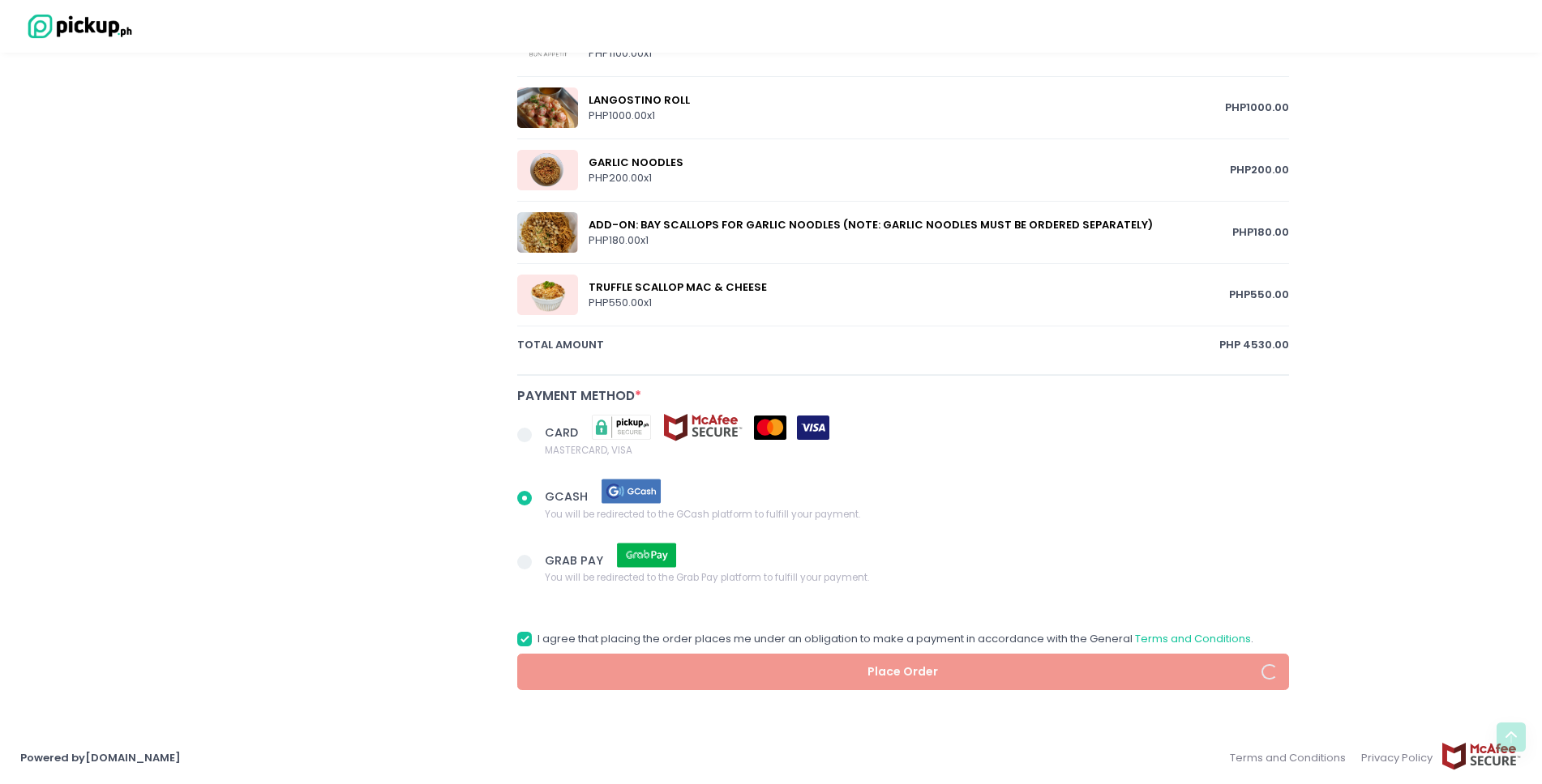
radio input "true"
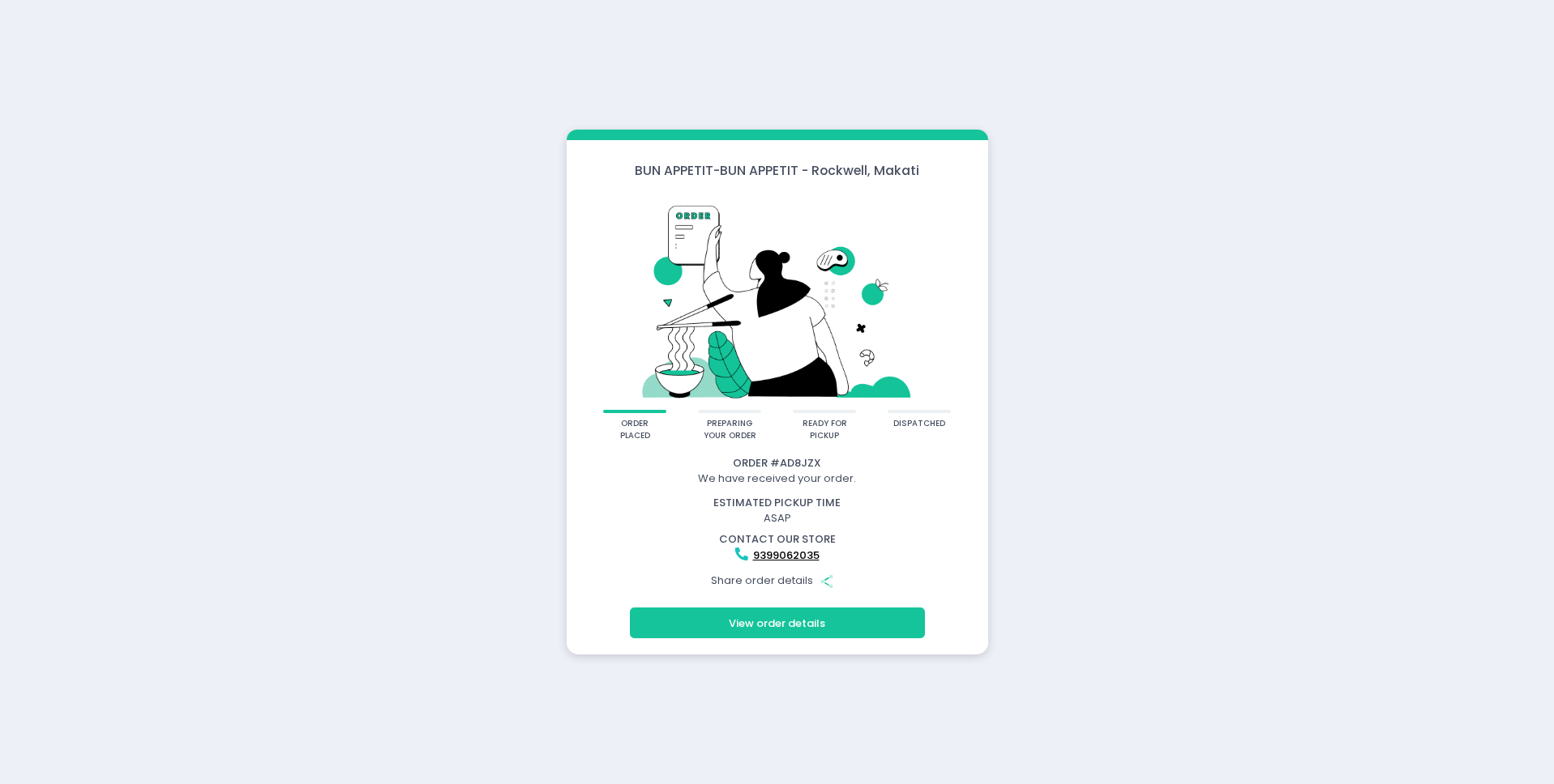
click at [836, 615] on button "View order details" at bounding box center [777, 622] width 295 height 31
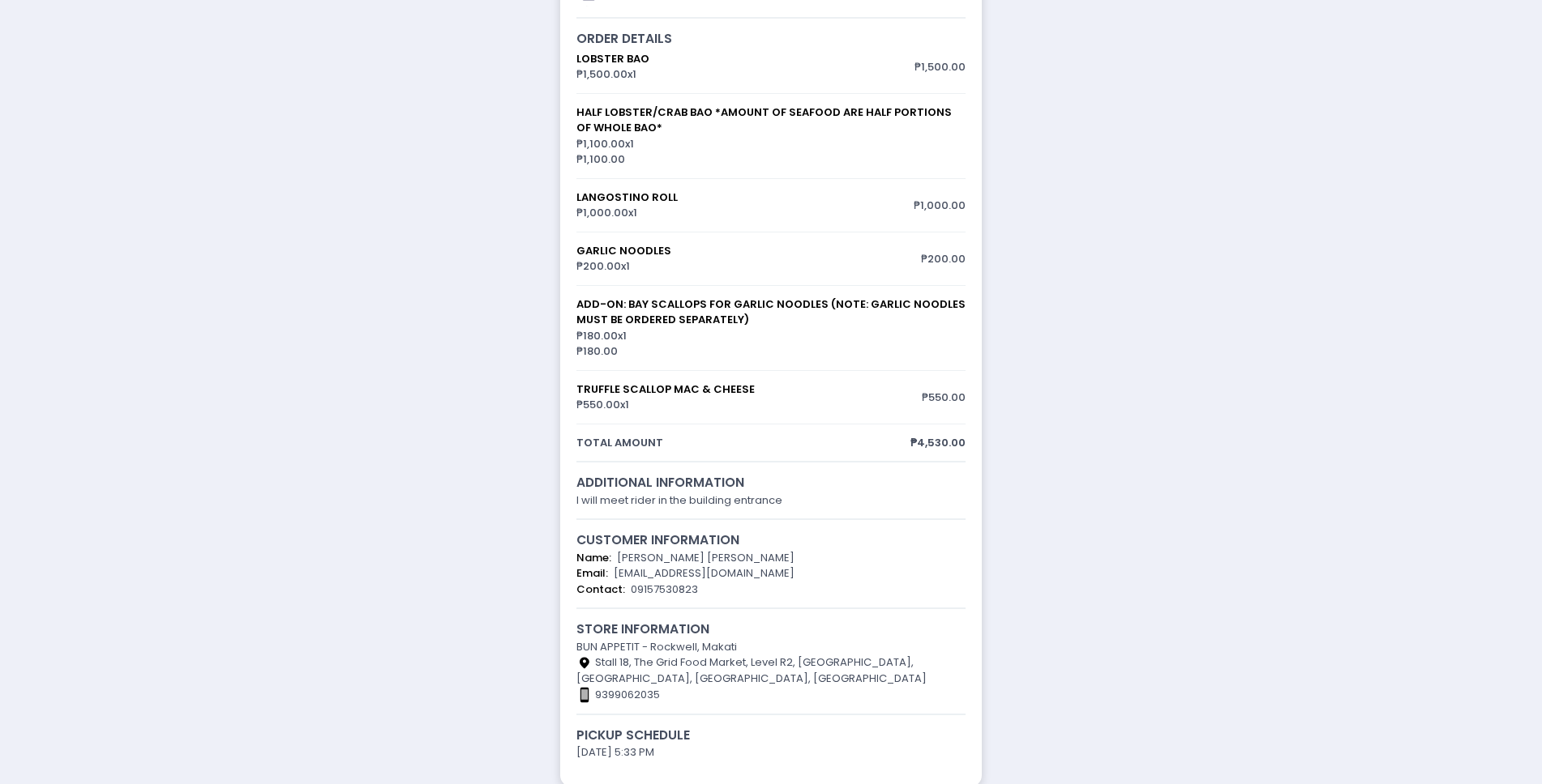
scroll to position [194, 0]
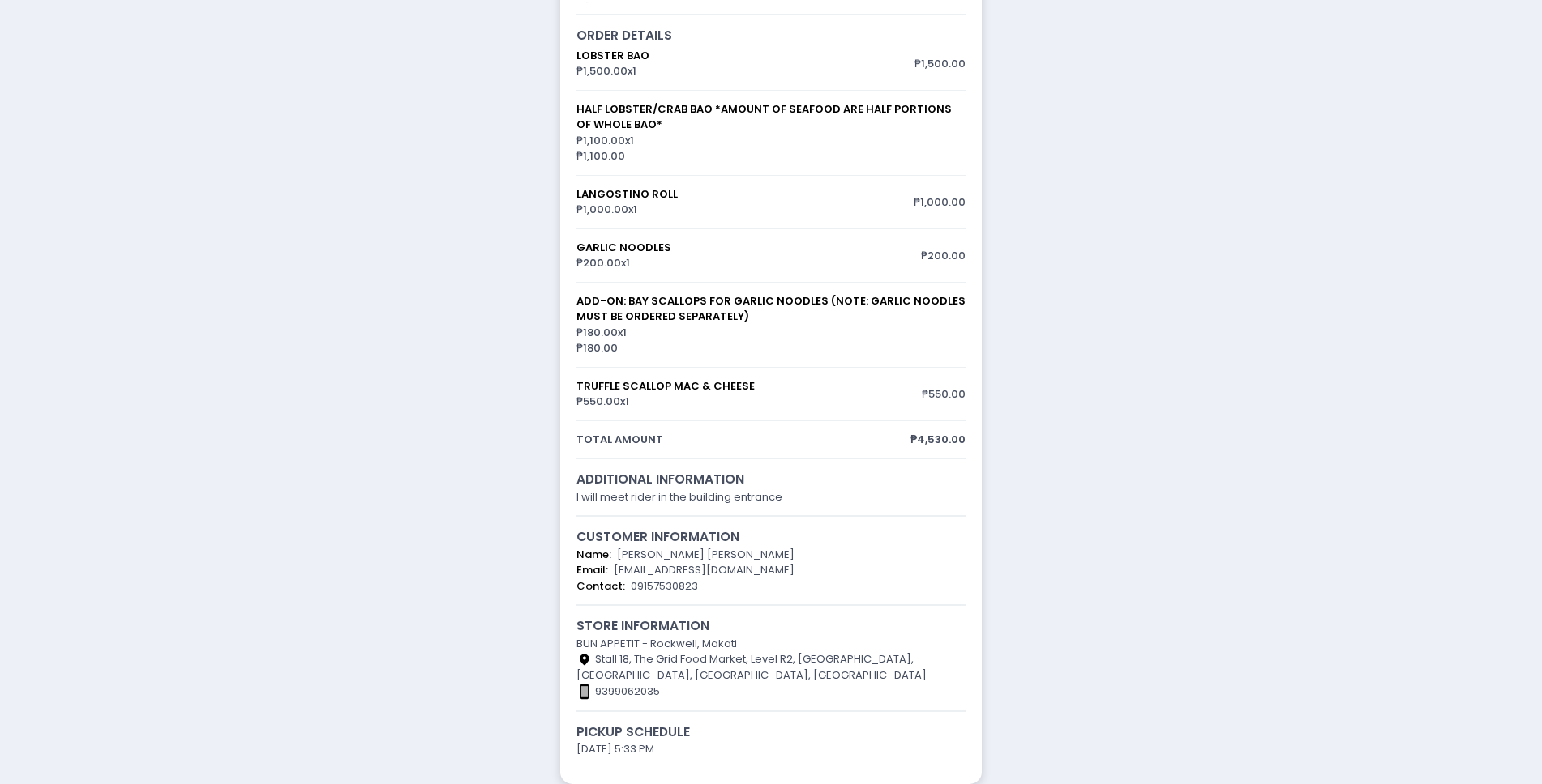
drag, startPoint x: 457, startPoint y: 620, endPoint x: 778, endPoint y: 535, distance: 332.1
click at [514, 609] on div "order placed preparing your order ready for pickup dispatched Order # AD8JZX Ge…" at bounding box center [771, 295] width 1542 height 979
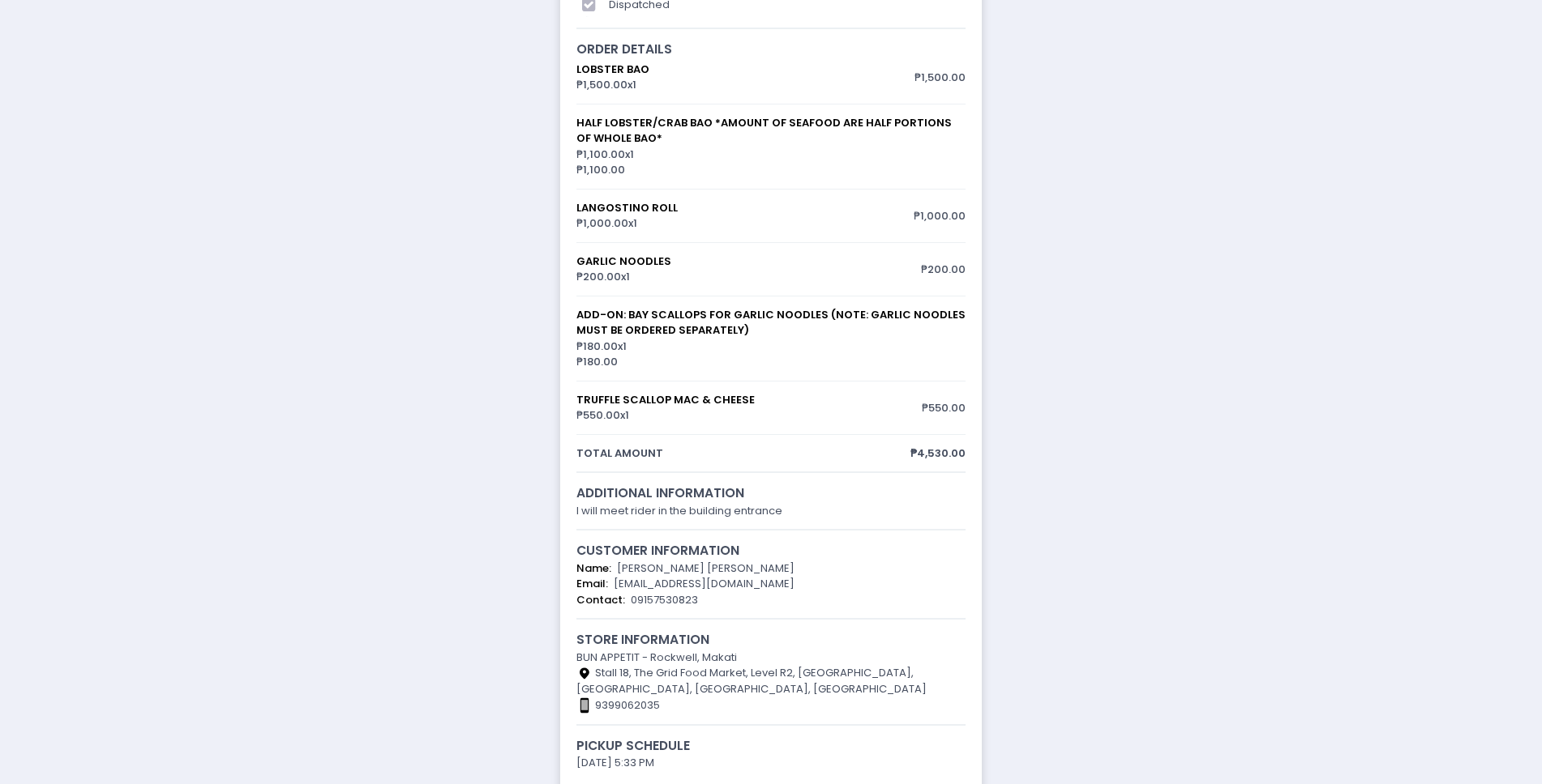
scroll to position [179, 0]
drag, startPoint x: 784, startPoint y: 515, endPoint x: 566, endPoint y: 509, distance: 218.1
click at [566, 509] on div "additional information I will meet rider in the building entrance" at bounding box center [771, 501] width 409 height 35
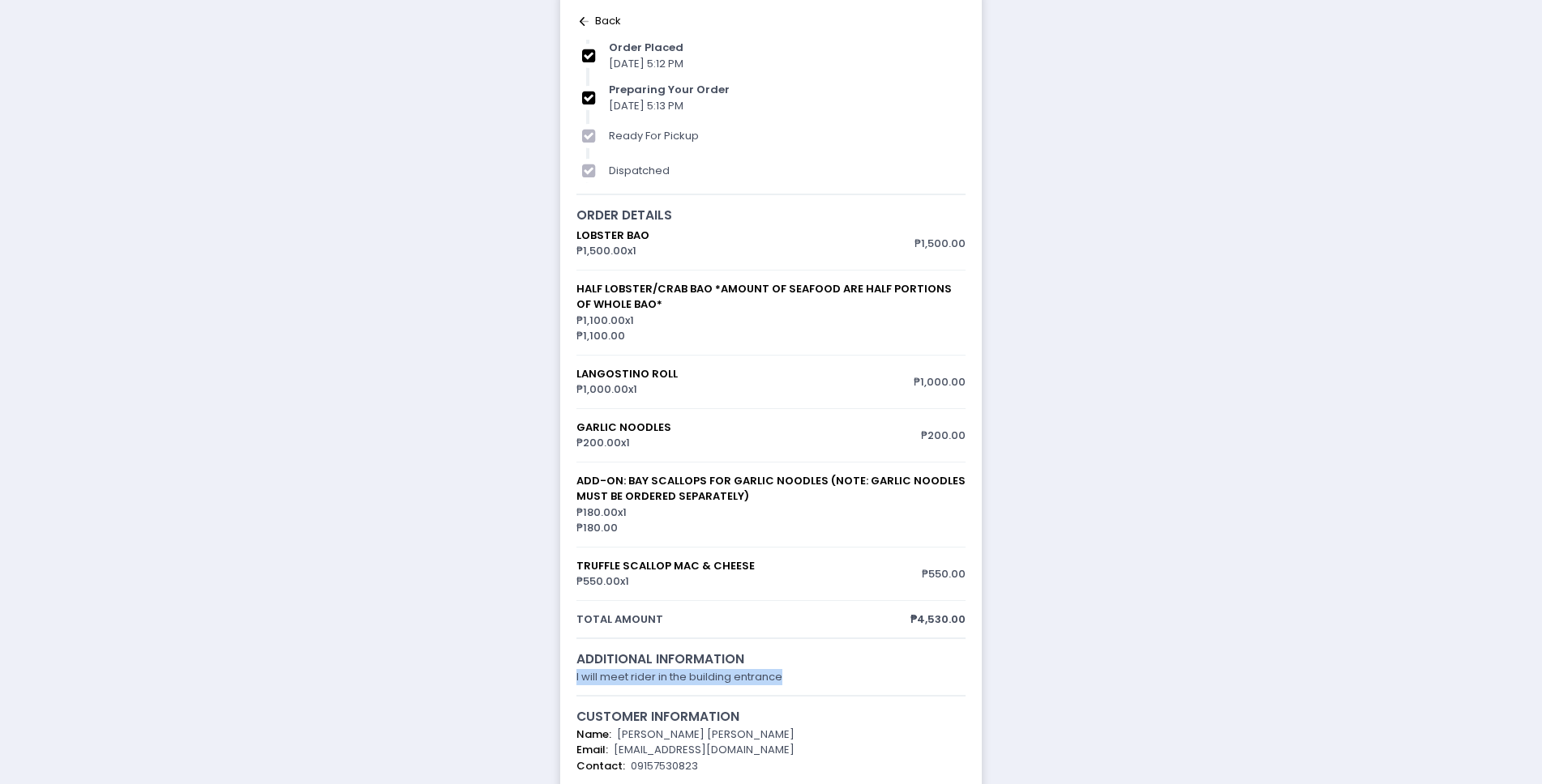
scroll to position [0, 0]
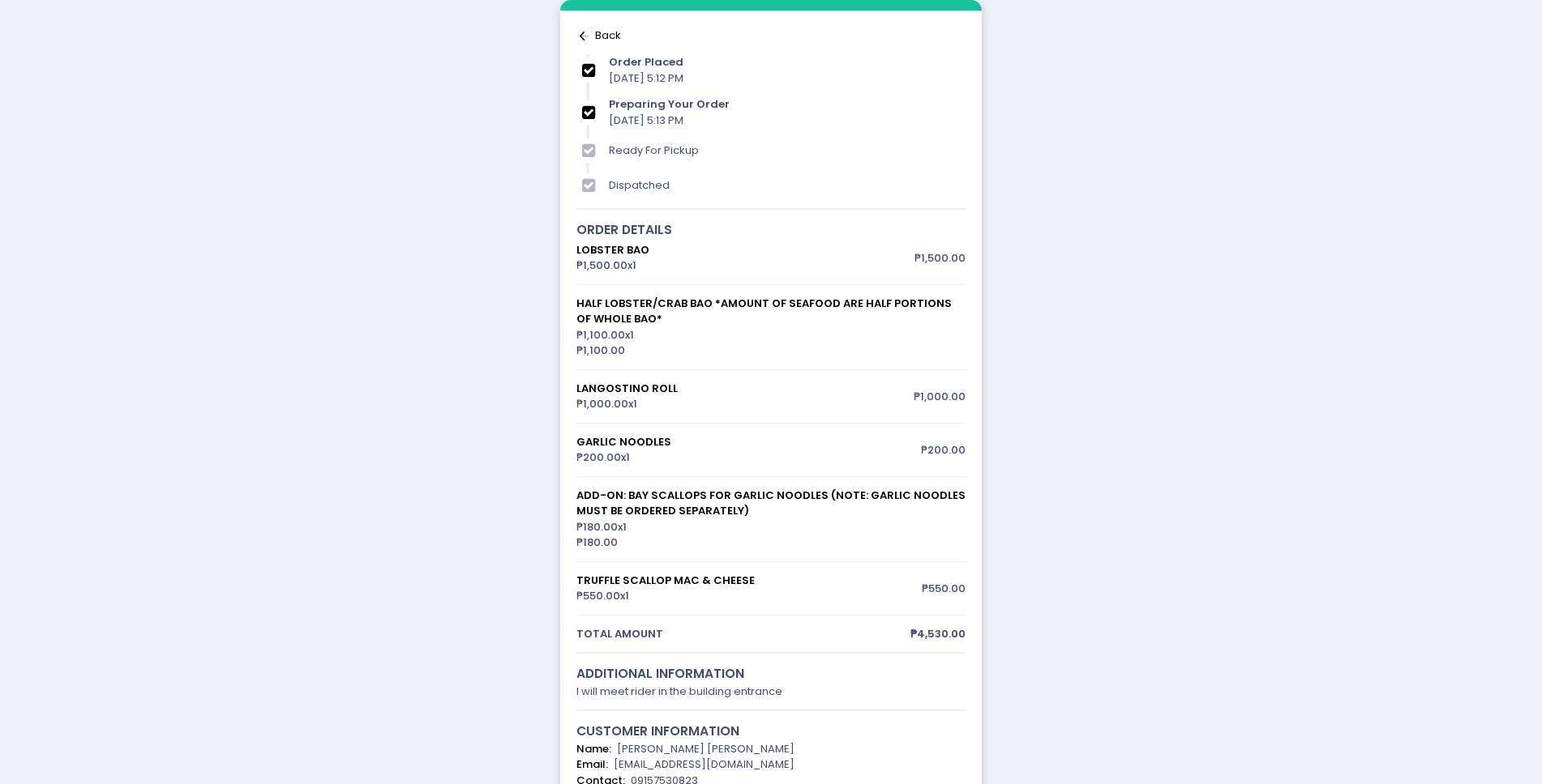
drag, startPoint x: 630, startPoint y: 70, endPoint x: 740, endPoint y: 150, distance: 136.0
click at [740, 150] on div "order placed 06/09/2025 5:12 PM preparing your order 06/09/2025 5:13 PM ready f…" at bounding box center [771, 125] width 389 height 143
drag, startPoint x: 703, startPoint y: 103, endPoint x: 532, endPoint y: 55, distance: 177.6
click at [531, 54] on div "order placed preparing your order ready for pickup dispatched Order # AD8JZX Ge…" at bounding box center [771, 489] width 1542 height 979
click at [1274, 218] on div "order placed preparing your order ready for pickup dispatched Order # AD8JZX Ge…" at bounding box center [771, 489] width 1542 height 979
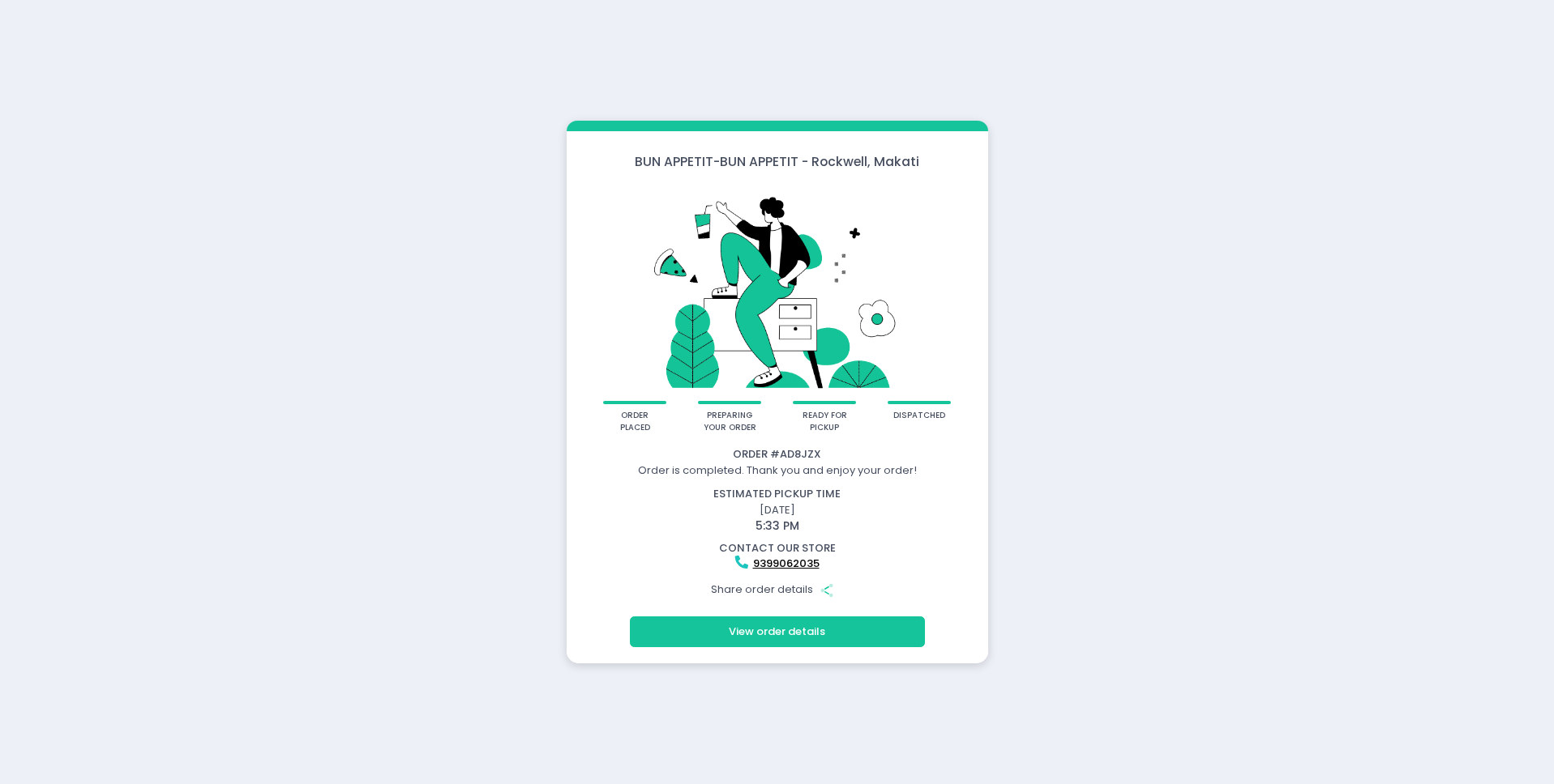
drag, startPoint x: 748, startPoint y: 244, endPoint x: 810, endPoint y: 36, distance: 217.0
